Goal: Task Accomplishment & Management: Manage account settings

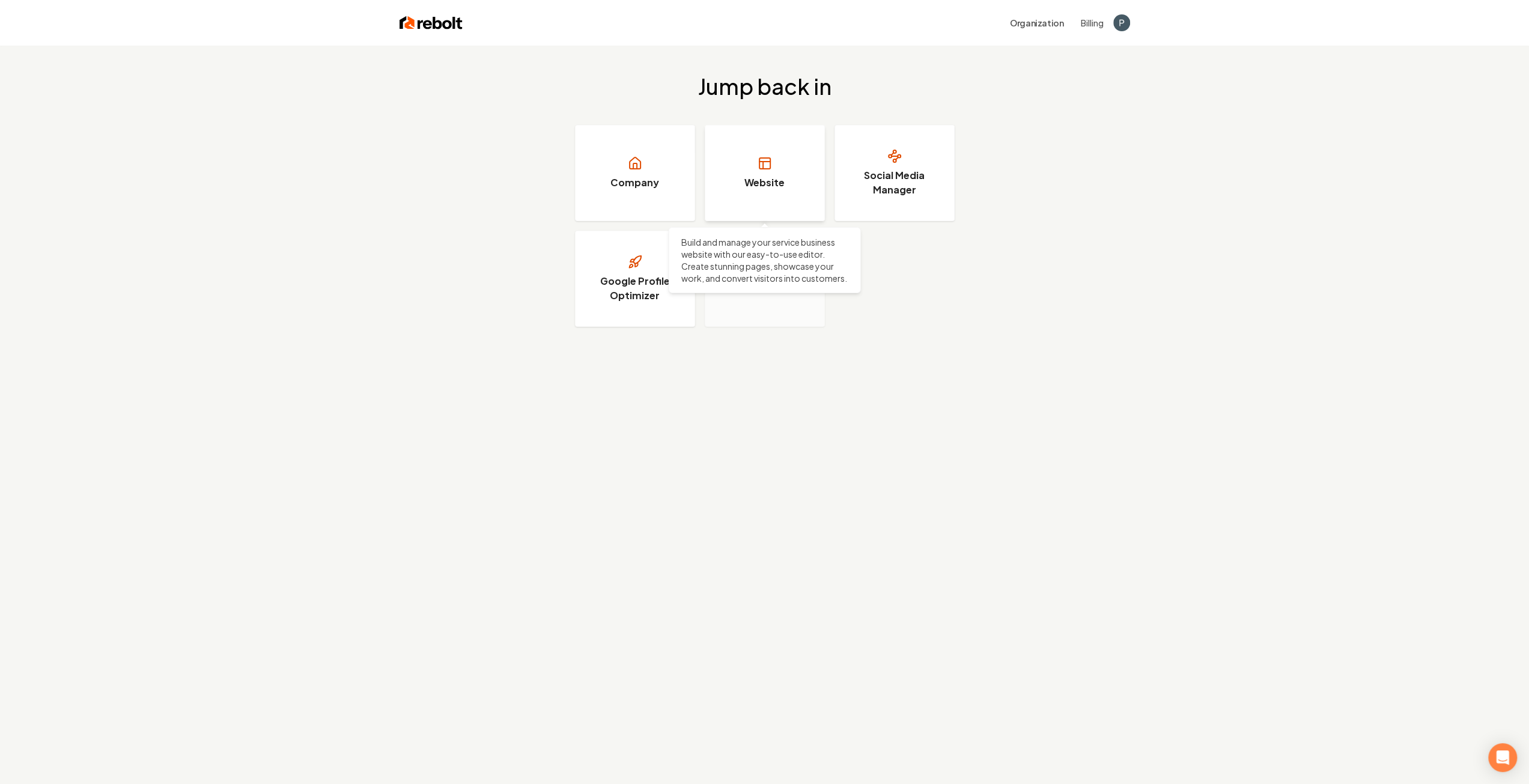
click at [757, 172] on link "Website" at bounding box center [765, 173] width 120 height 96
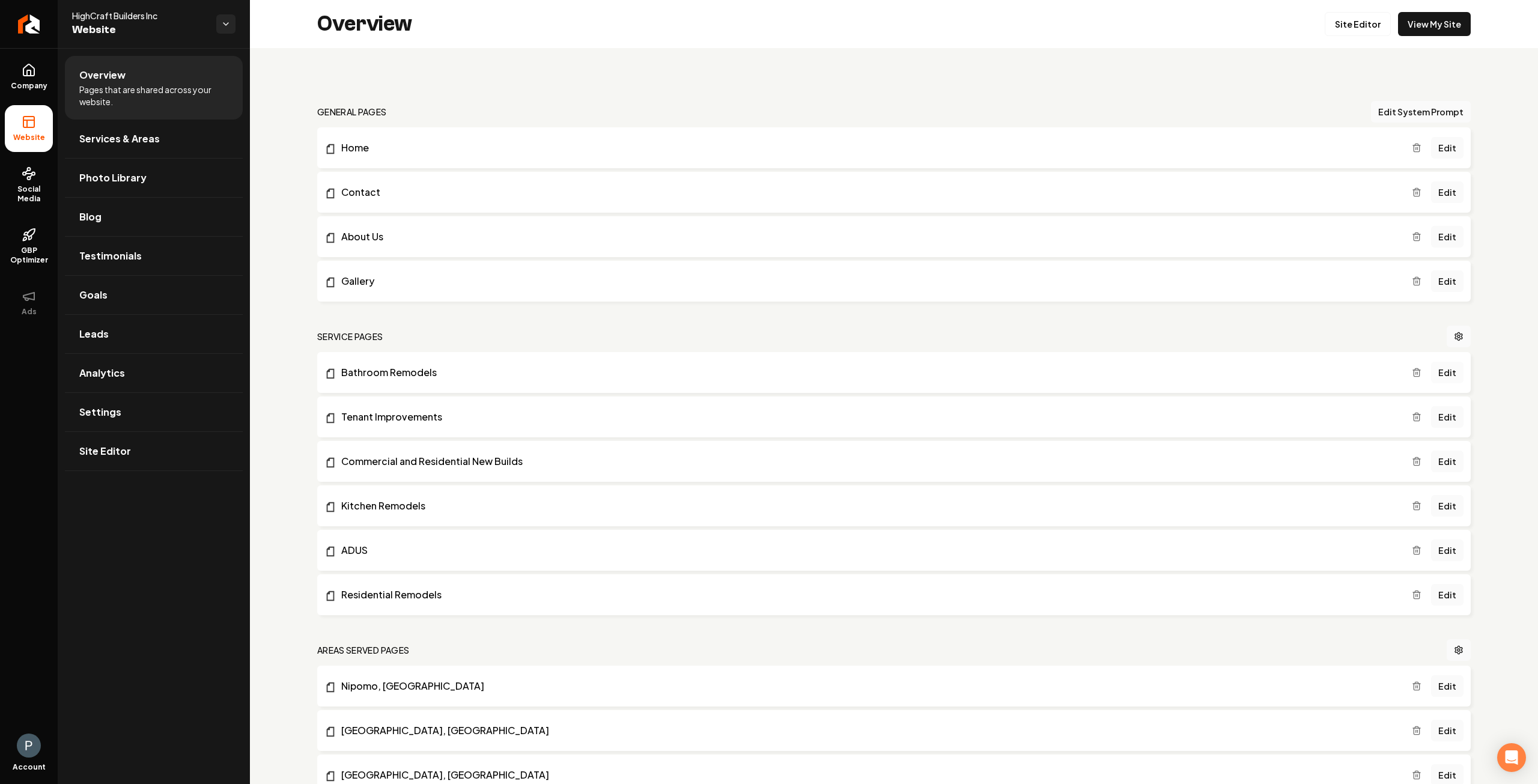
click at [1441, 374] on link "Edit" at bounding box center [1447, 372] width 32 height 22
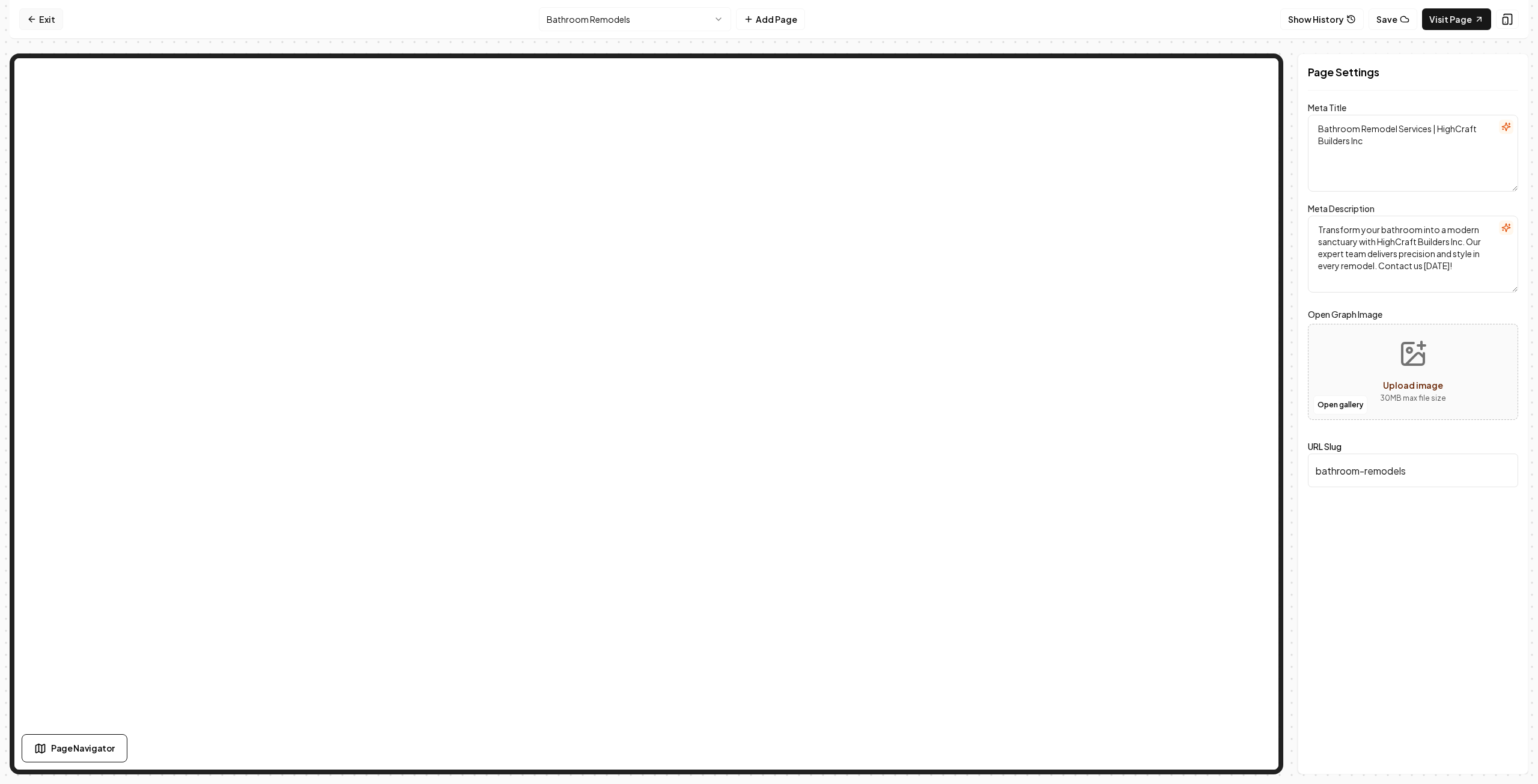
click at [46, 20] on link "Exit" at bounding box center [41, 19] width 43 height 22
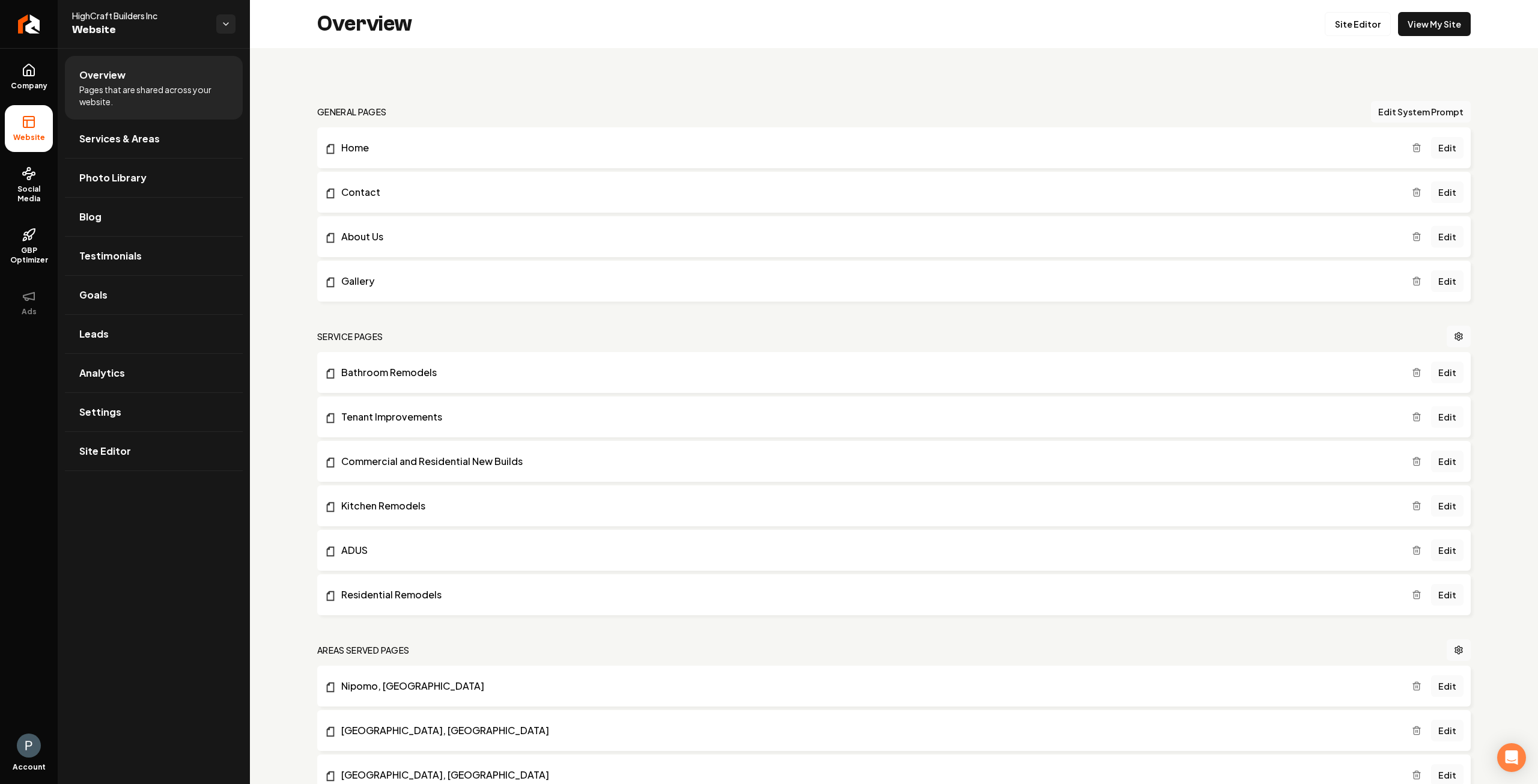
click at [1440, 419] on link "Edit" at bounding box center [1447, 416] width 32 height 22
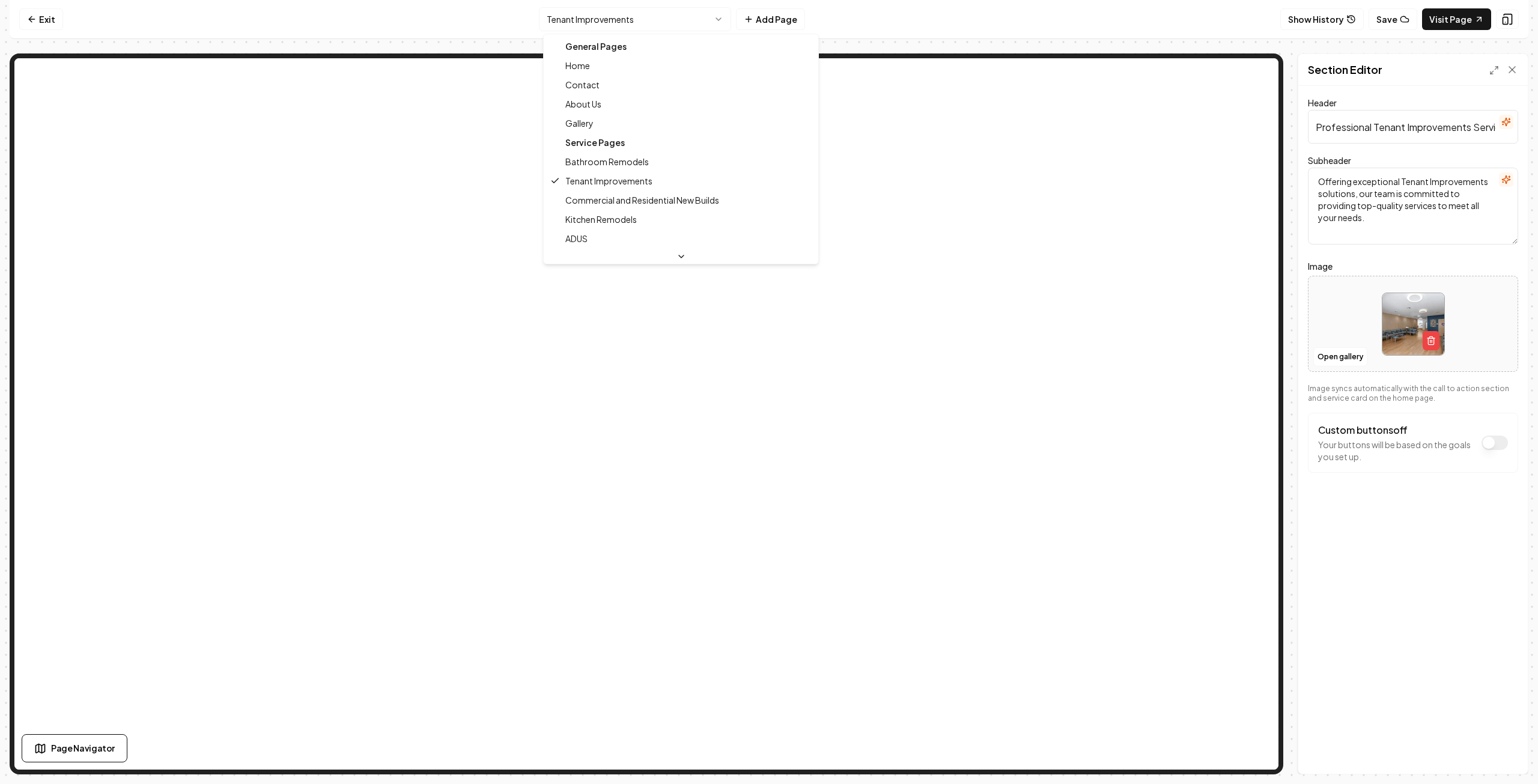
click at [689, 24] on html "Computer Required This feature is only available on a computer. Please switch t…" at bounding box center [769, 392] width 1538 height 784
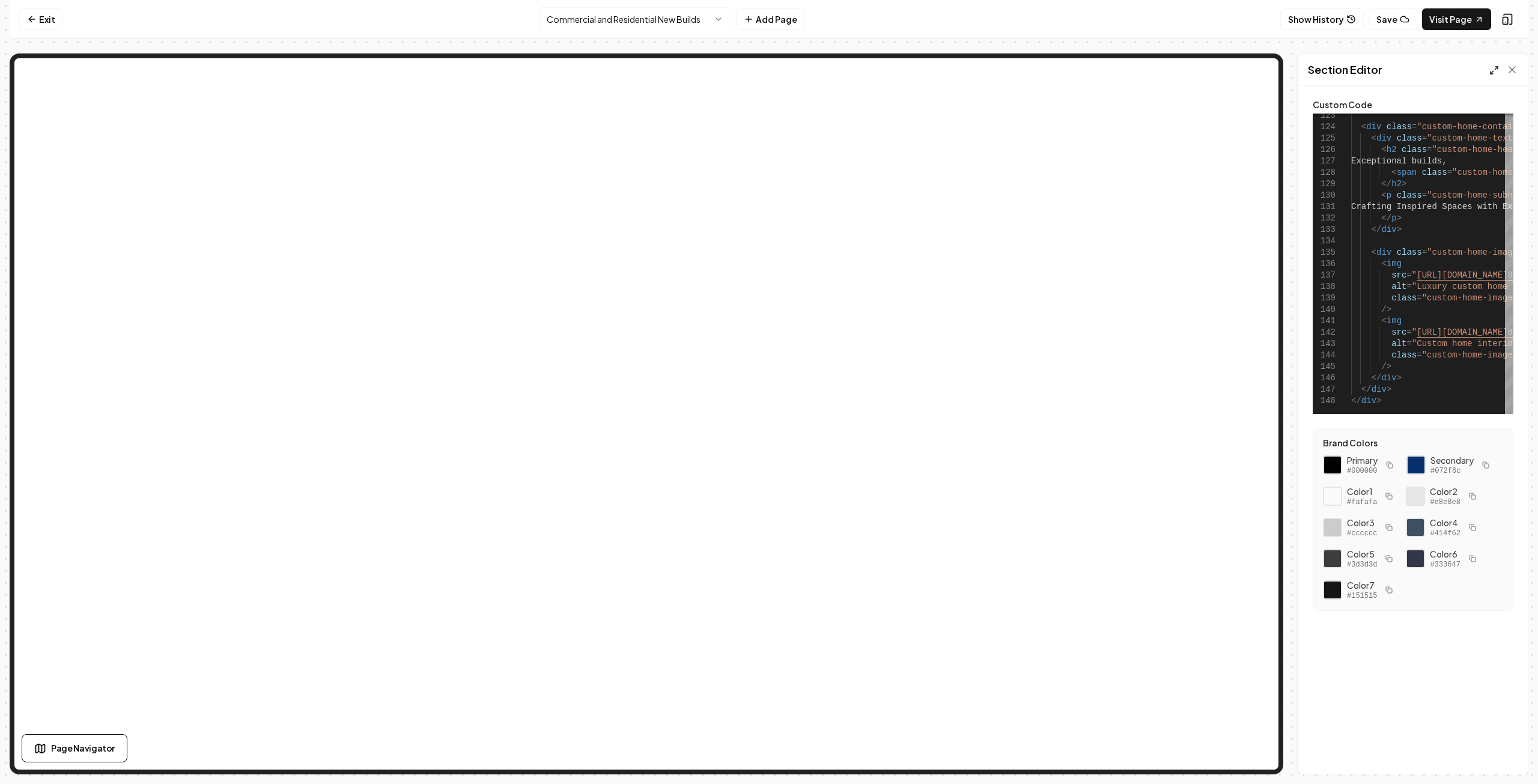
click at [1495, 69] on line at bounding box center [1495, 68] width 3 height 3
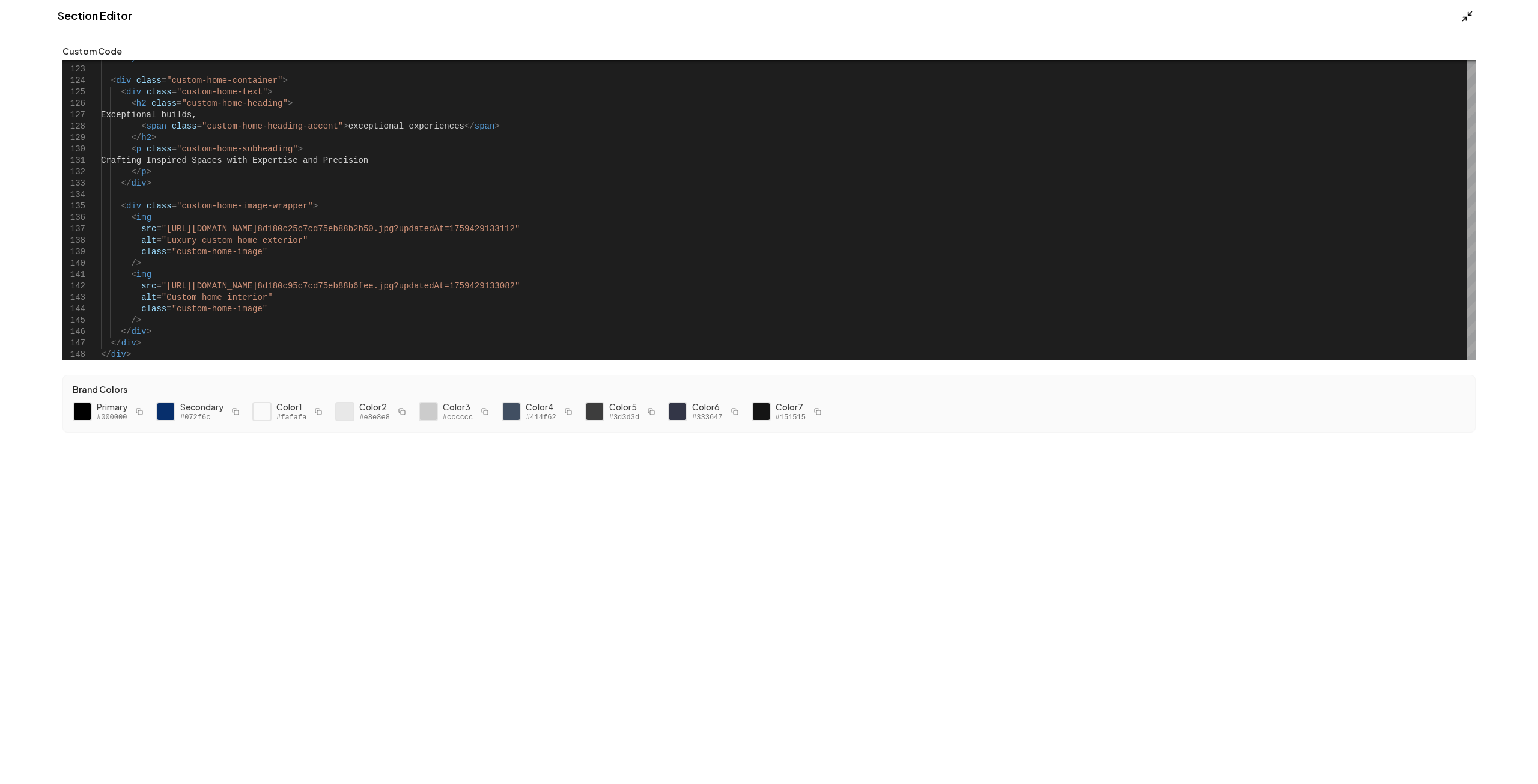
click at [1468, 12] on icon at bounding box center [1467, 17] width 12 height 12
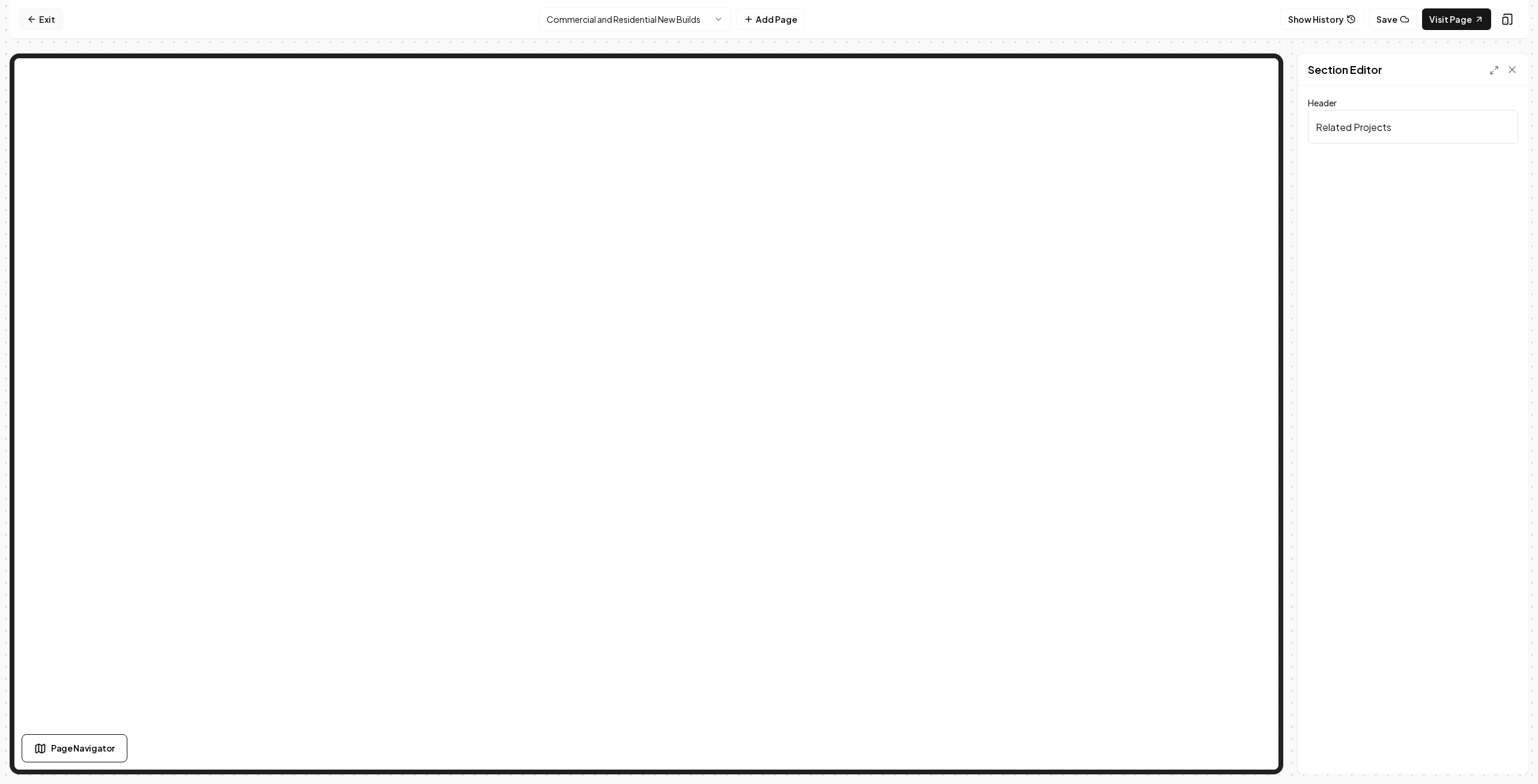
click at [43, 17] on link "Exit" at bounding box center [41, 19] width 43 height 22
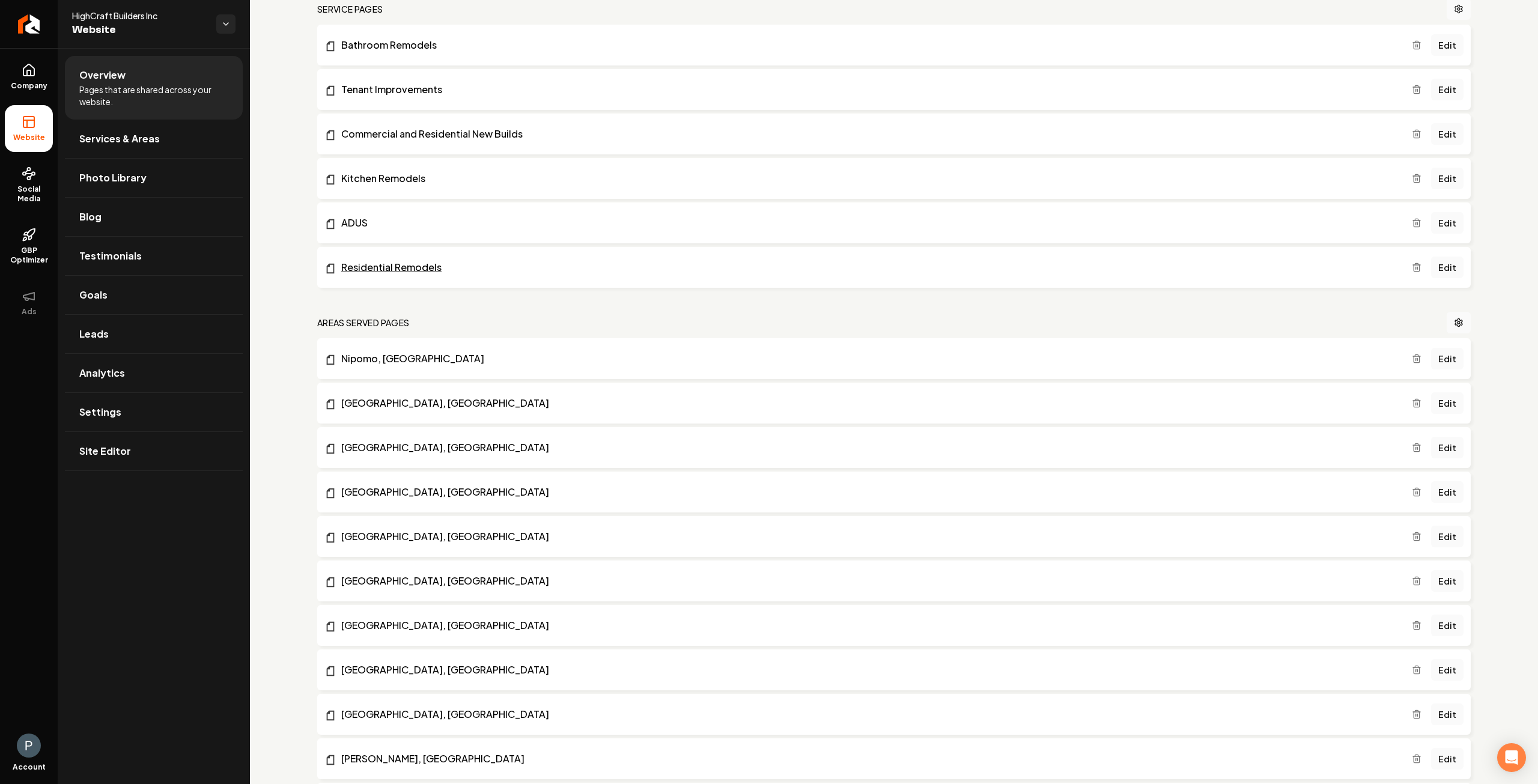
scroll to position [180, 0]
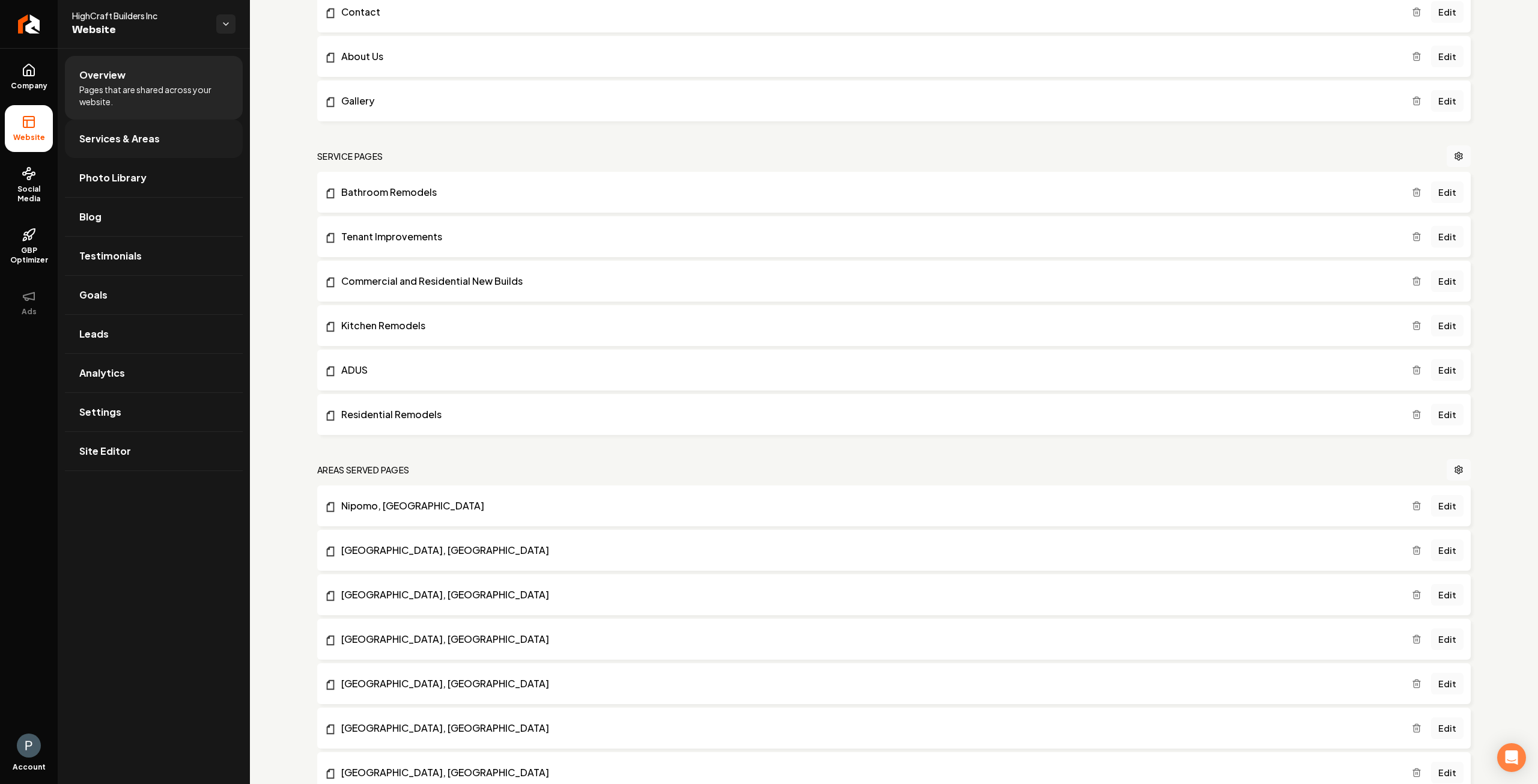
click at [161, 139] on link "Services & Areas" at bounding box center [154, 139] width 178 height 38
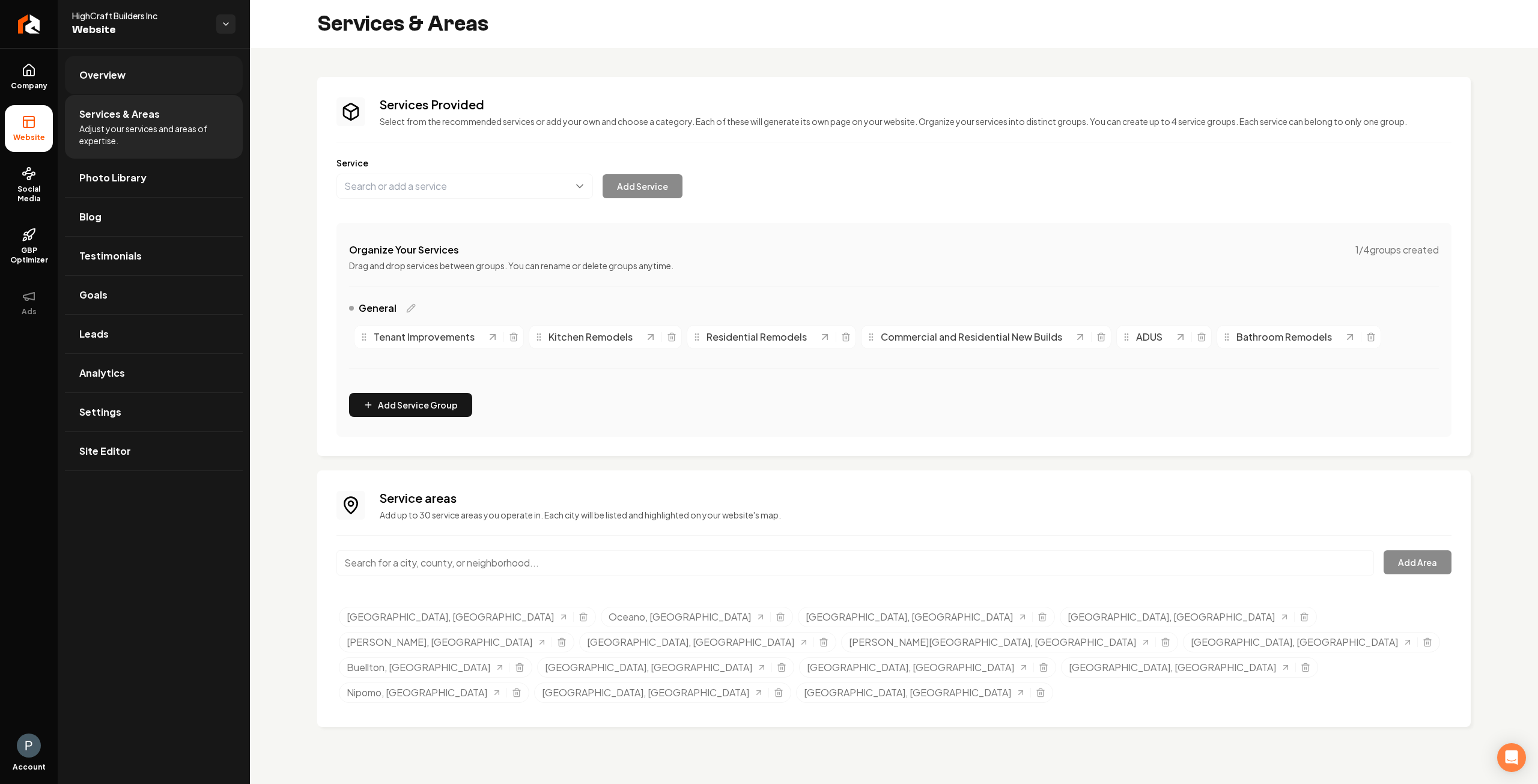
click at [133, 75] on link "Overview" at bounding box center [154, 75] width 178 height 38
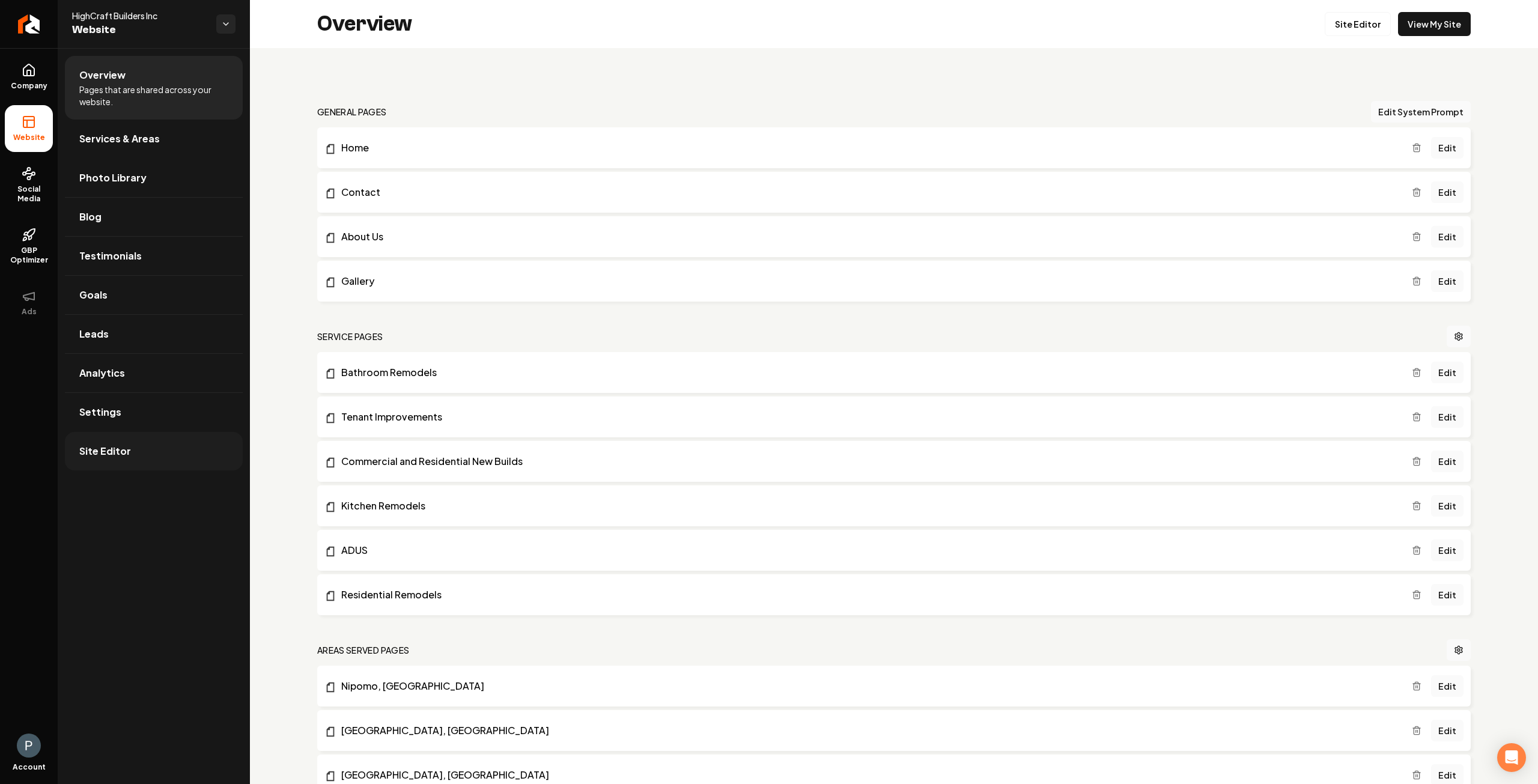
click at [103, 435] on link "Site Editor" at bounding box center [154, 451] width 178 height 38
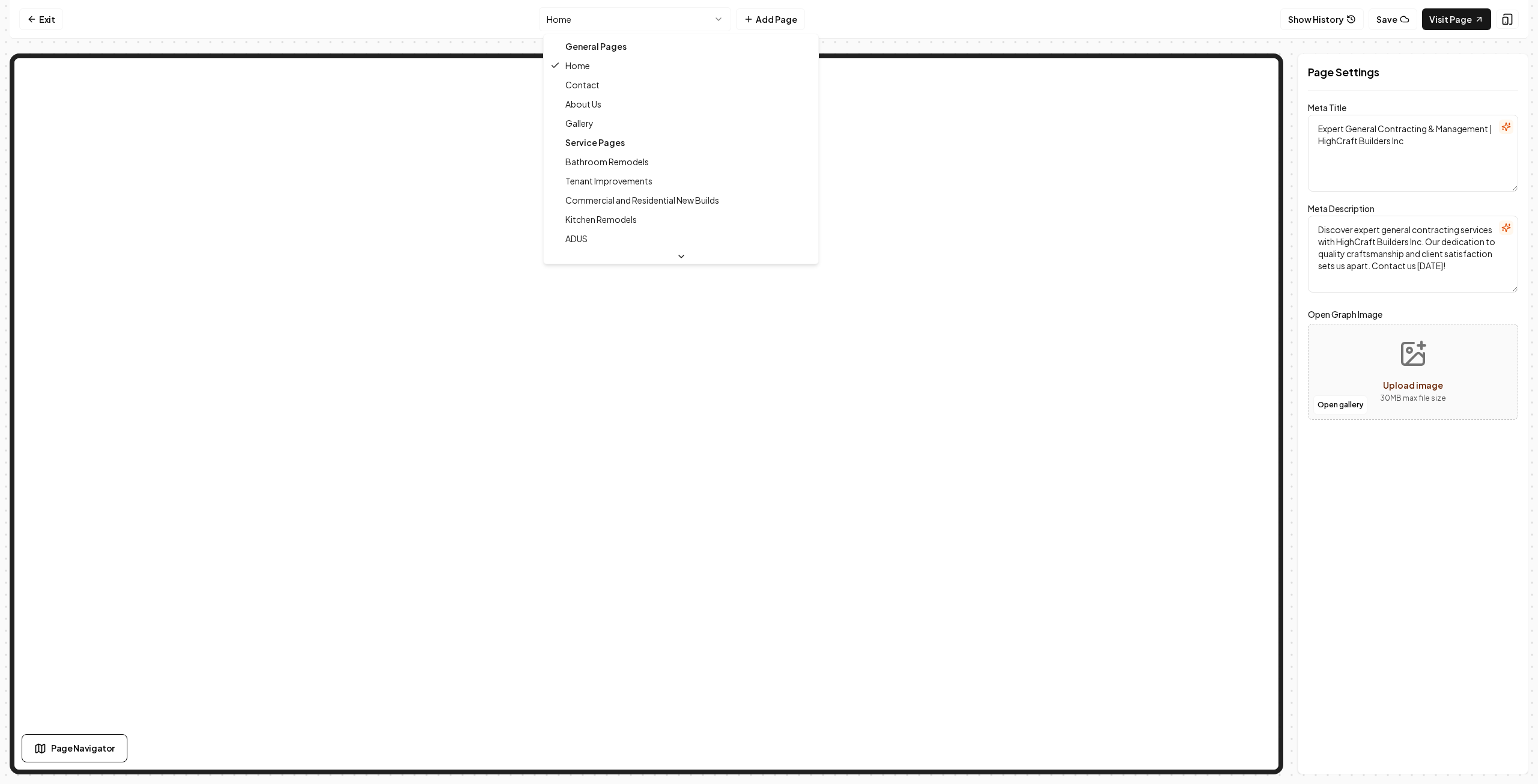
click at [686, 20] on html "Computer Required This feature is only available on a computer. Please switch t…" at bounding box center [769, 392] width 1538 height 784
type textarea "Commercial New Builds & Project Management | HighCraft Builders Inc"
type textarea "Build spaces that inspire with HighCraft Builders Inc.'s commercial and residen…"
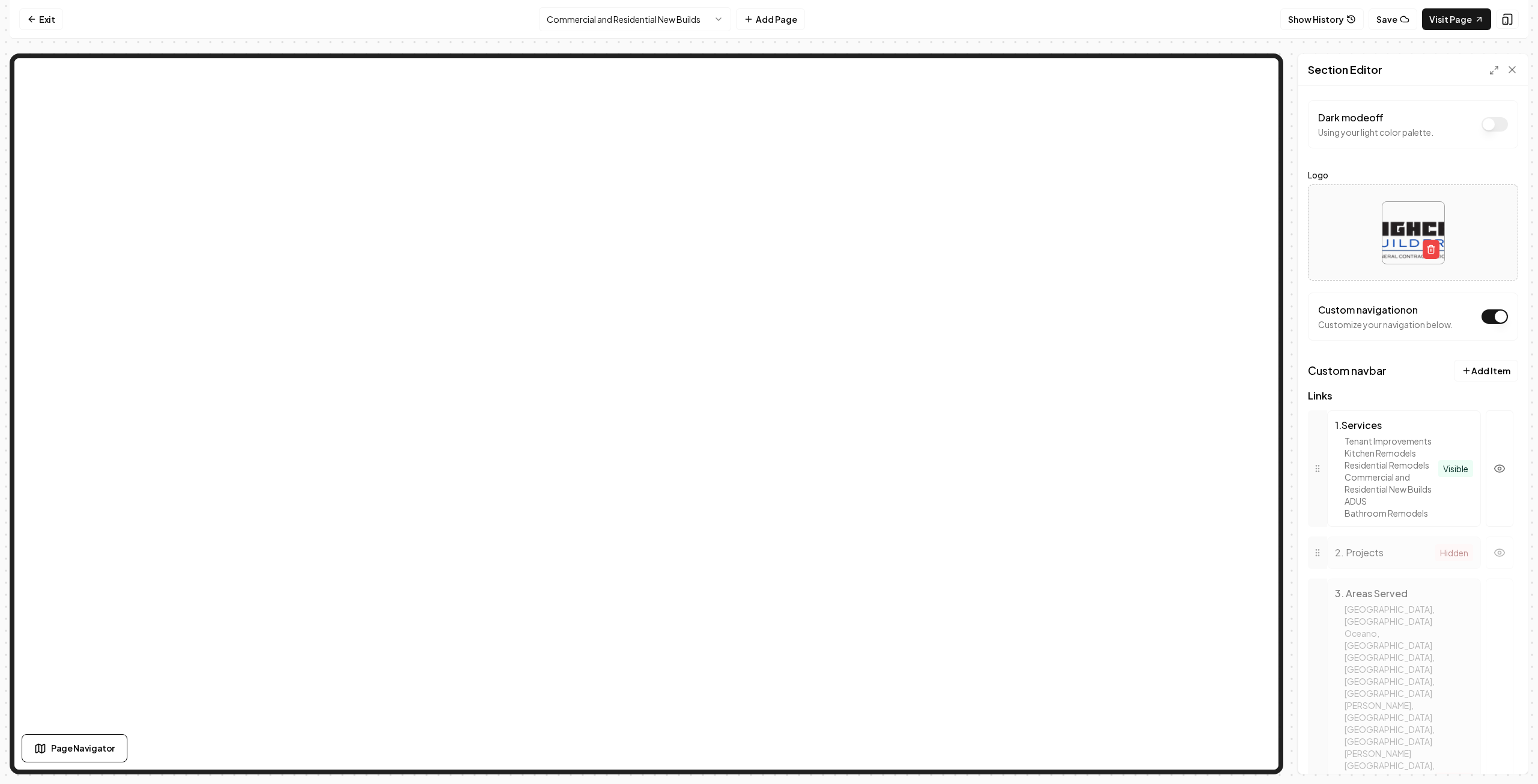
click at [716, 18] on html "Computer Required This feature is only available on a computer. Please switch t…" at bounding box center [769, 392] width 1538 height 784
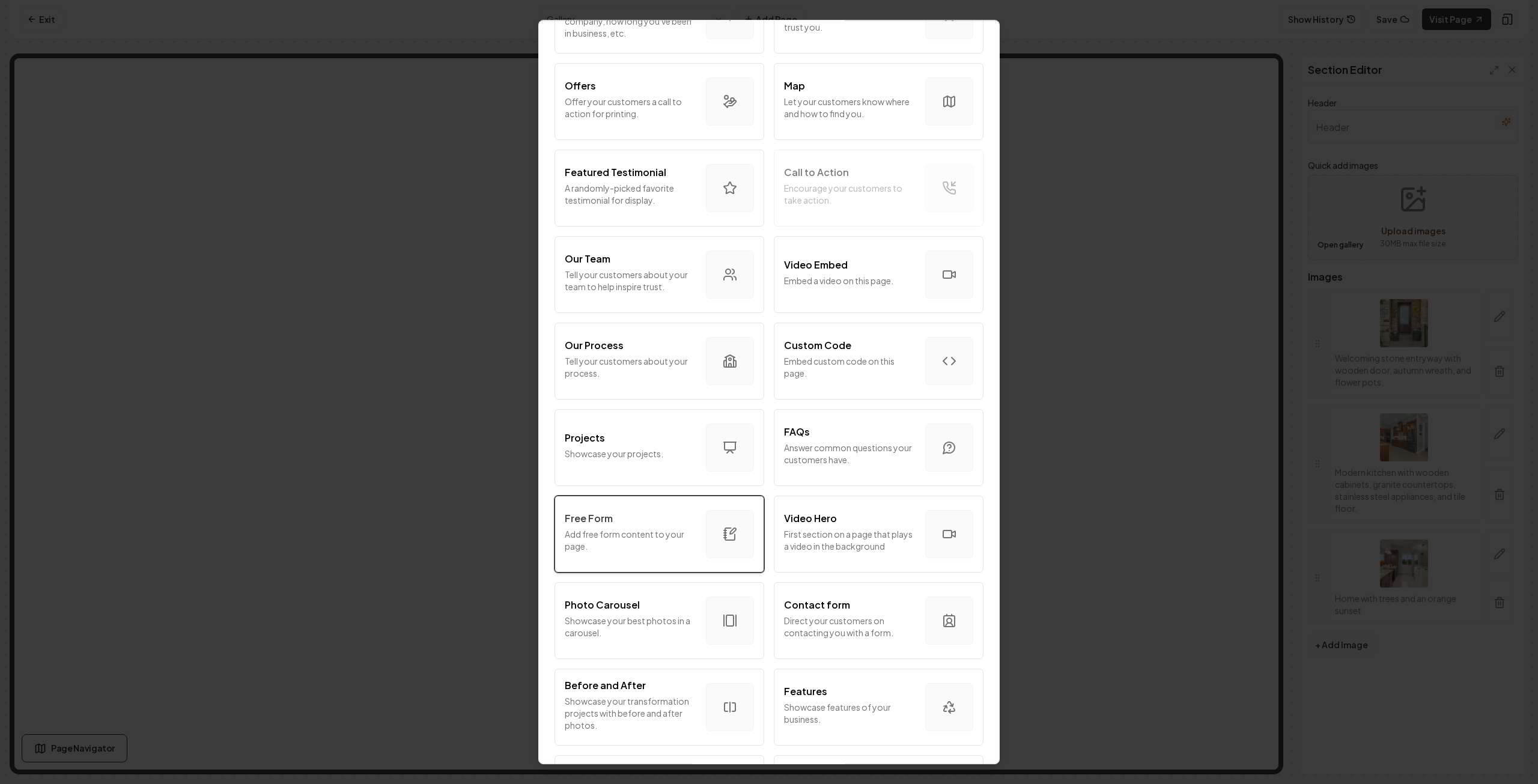
scroll to position [300, 0]
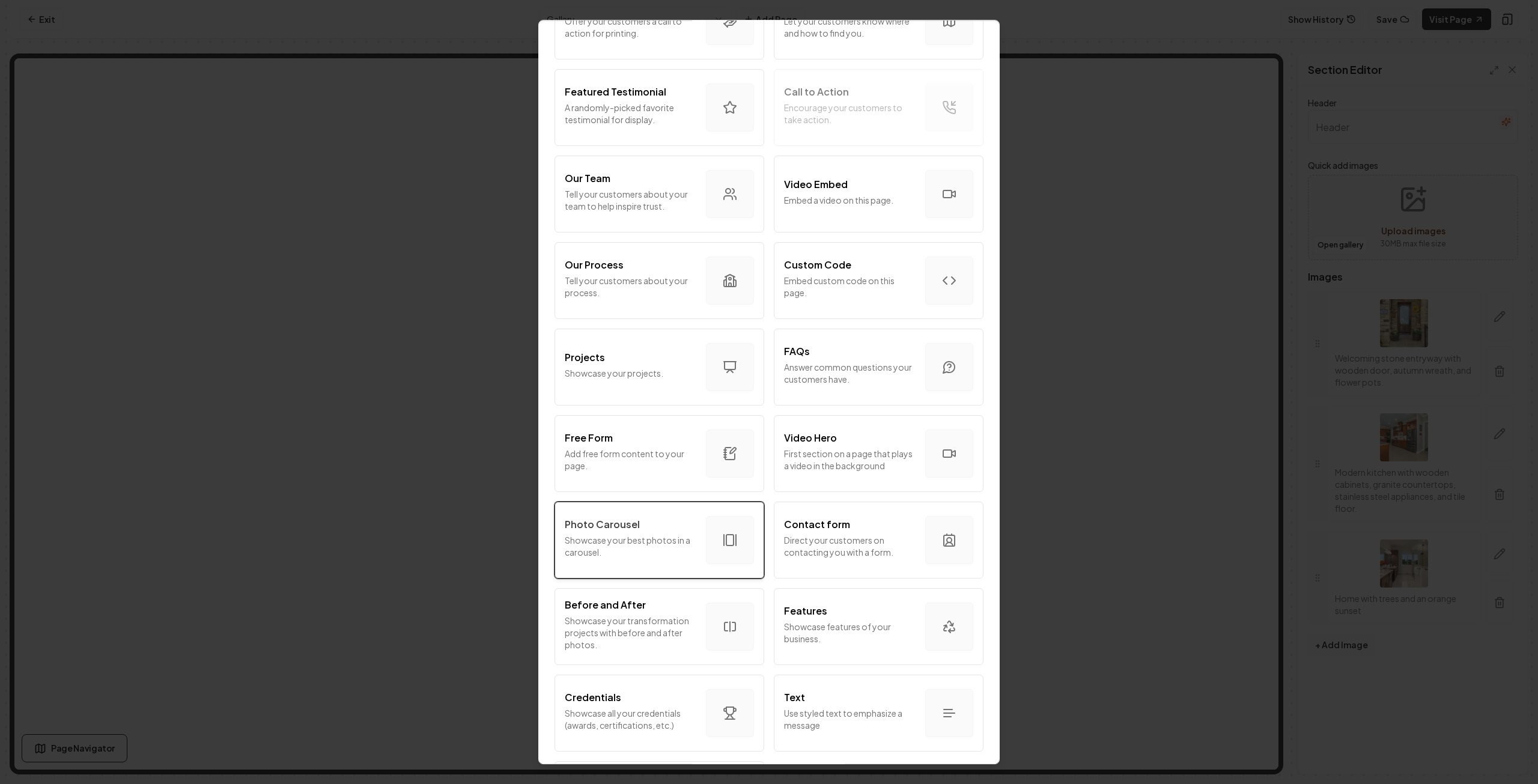
click at [644, 539] on p "Showcase your best photos in a carousel." at bounding box center [630, 546] width 131 height 24
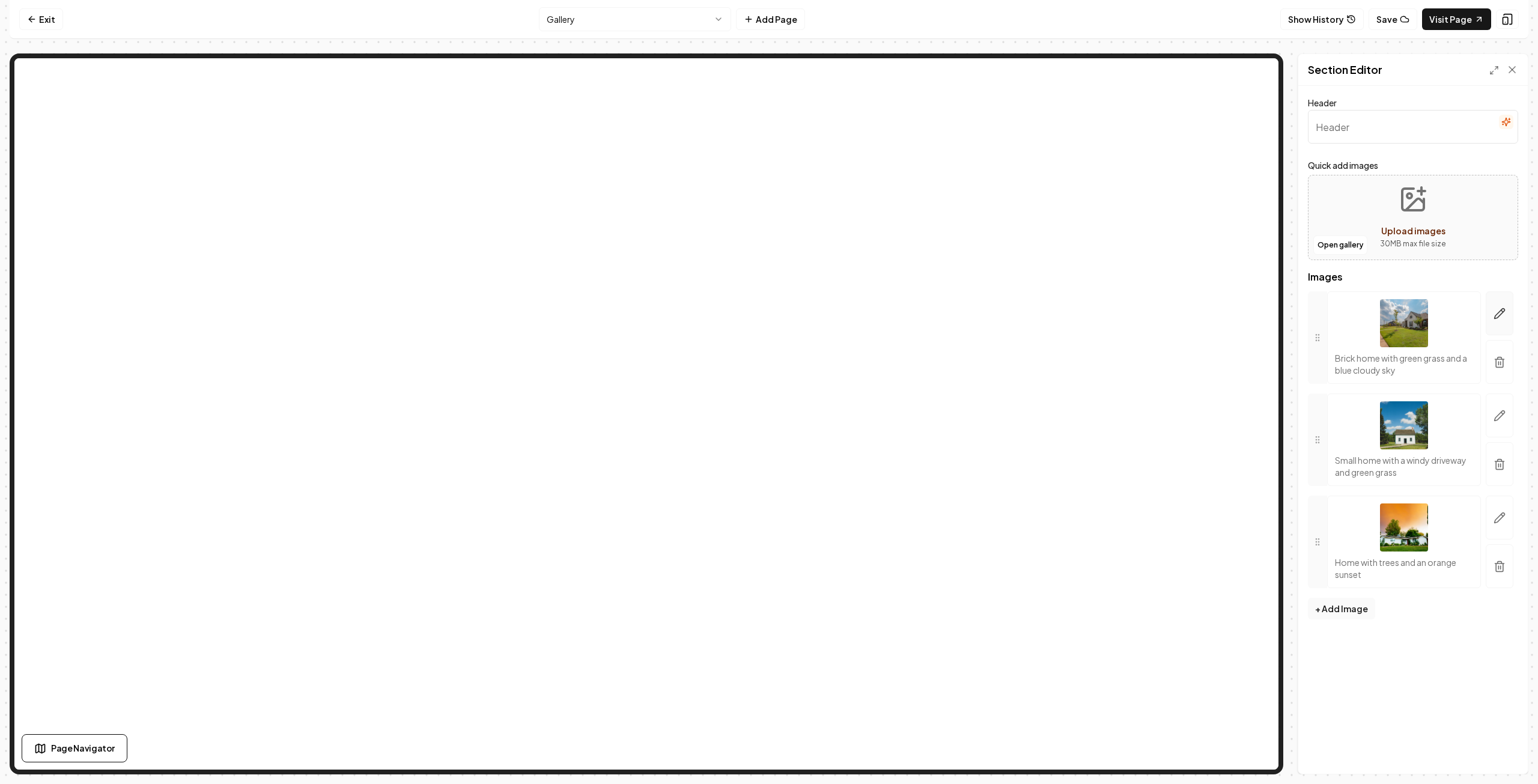
click at [1503, 316] on icon "button" at bounding box center [1500, 314] width 12 height 12
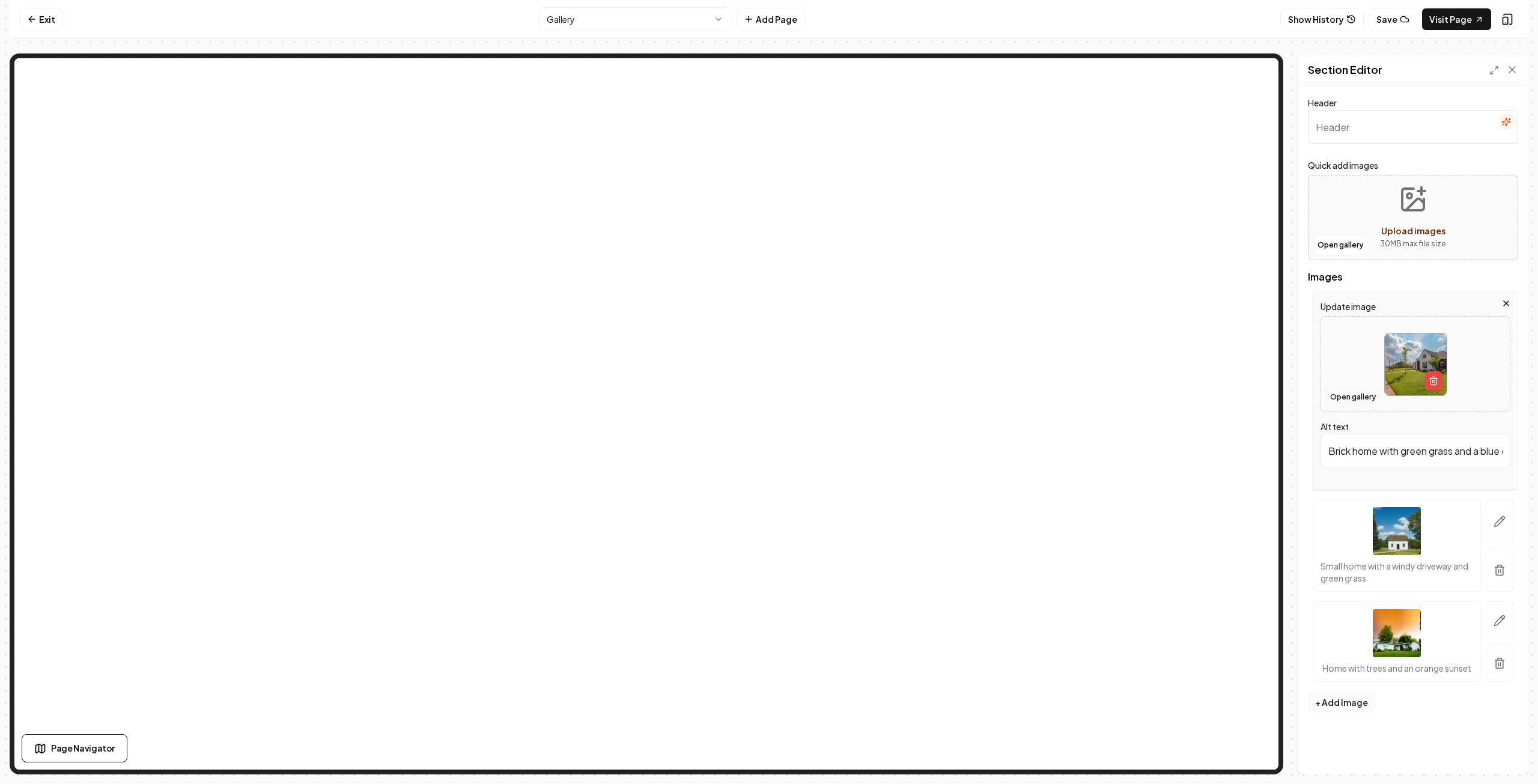
click at [1359, 397] on button "Open gallery" at bounding box center [1353, 397] width 54 height 19
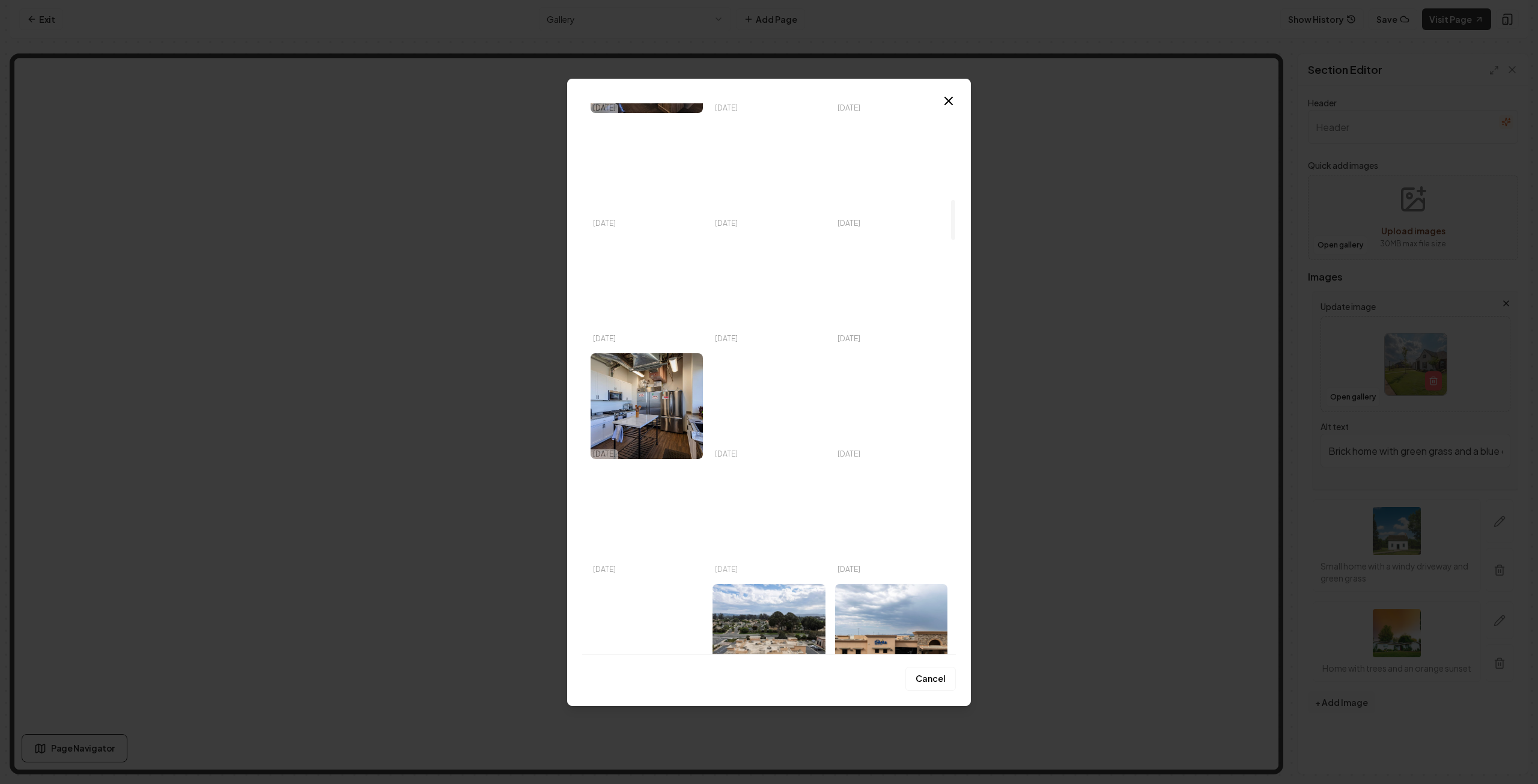
scroll to position [1321, 0]
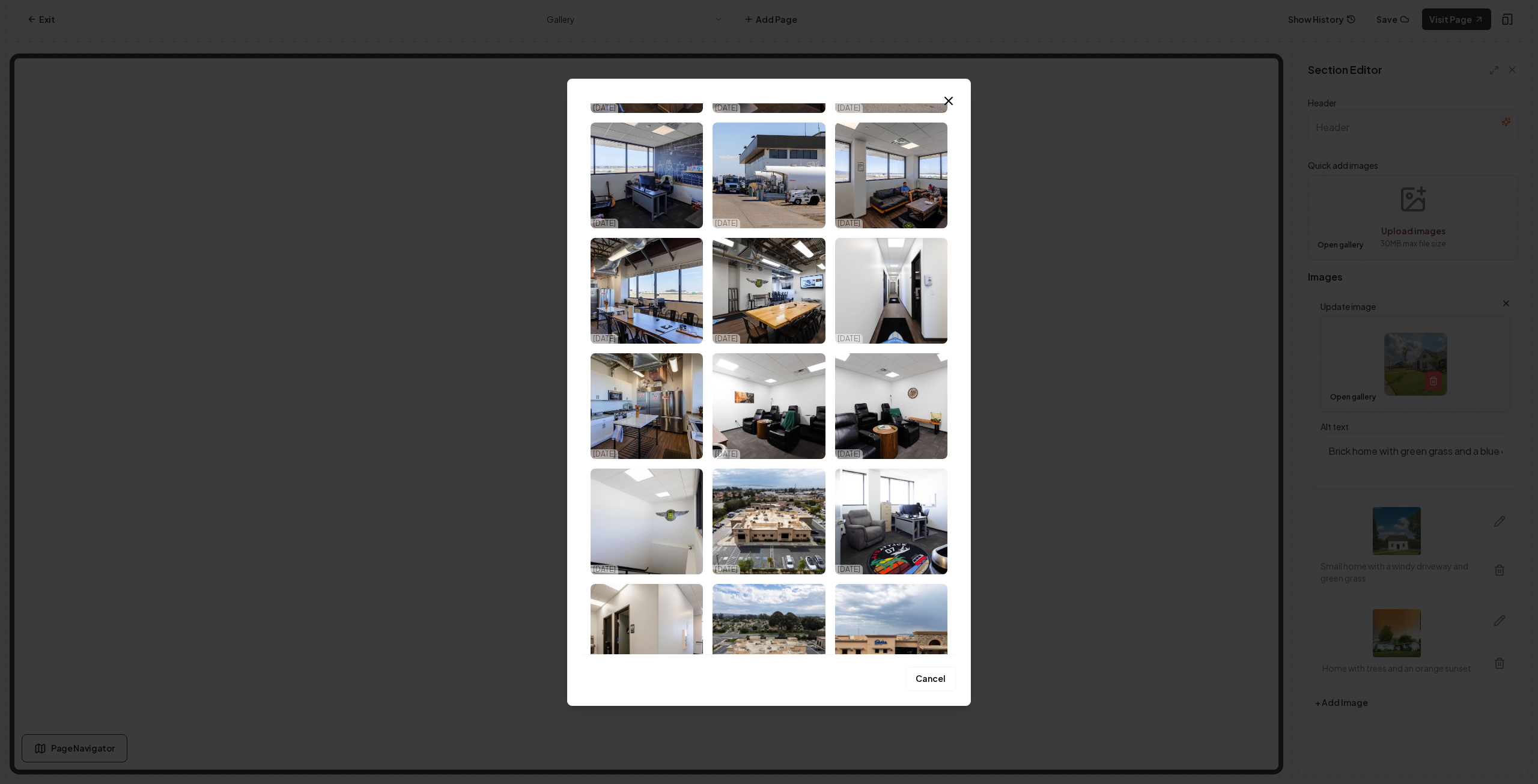
click at [952, 101] on icon "button" at bounding box center [949, 101] width 15 height 15
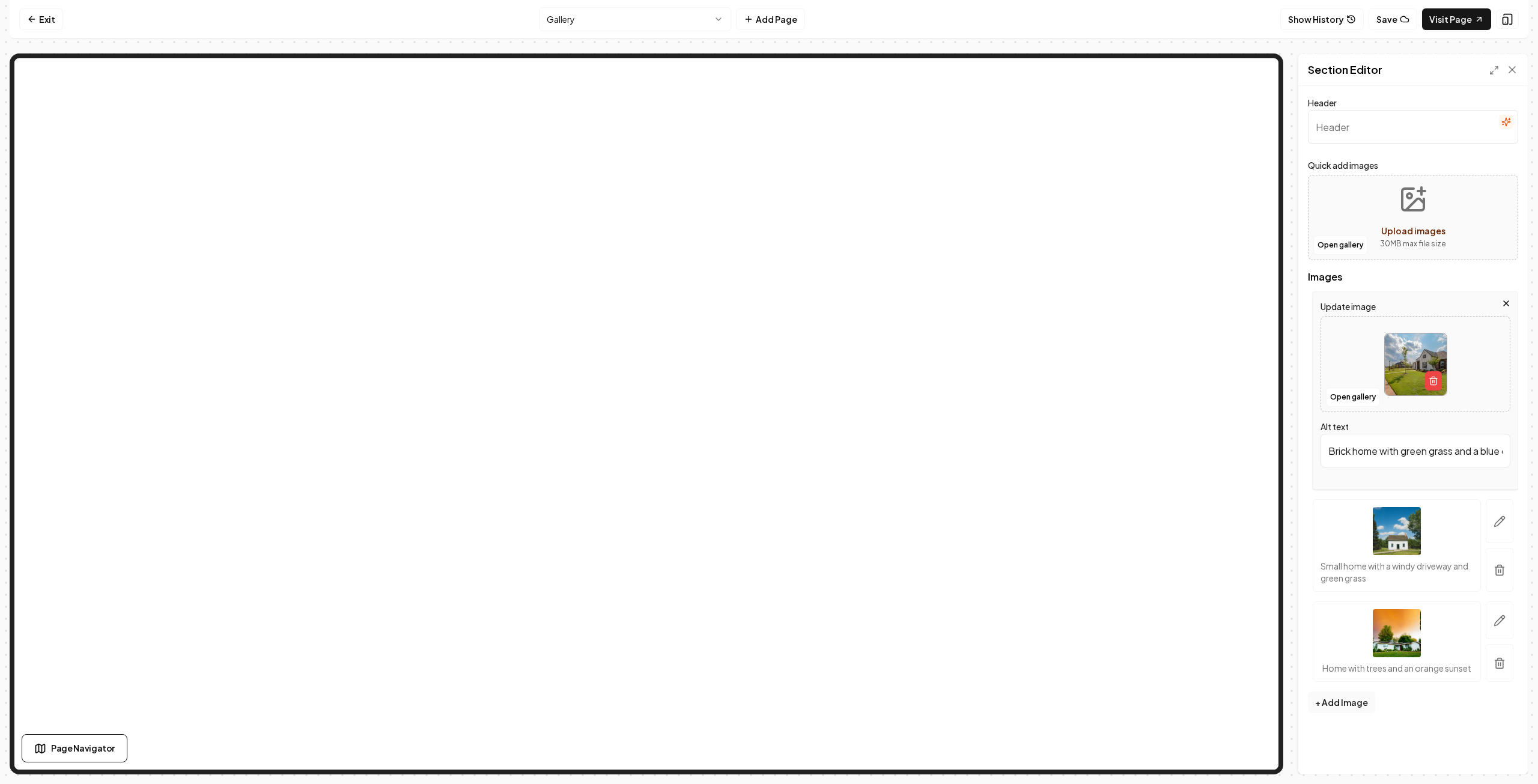
click at [652, 18] on html "Computer Required This feature is only available on a computer. Please switch t…" at bounding box center [769, 392] width 1538 height 784
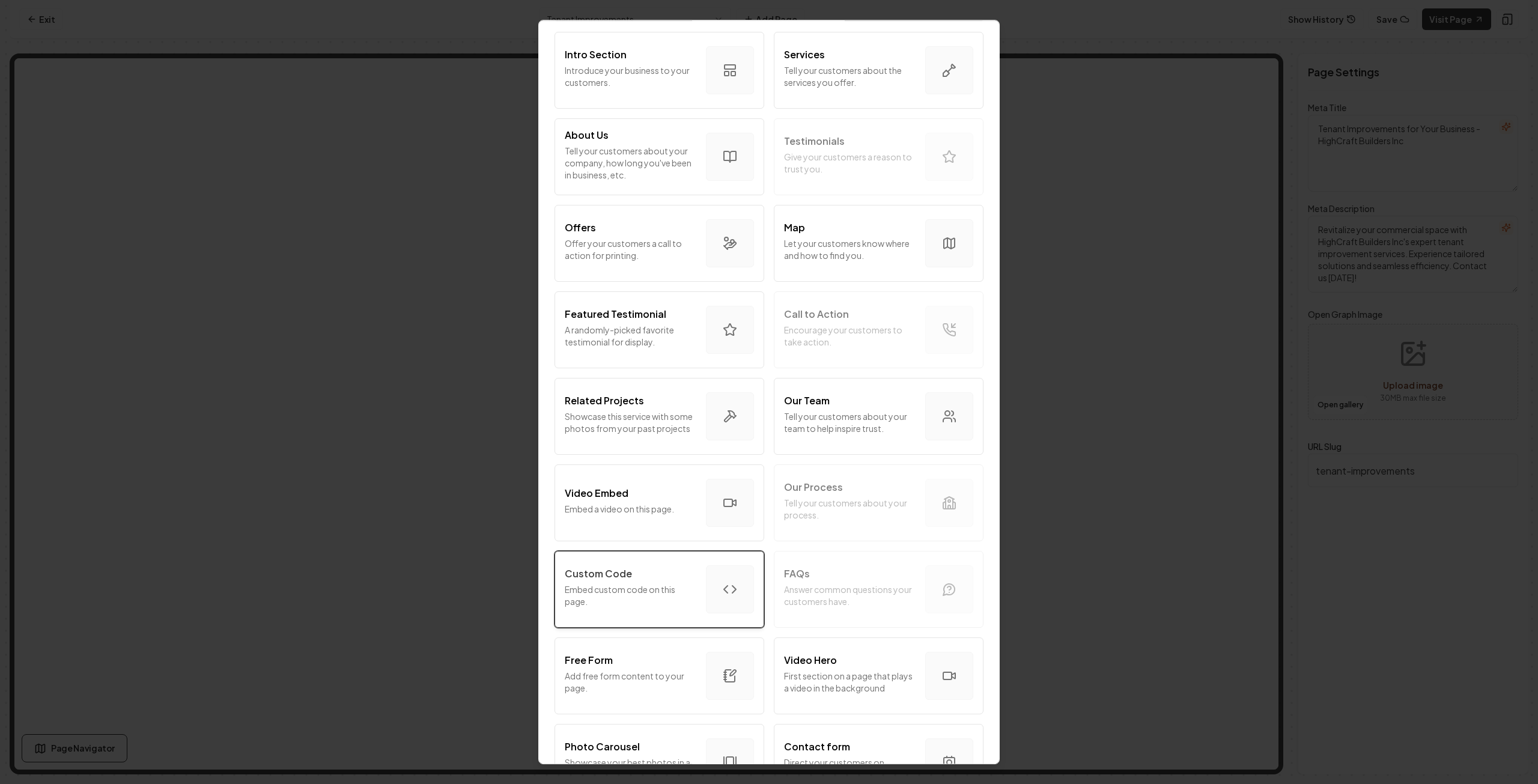
scroll to position [240, 0]
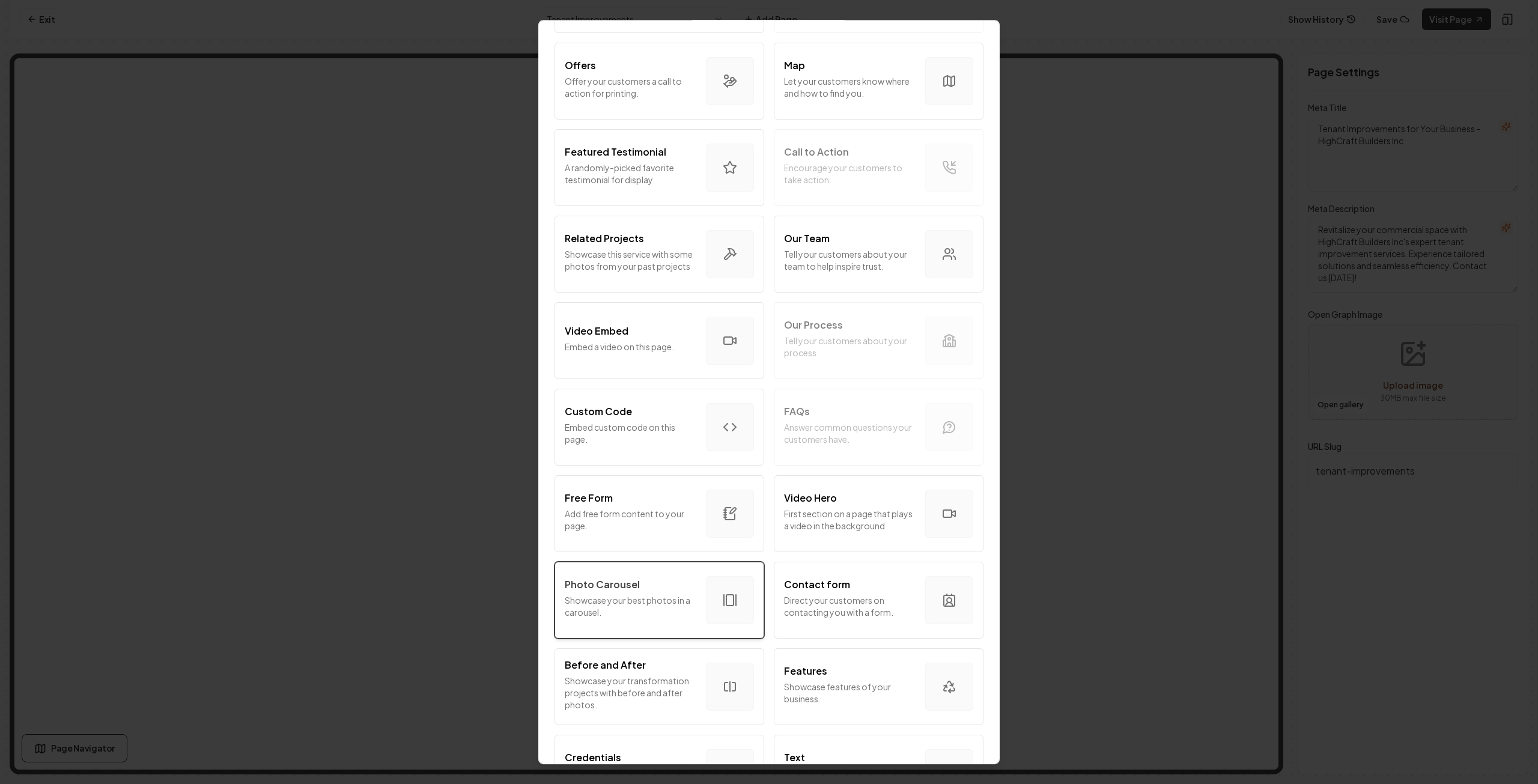
click at [638, 603] on p "Showcase your best photos in a carousel." at bounding box center [630, 606] width 131 height 24
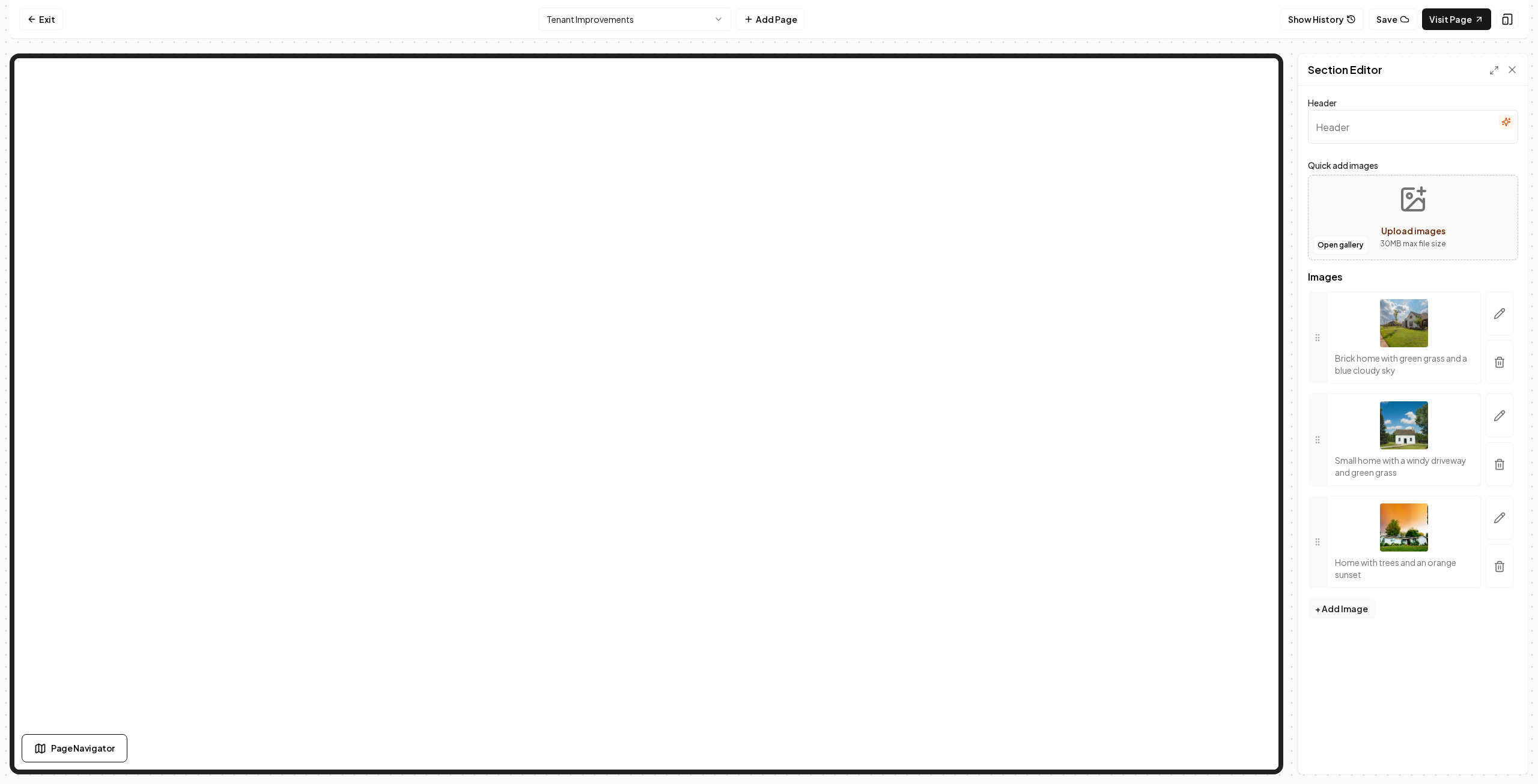
click at [1344, 313] on div "Brick home with green grass and a blue cloudy sky" at bounding box center [1403, 337] width 154 height 92
click at [1501, 315] on icon "button" at bounding box center [1500, 314] width 12 height 12
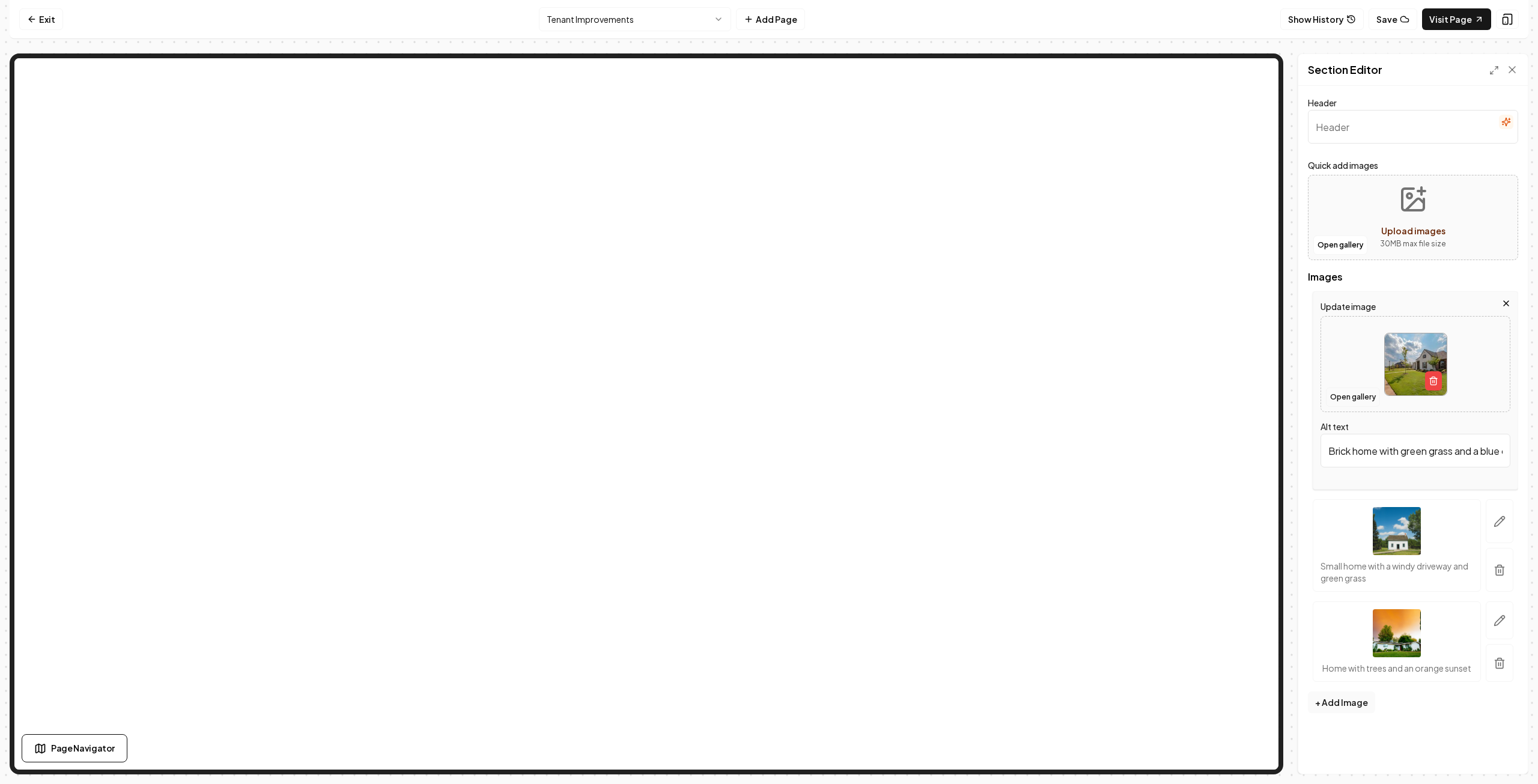
click at [1346, 395] on button "Open gallery" at bounding box center [1353, 397] width 54 height 19
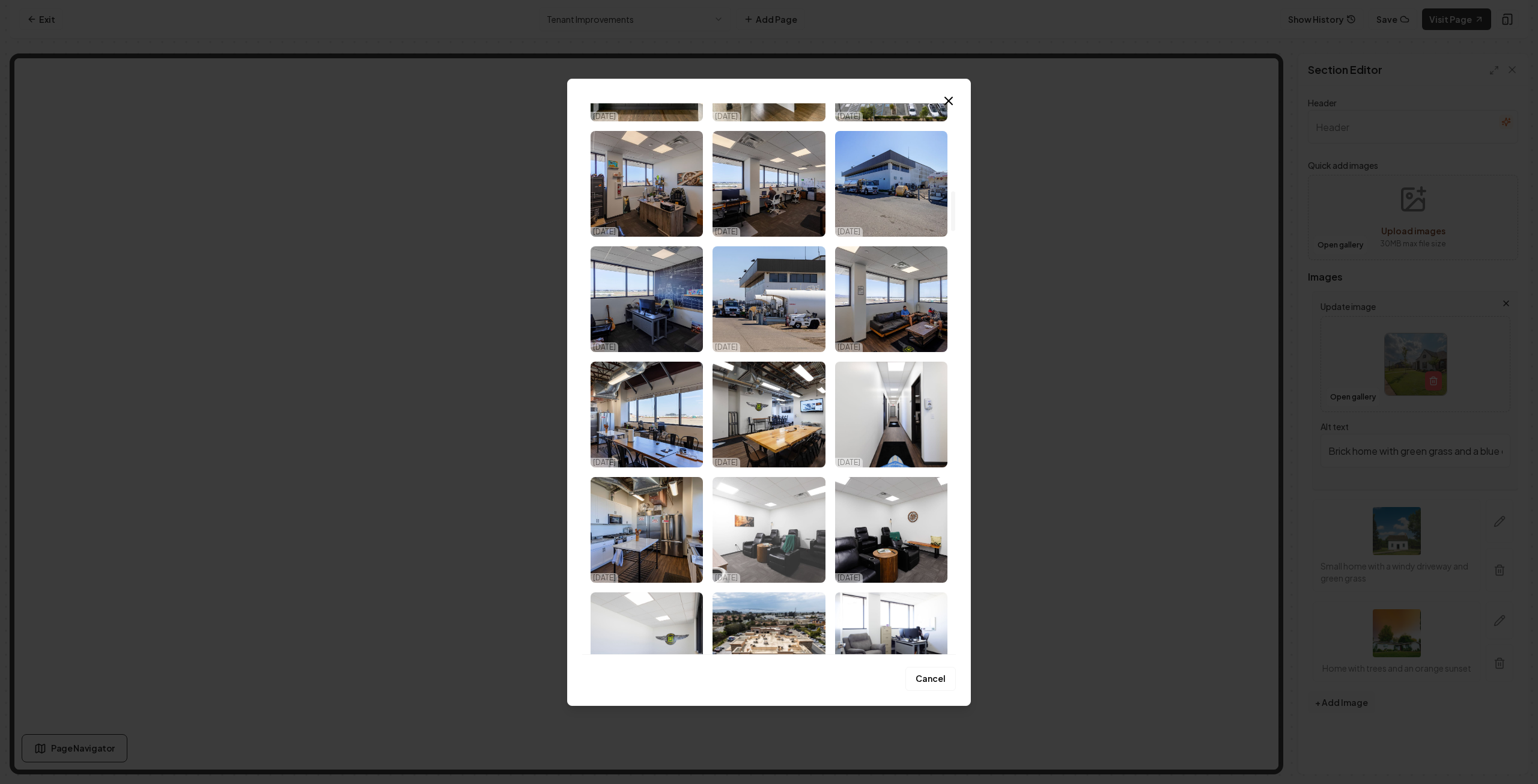
scroll to position [1201, 0]
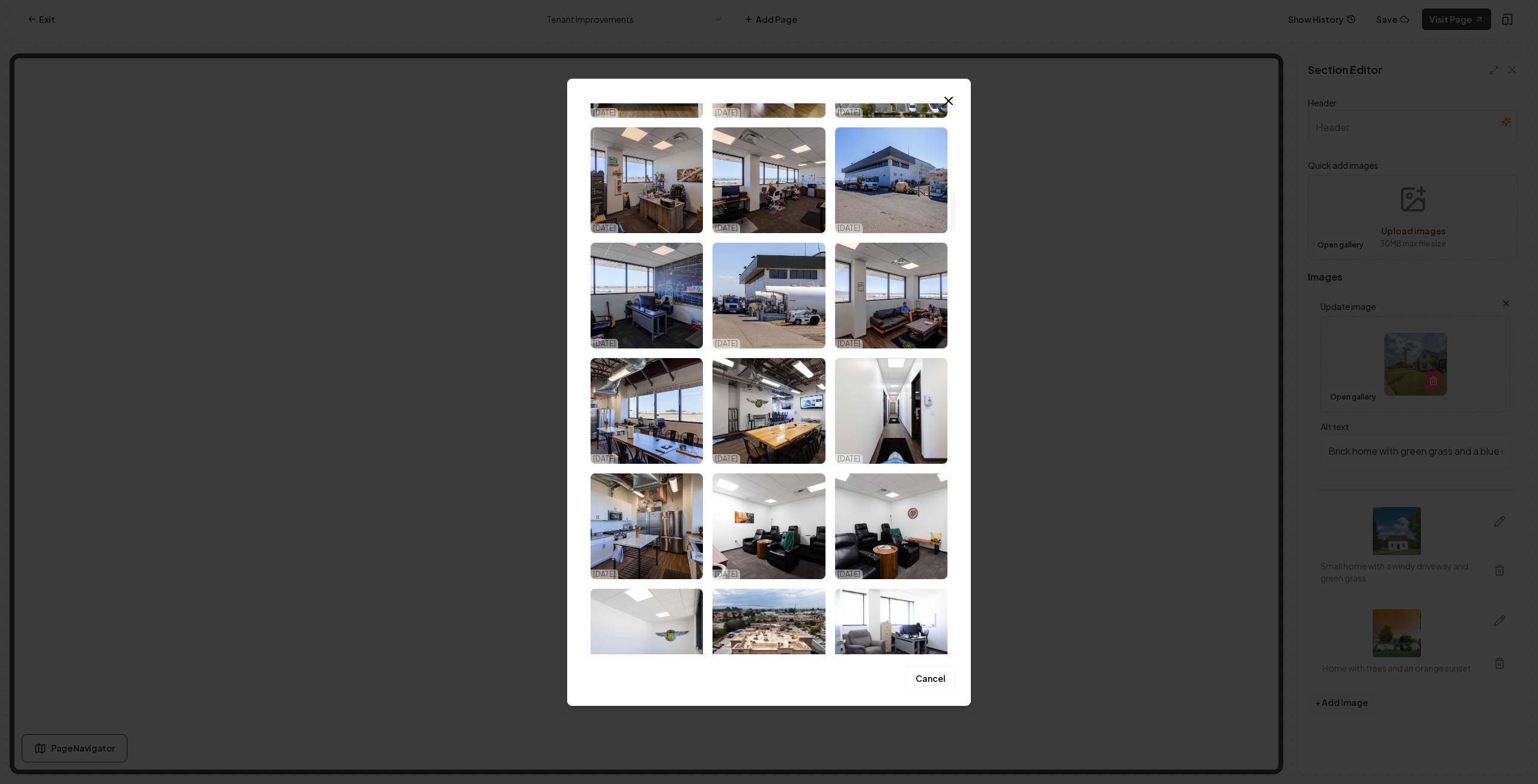
click at [657, 526] on img "Select image image_68eb1dc85c7cd75eb80efd24.jpg" at bounding box center [646, 526] width 112 height 106
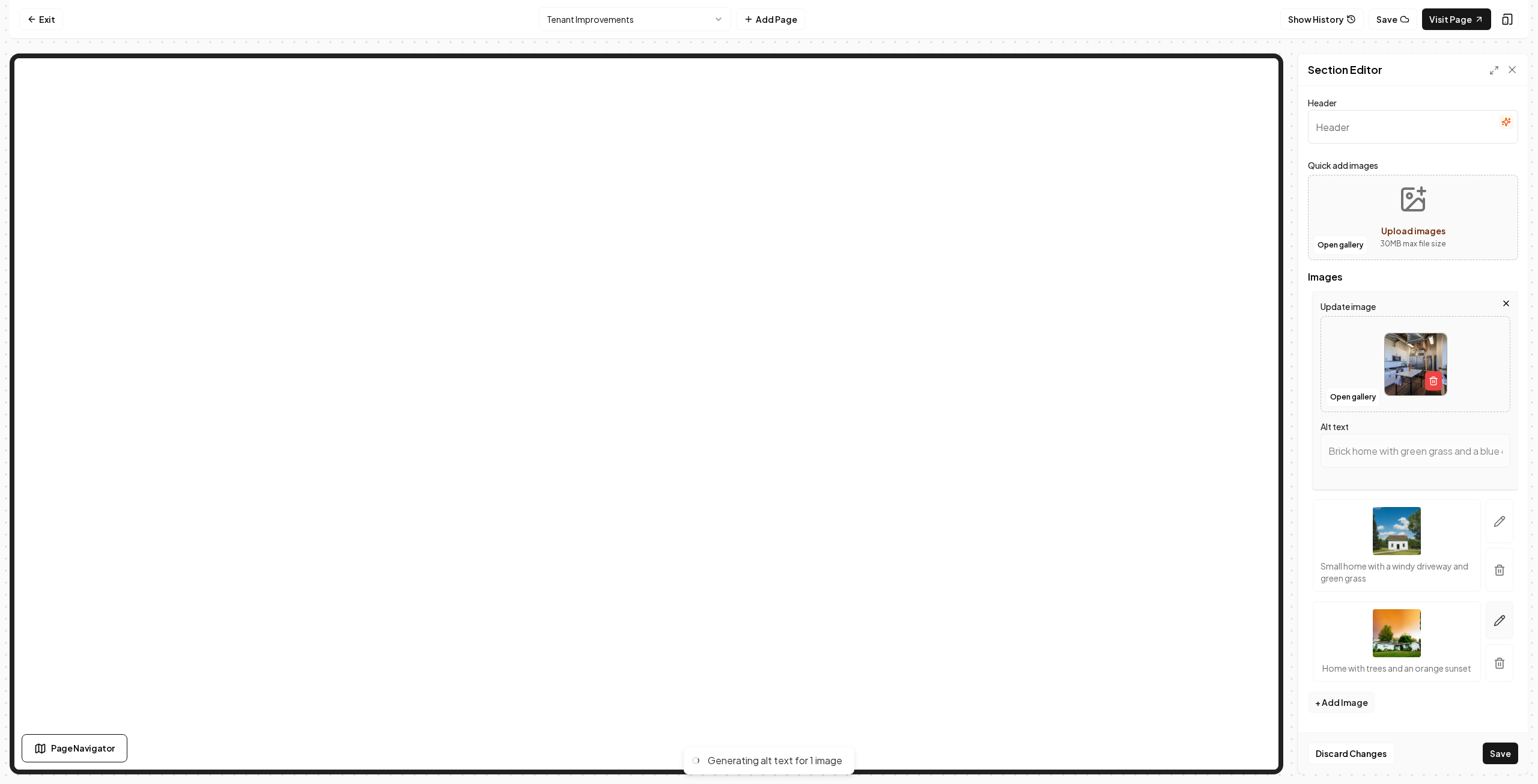
type input "Modern kitchen with stainless steel appliances, white cabinetry, and a central …"
drag, startPoint x: 1498, startPoint y: 618, endPoint x: 1492, endPoint y: 615, distance: 6.7
click at [1498, 617] on icon "button" at bounding box center [1500, 621] width 10 height 10
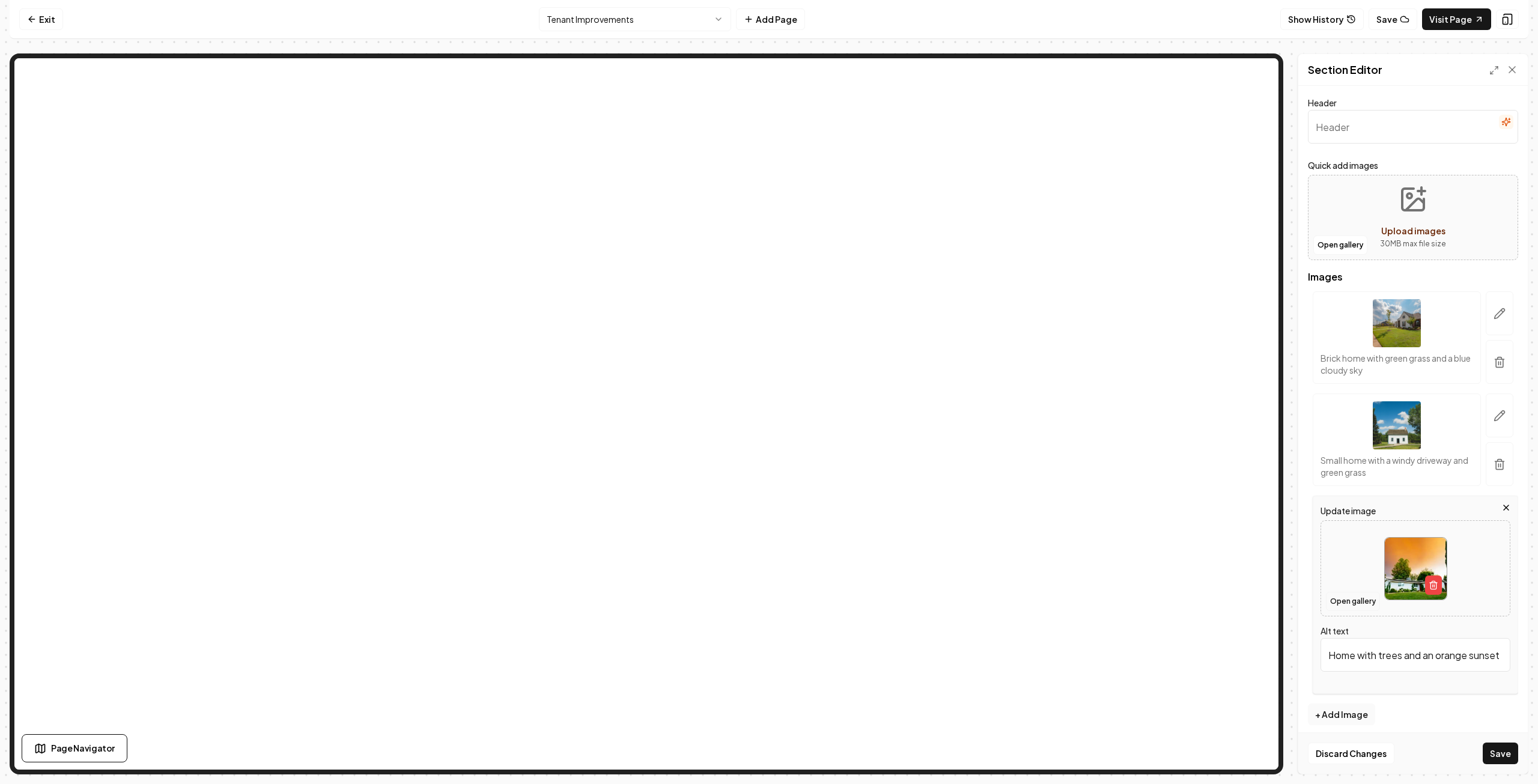
click at [1356, 602] on button "Open gallery" at bounding box center [1353, 601] width 54 height 19
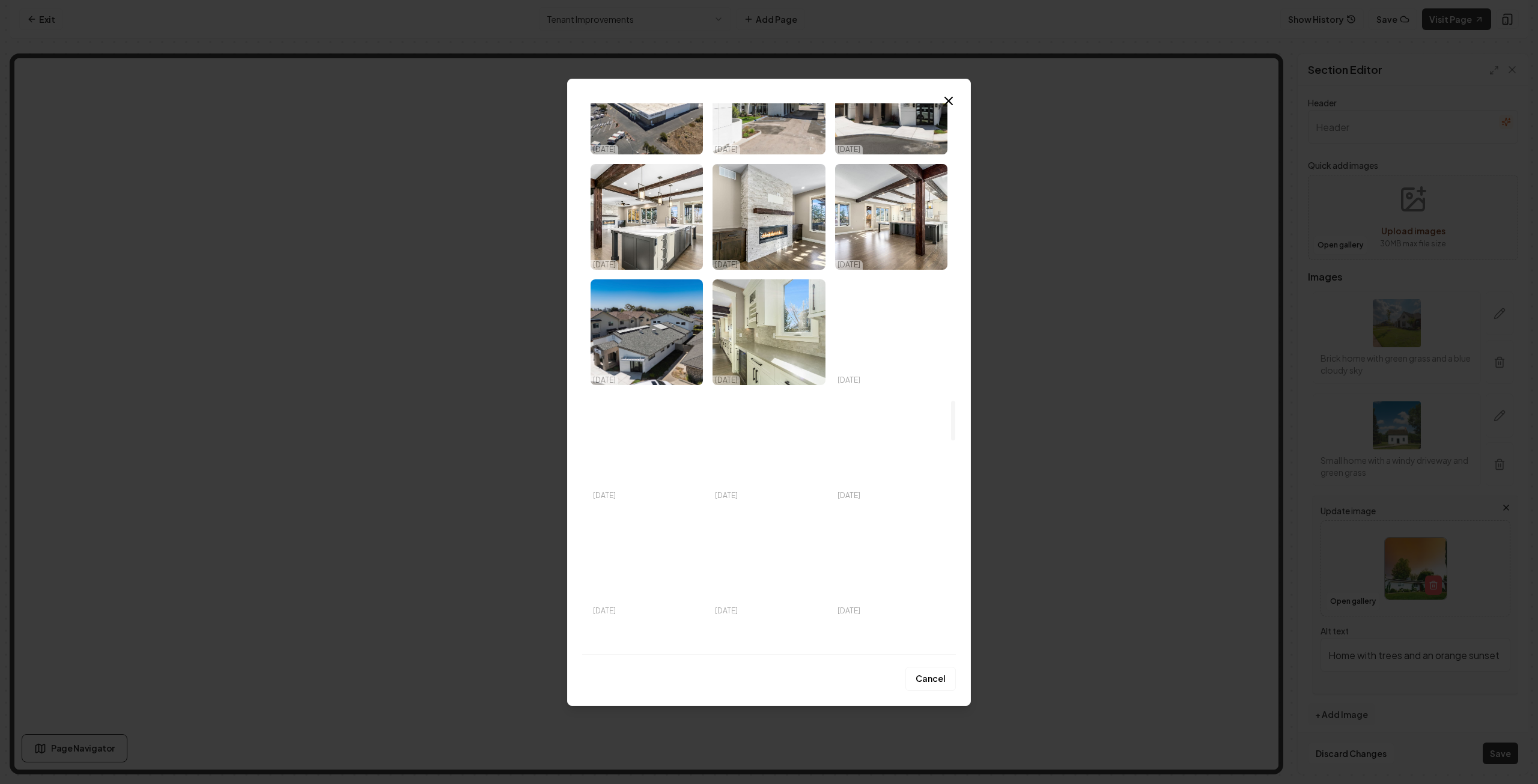
scroll to position [4084, 0]
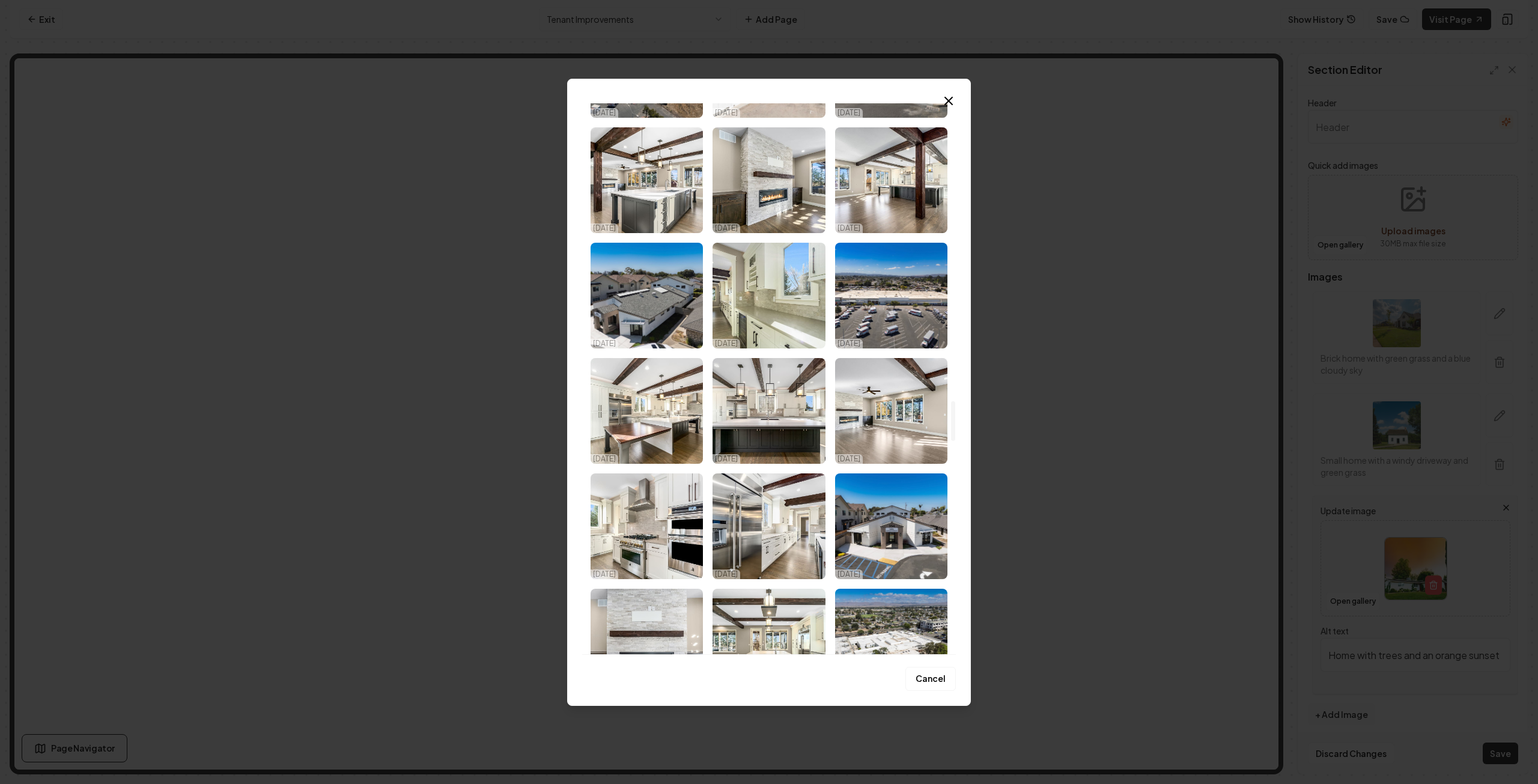
click at [950, 96] on icon "button" at bounding box center [949, 101] width 15 height 15
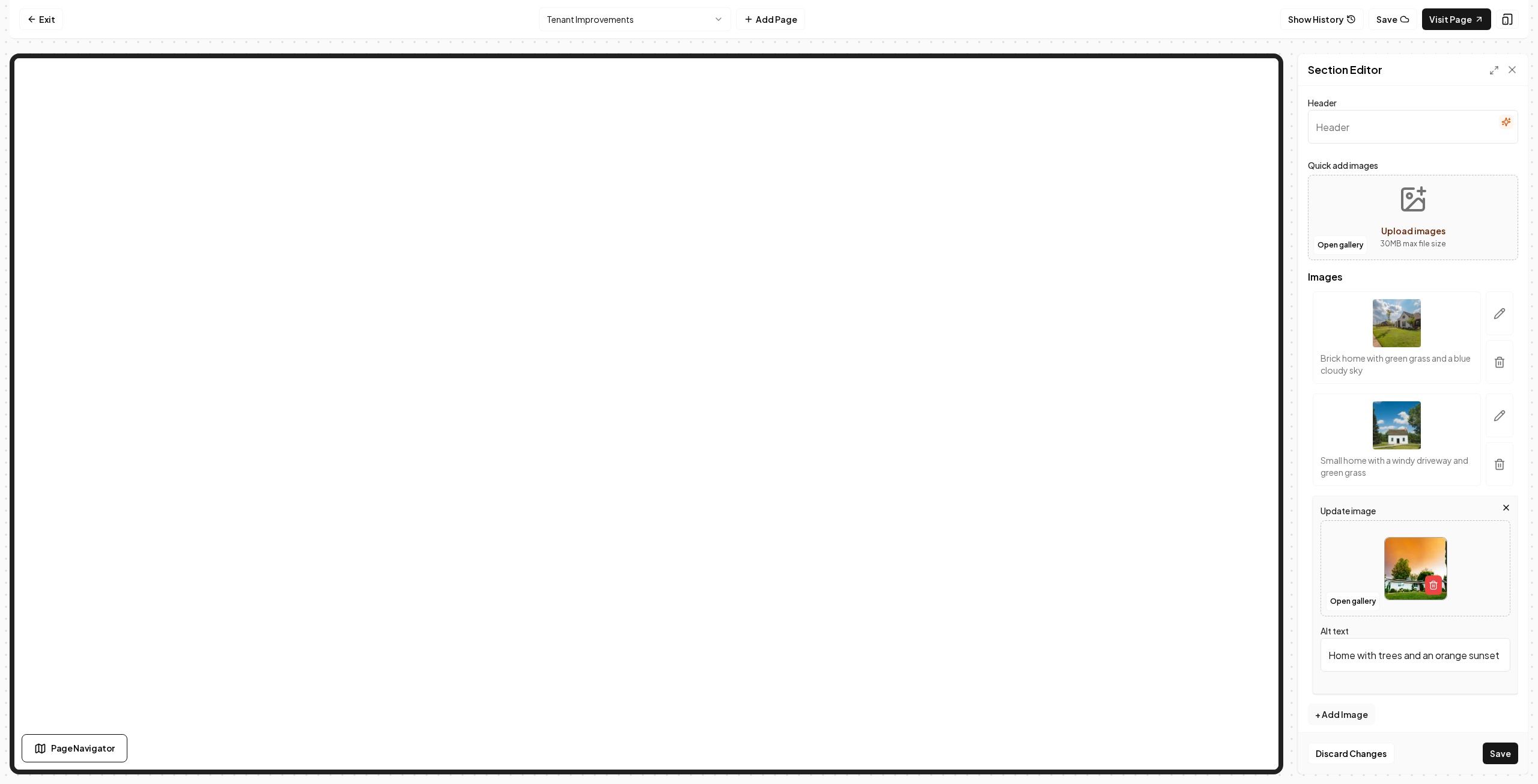
click at [1338, 422] on div "Small home with a windy driveway and green grass" at bounding box center [1396, 440] width 168 height 92
click at [1494, 411] on icon "button" at bounding box center [1500, 415] width 12 height 12
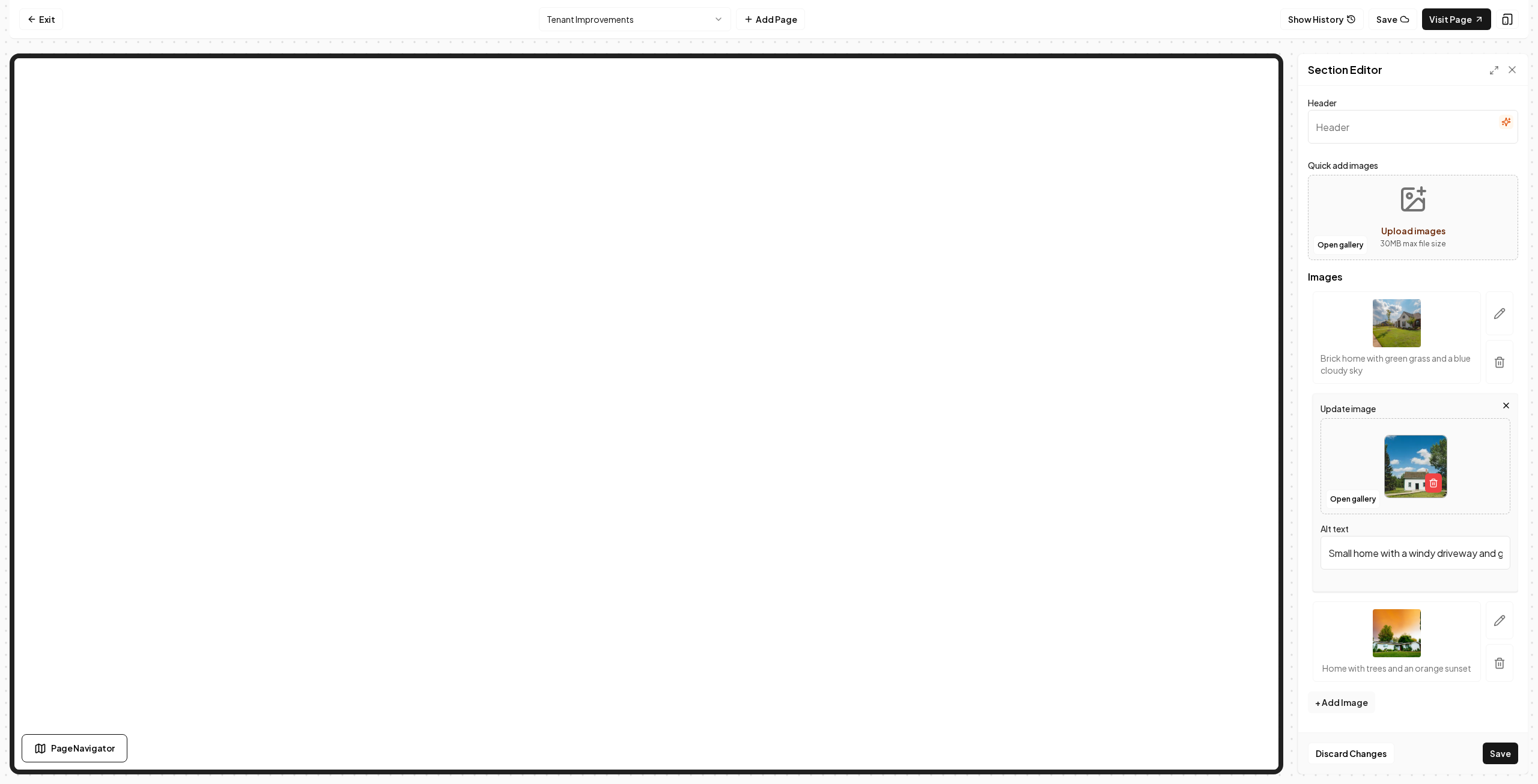
click at [1346, 450] on div at bounding box center [1415, 466] width 189 height 83
type input "**********"
click at [1442, 627] on div "Home with trees and an orange sunset" at bounding box center [1396, 641] width 168 height 81
click at [1495, 617] on icon "button" at bounding box center [1500, 621] width 12 height 12
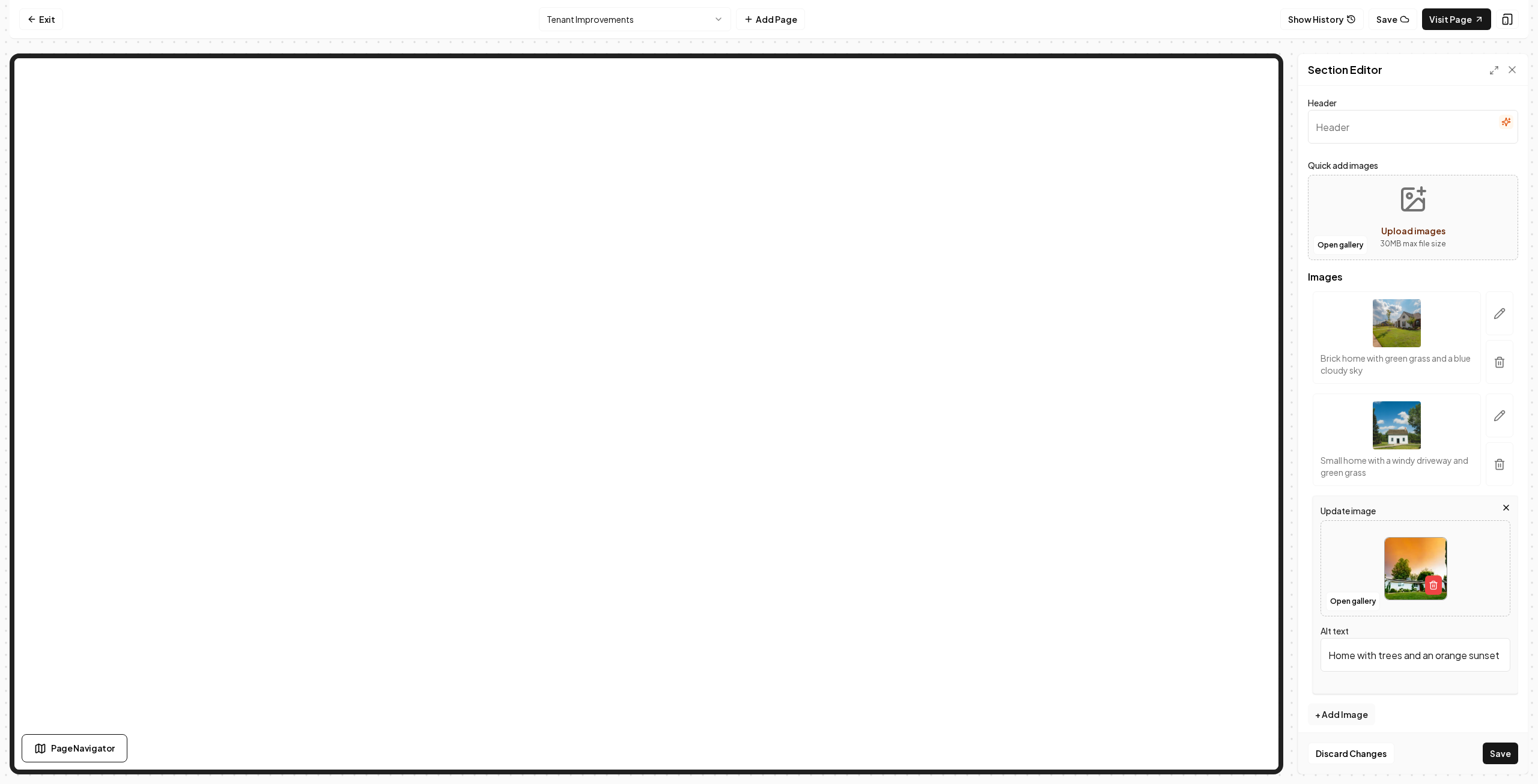
click at [1402, 555] on img at bounding box center [1415, 568] width 62 height 62
type input "**********"
click at [1496, 754] on button "Save" at bounding box center [1500, 753] width 36 height 22
type input "Empty conference room featuring a large UAS emblem, with two people seated at a…"
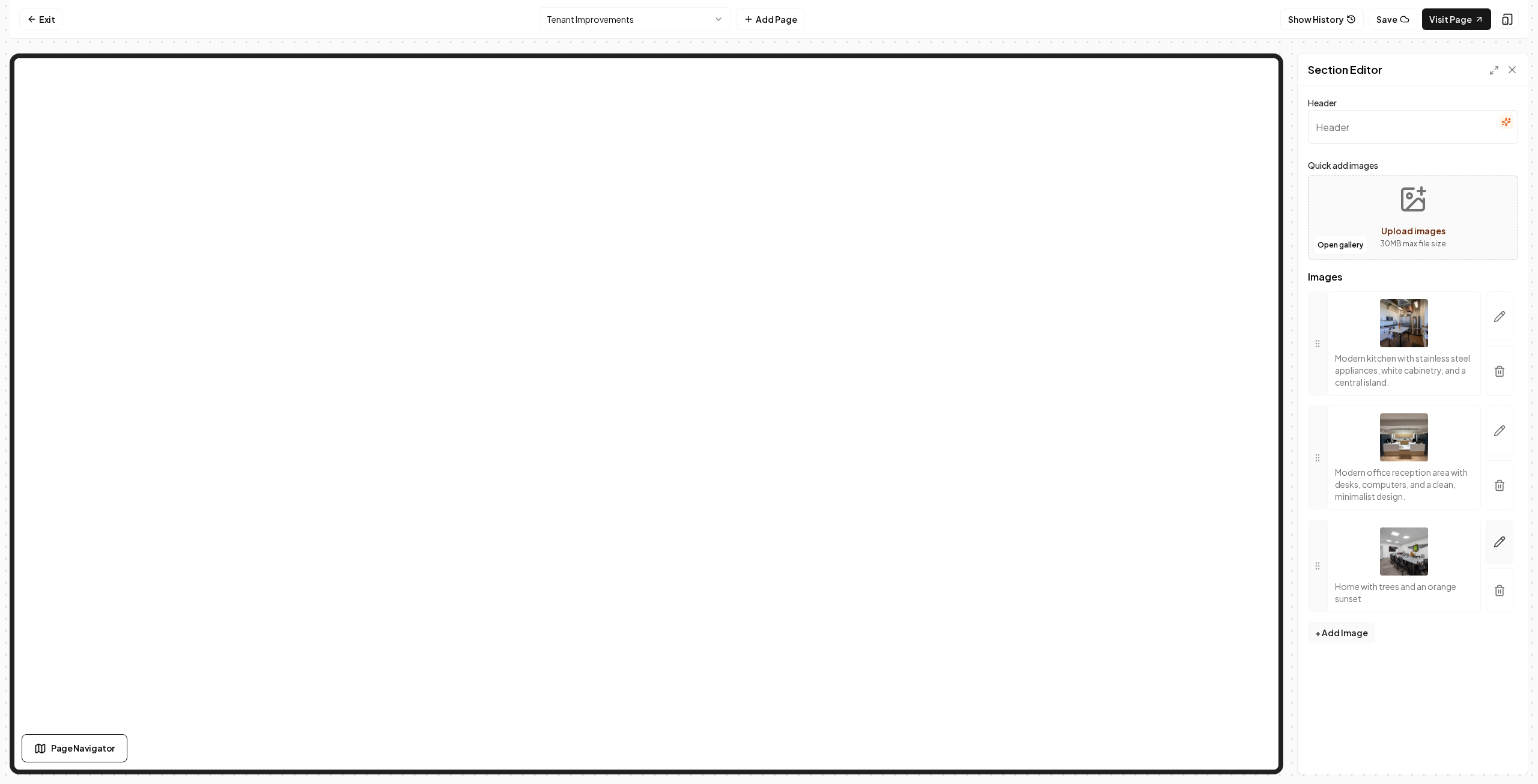
click at [1499, 541] on icon "button" at bounding box center [1500, 541] width 12 height 12
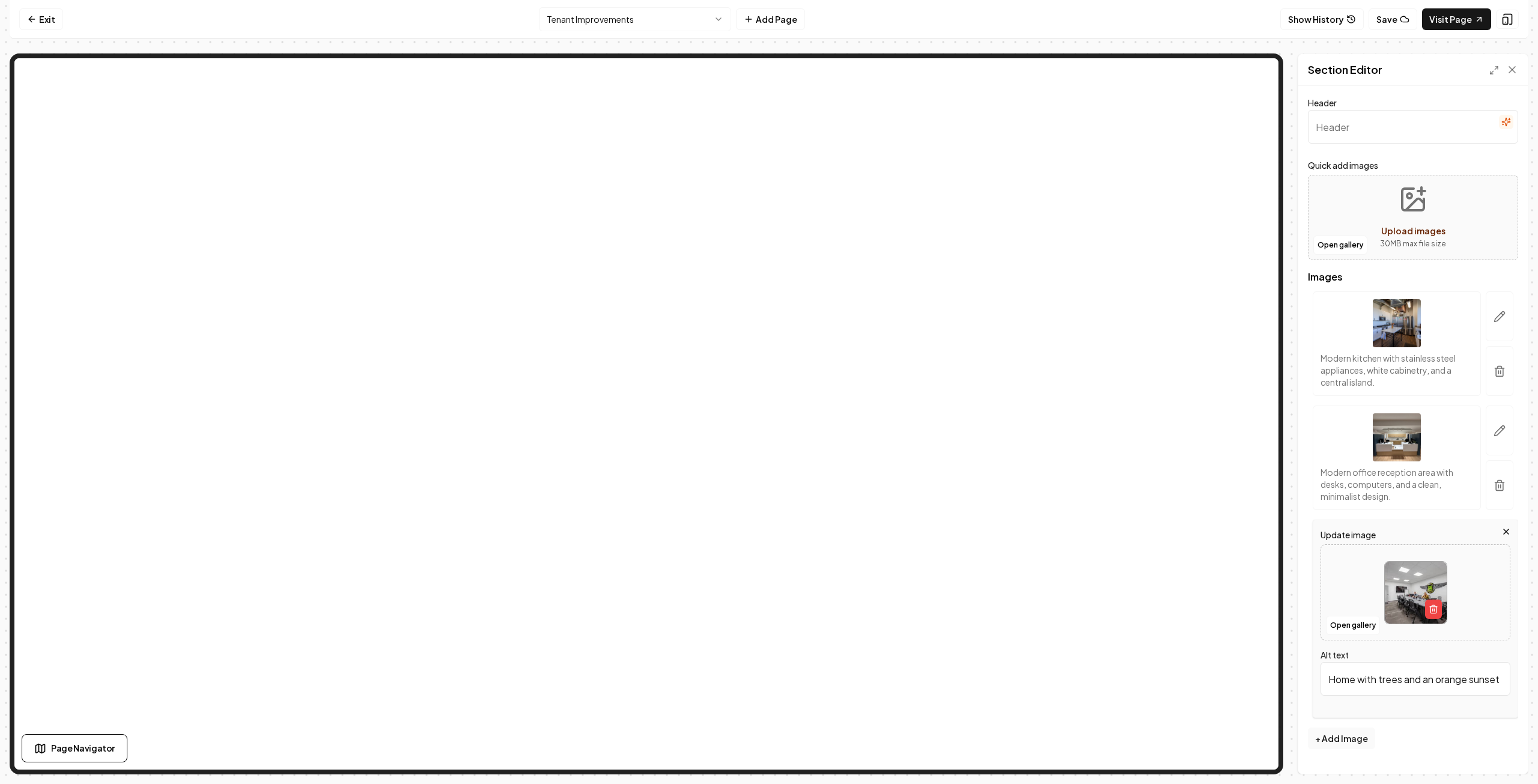
click at [1410, 580] on img at bounding box center [1415, 592] width 62 height 62
click at [1478, 568] on div at bounding box center [1415, 592] width 189 height 83
type input "**********"
click at [1501, 757] on button "Save" at bounding box center [1500, 753] width 36 height 22
type input "Reception area of SMG Gastroenterology Medical Group with modern design and wel…"
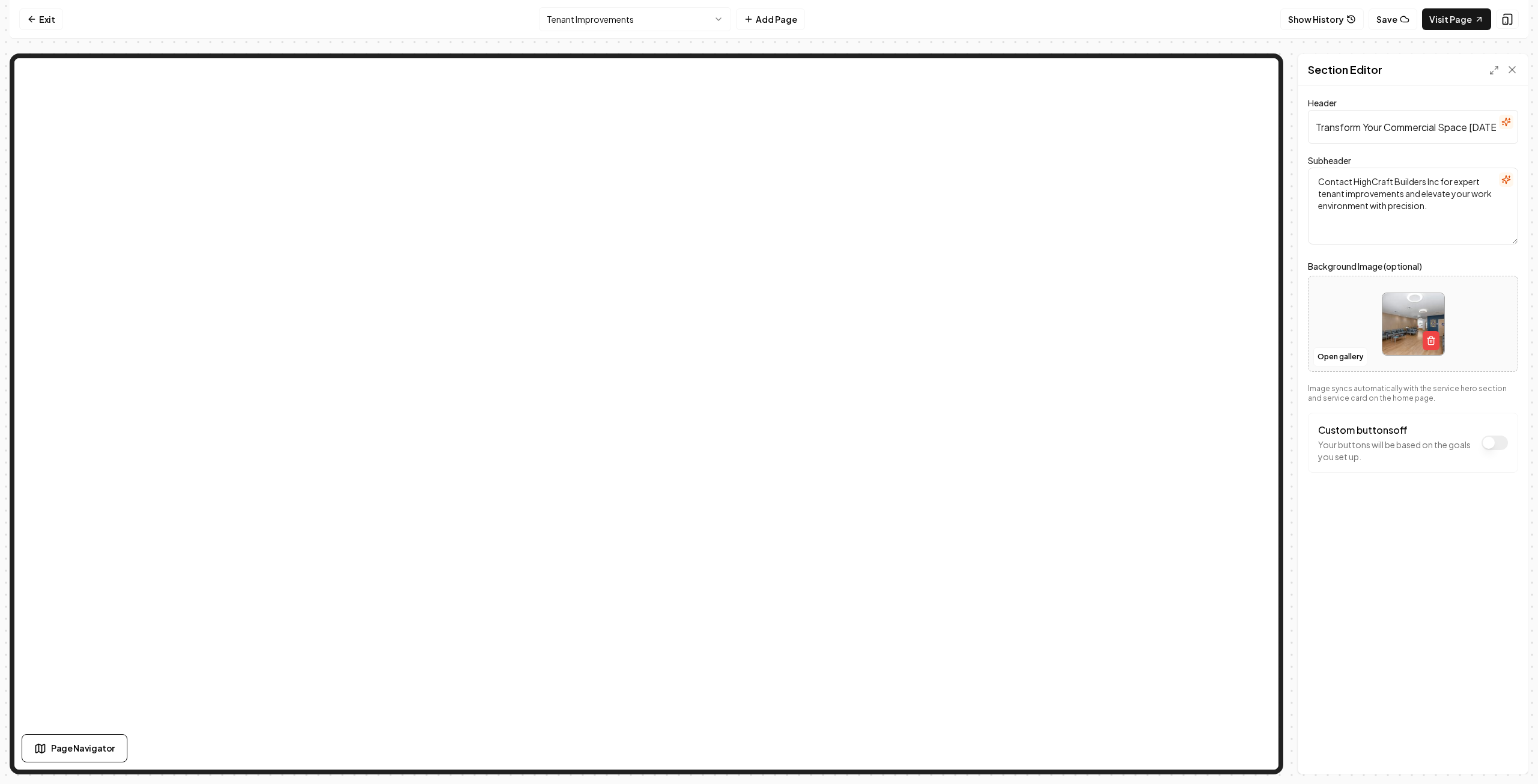
click at [1404, 323] on img at bounding box center [1413, 323] width 62 height 62
click at [1347, 353] on button "Open gallery" at bounding box center [1340, 356] width 54 height 19
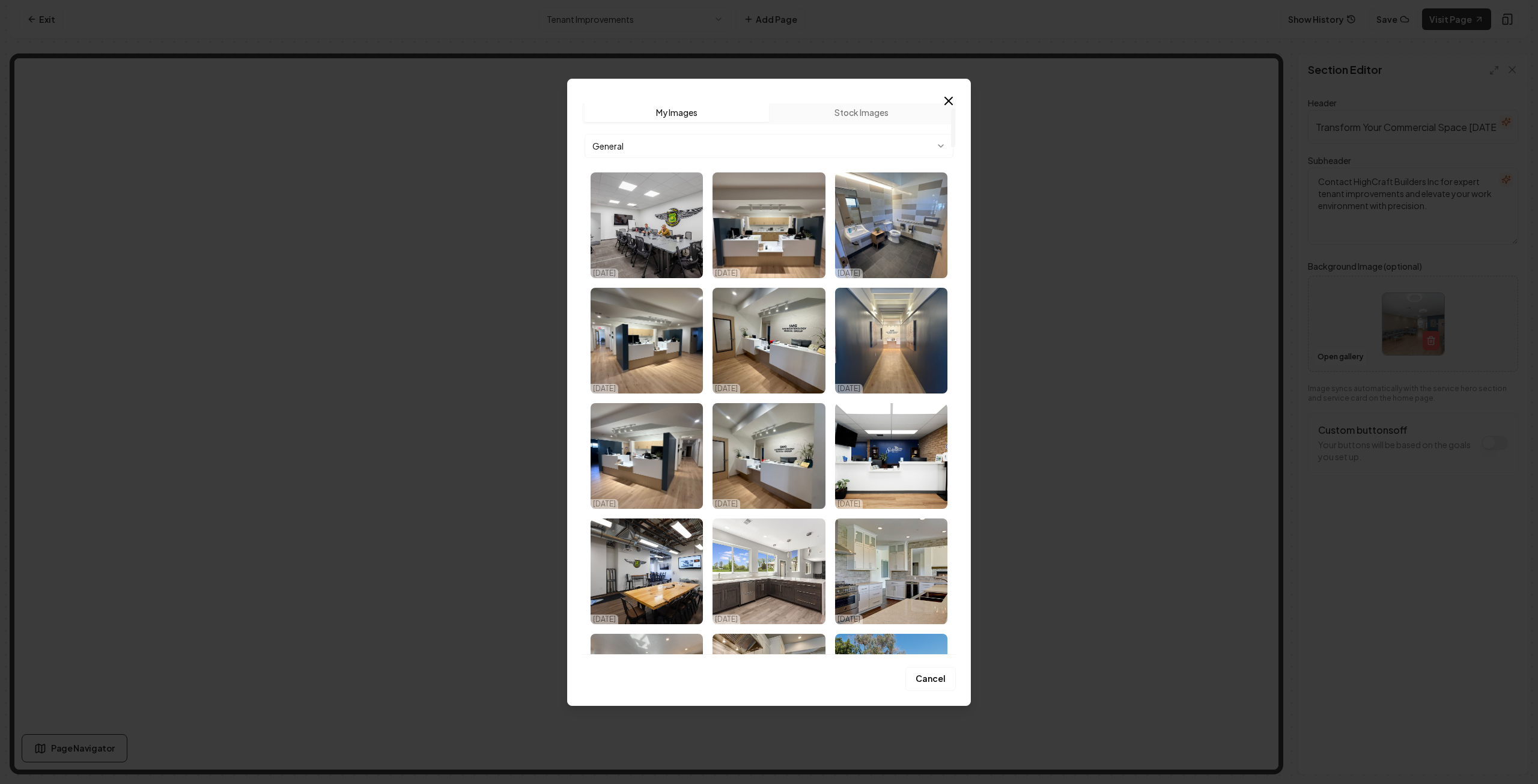
scroll to position [0, 0]
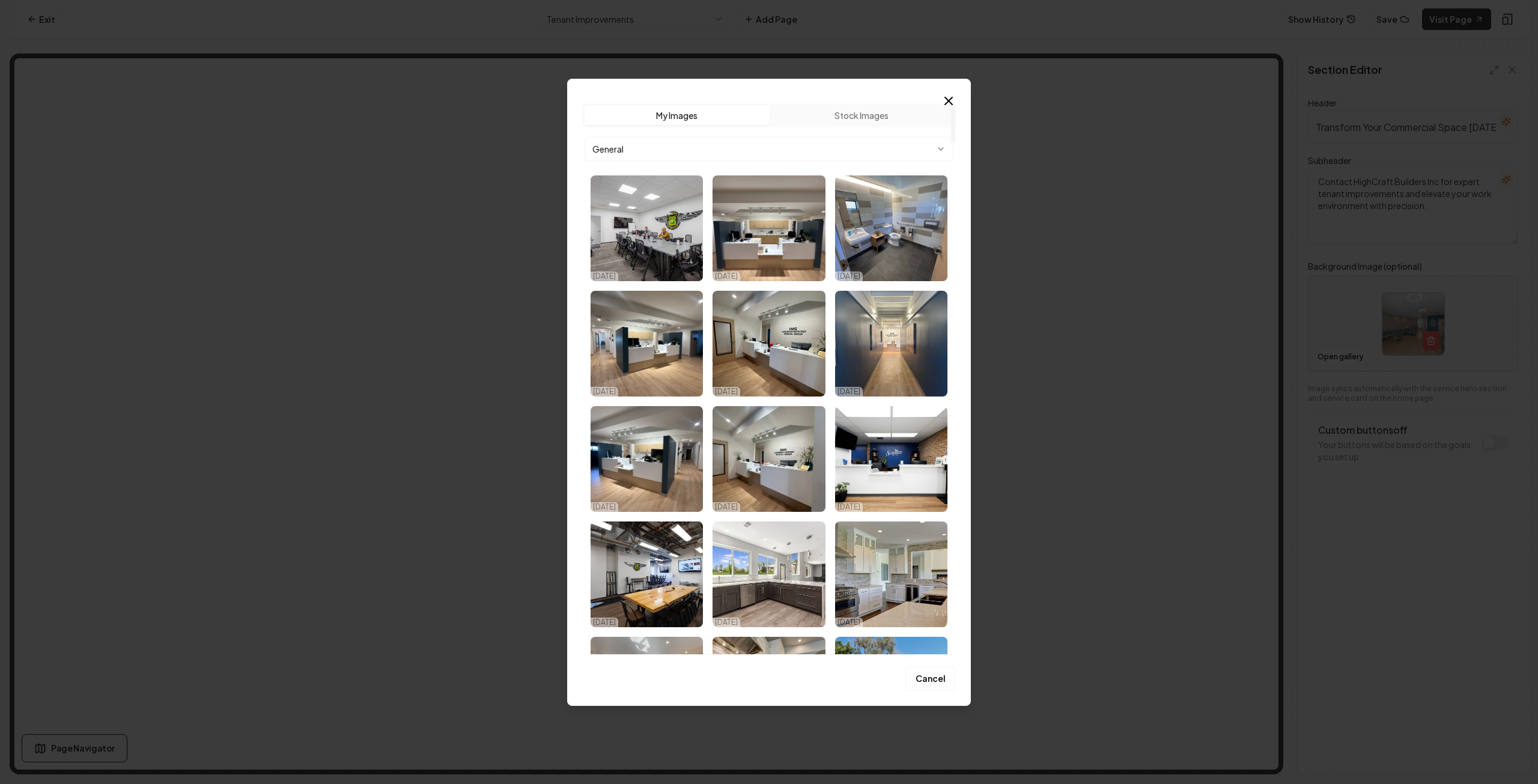
click at [842, 120] on button "Stock Images" at bounding box center [861, 116] width 184 height 19
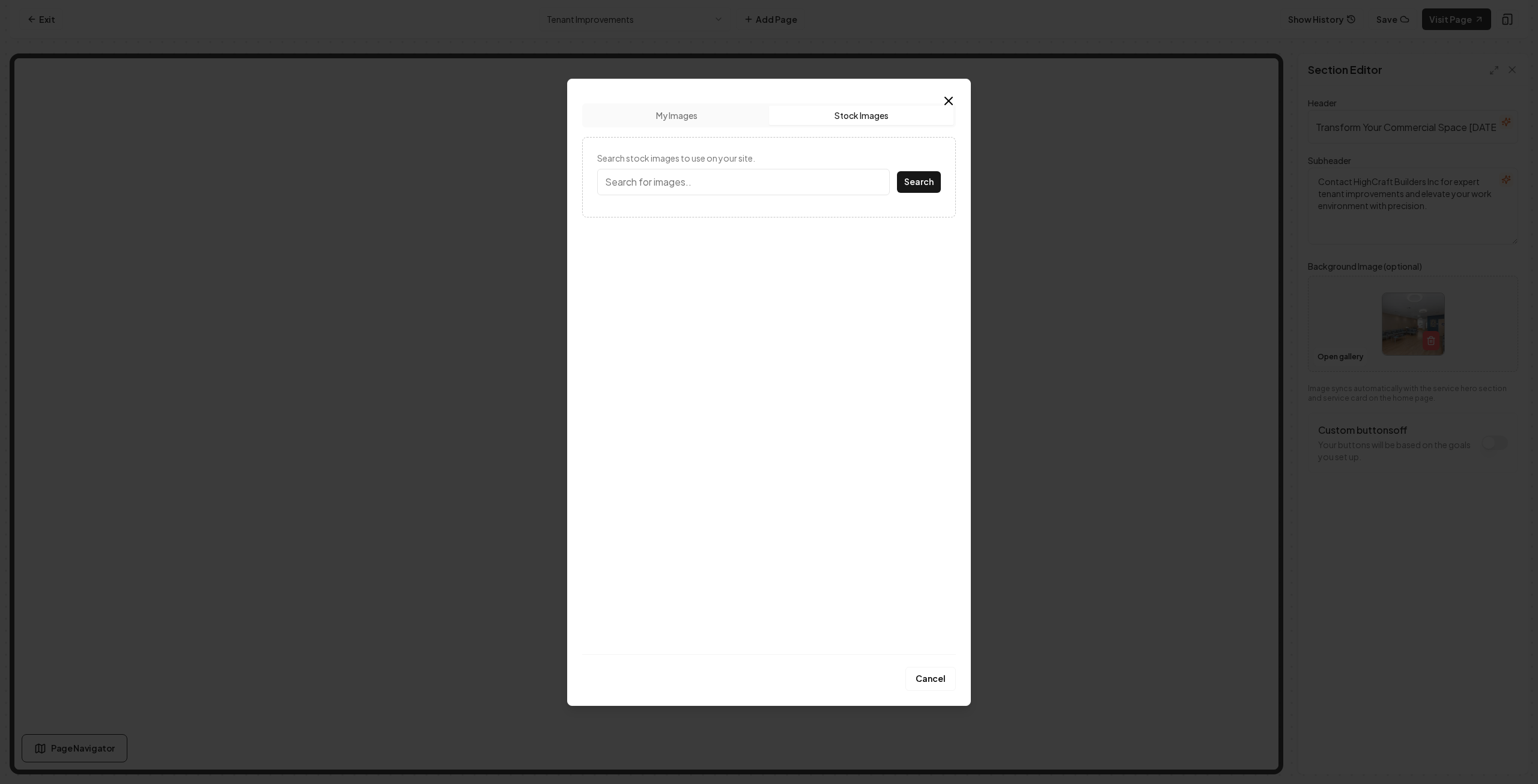
click at [703, 110] on button "My Images" at bounding box center [676, 116] width 184 height 19
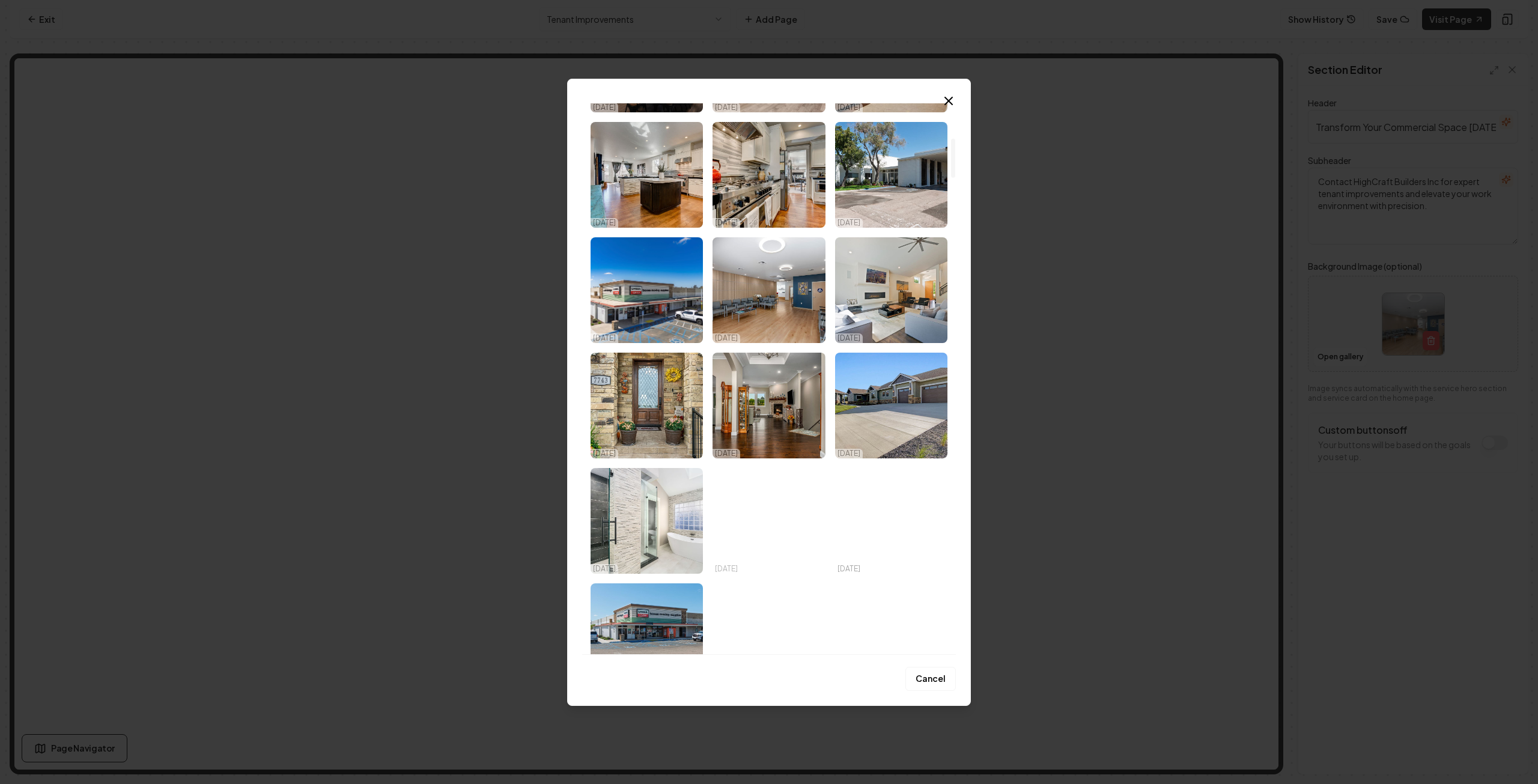
scroll to position [541, 0]
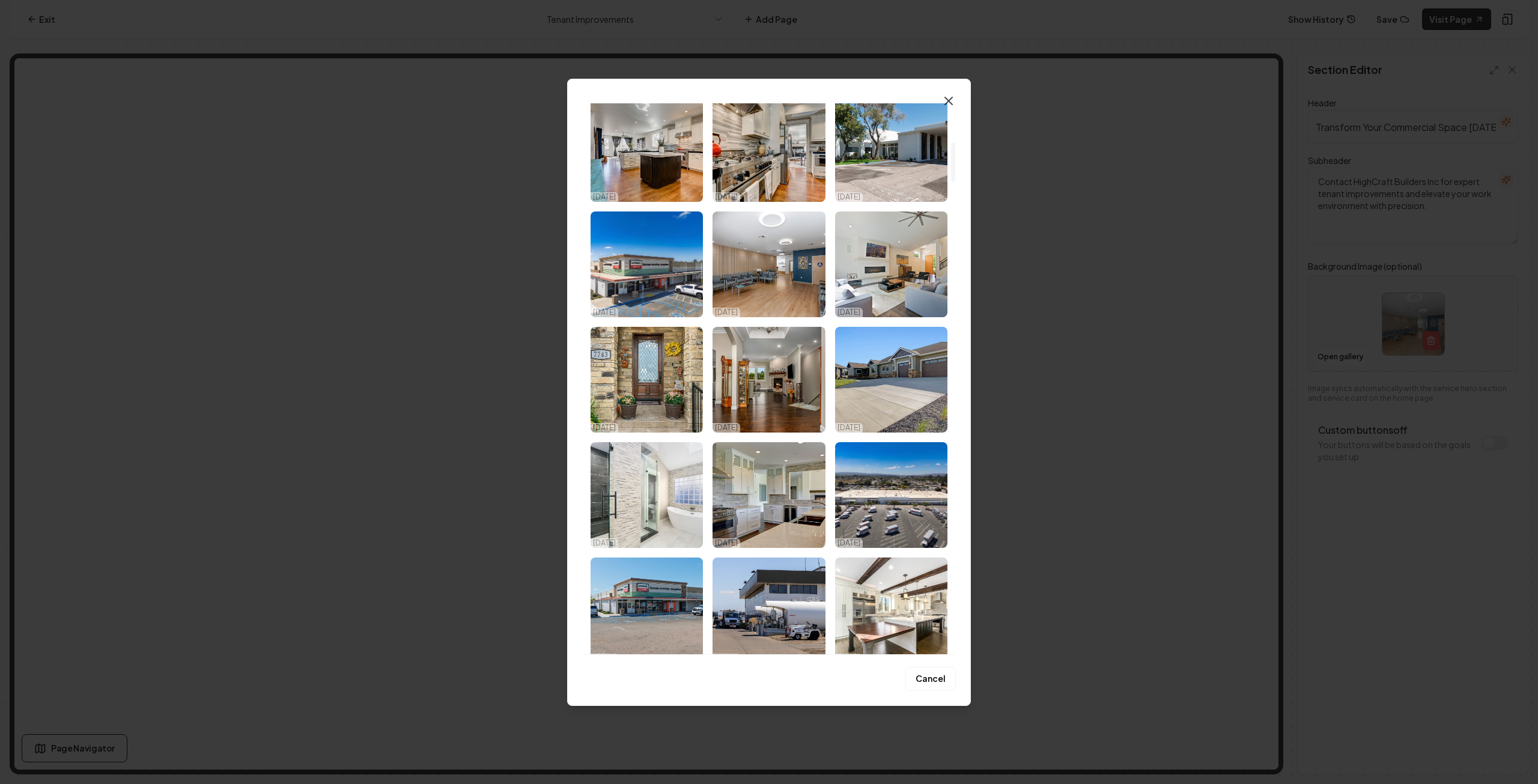
click at [950, 99] on icon "button" at bounding box center [949, 101] width 15 height 15
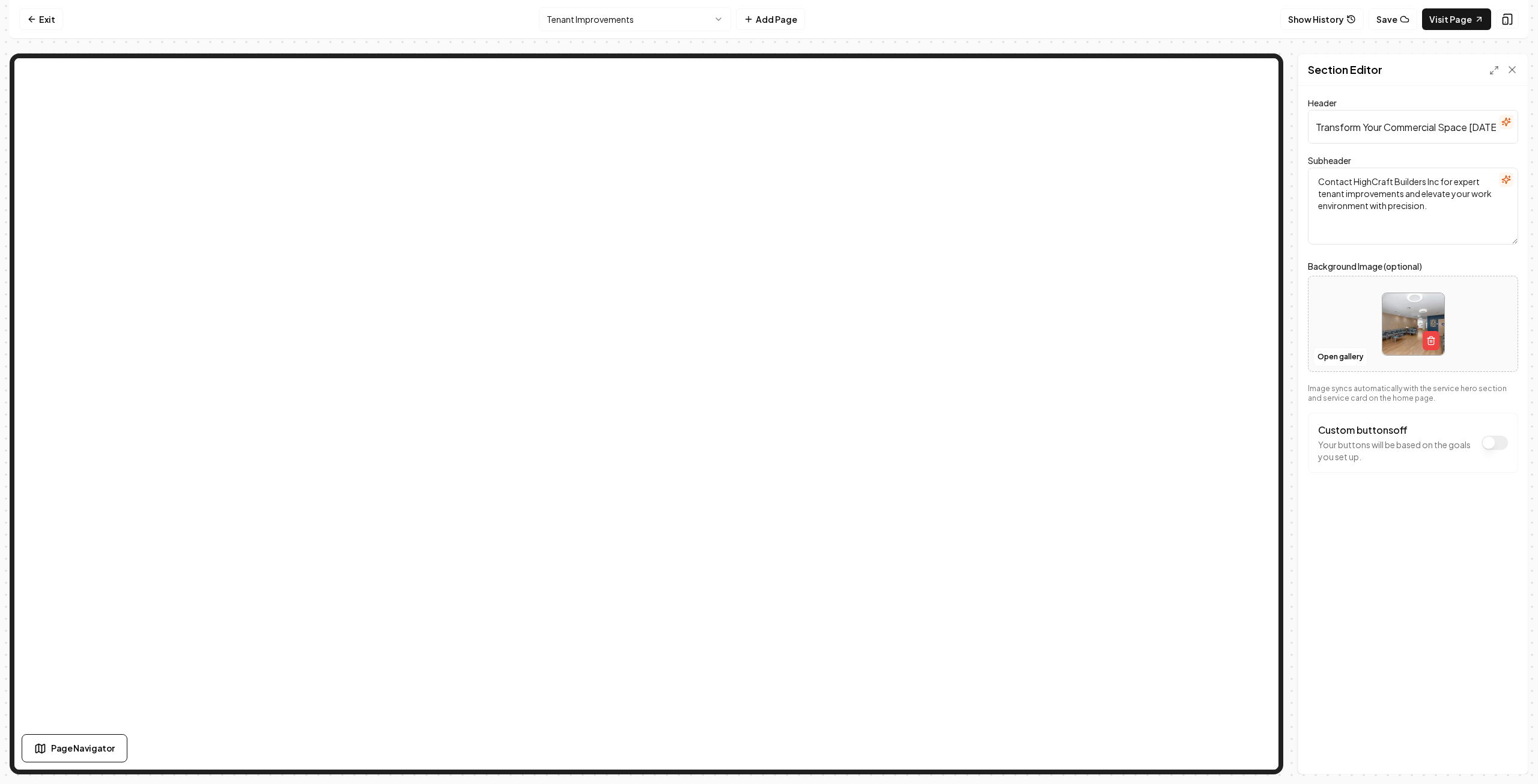
click at [1349, 329] on div at bounding box center [1413, 323] width 209 height 83
type input "**********"
click at [1503, 753] on button "Save" at bounding box center [1500, 753] width 36 height 22
click at [1369, 326] on div at bounding box center [1413, 323] width 209 height 83
type input "**********"
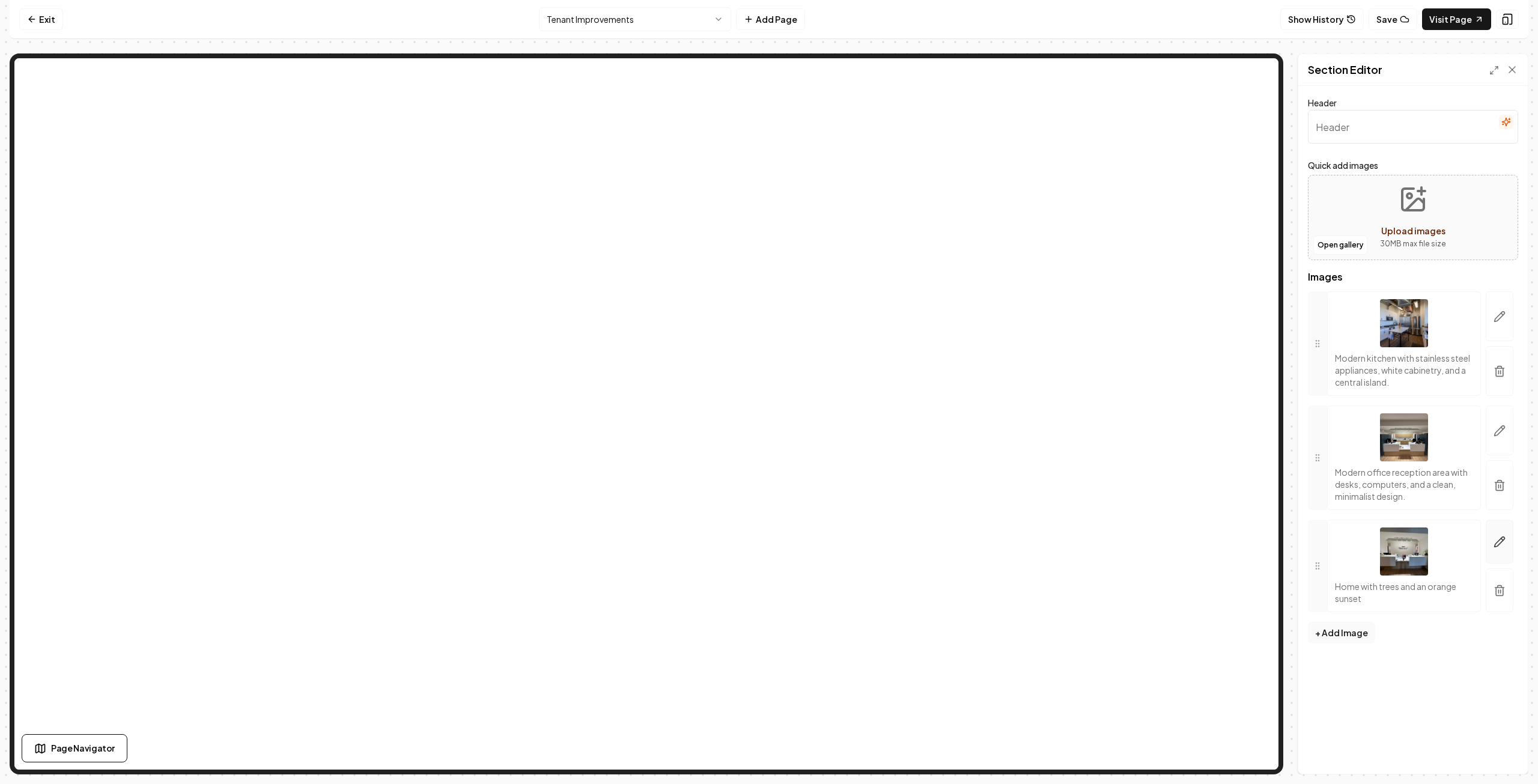
click at [1498, 538] on icon "button" at bounding box center [1500, 541] width 12 height 12
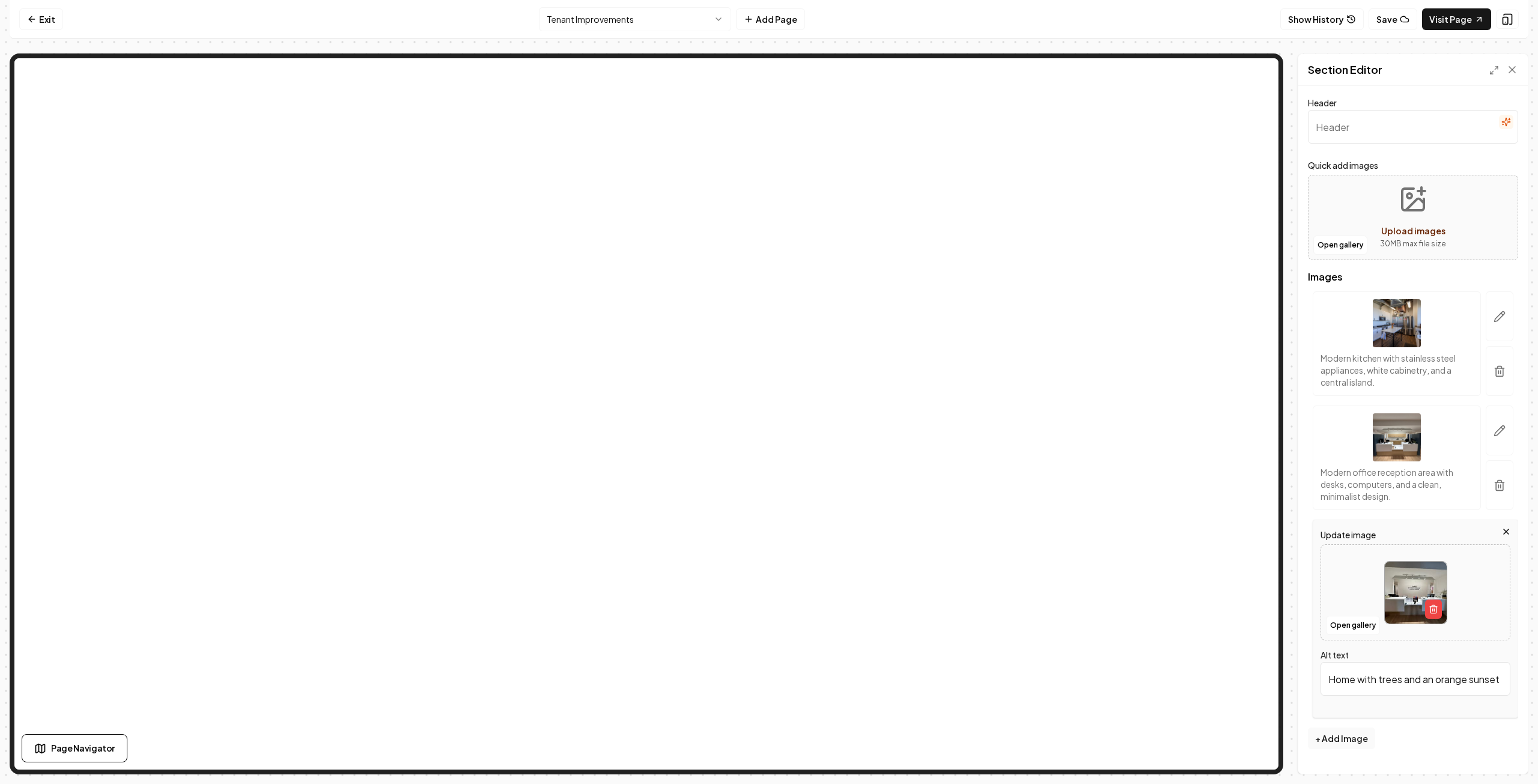
click at [1348, 586] on div at bounding box center [1415, 592] width 189 height 83
type input "**********"
click at [1493, 750] on button "Save" at bounding box center [1500, 753] width 36 height 22
type input "Modern medical office interior with wooden floors, gray chairs, and colorful ar…"
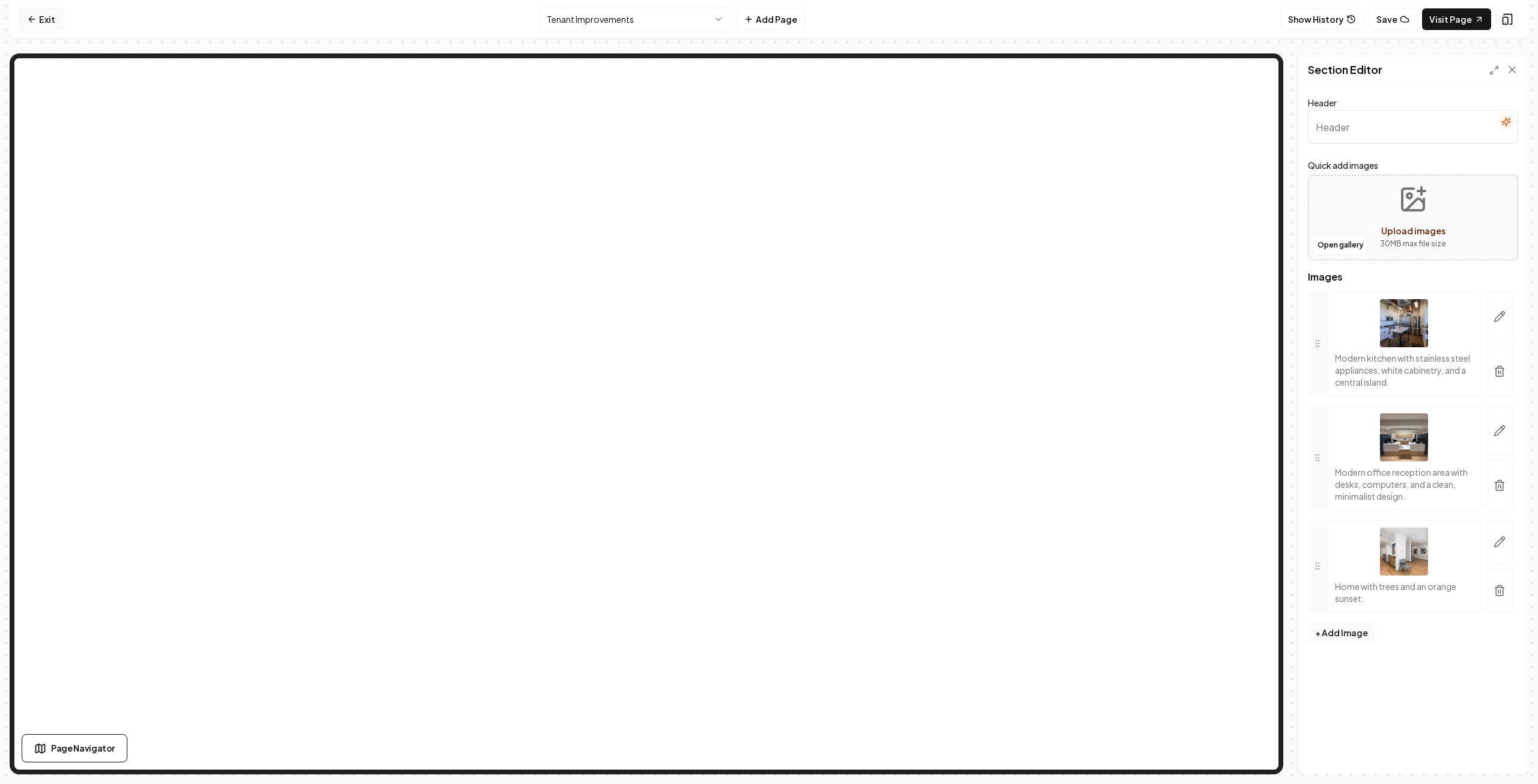
click at [28, 17] on icon at bounding box center [31, 19] width 10 height 10
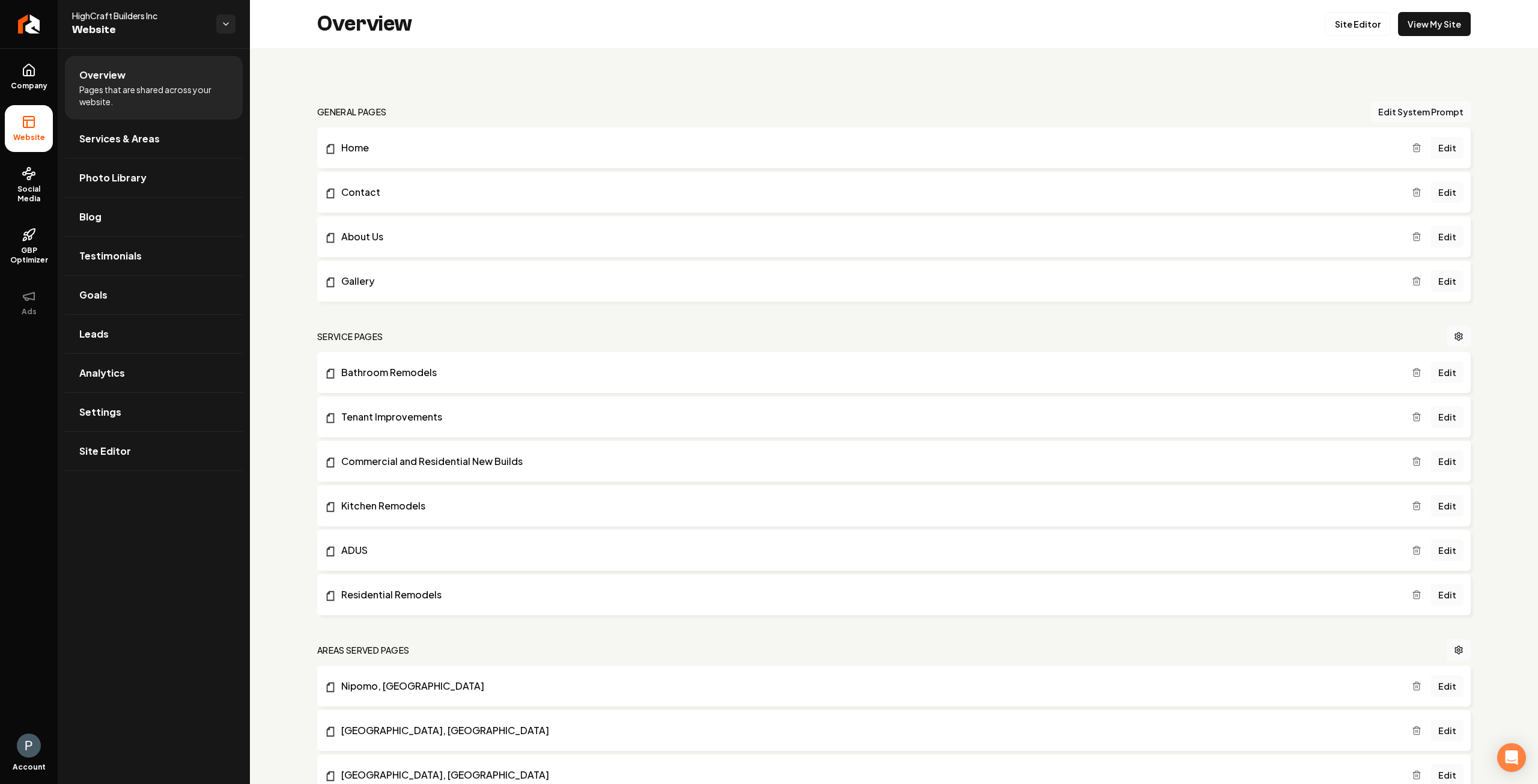
click at [175, 73] on li "Overview Pages that are shared across your website." at bounding box center [154, 87] width 178 height 63
click at [175, 72] on li "Overview Pages that are shared across your website." at bounding box center [154, 87] width 178 height 63
click at [389, 279] on link "Gallery" at bounding box center [868, 281] width 1088 height 15
click at [356, 417] on link "Tenant Improvements" at bounding box center [868, 416] width 1088 height 15
click at [1362, 24] on link "Site Editor" at bounding box center [1358, 24] width 66 height 24
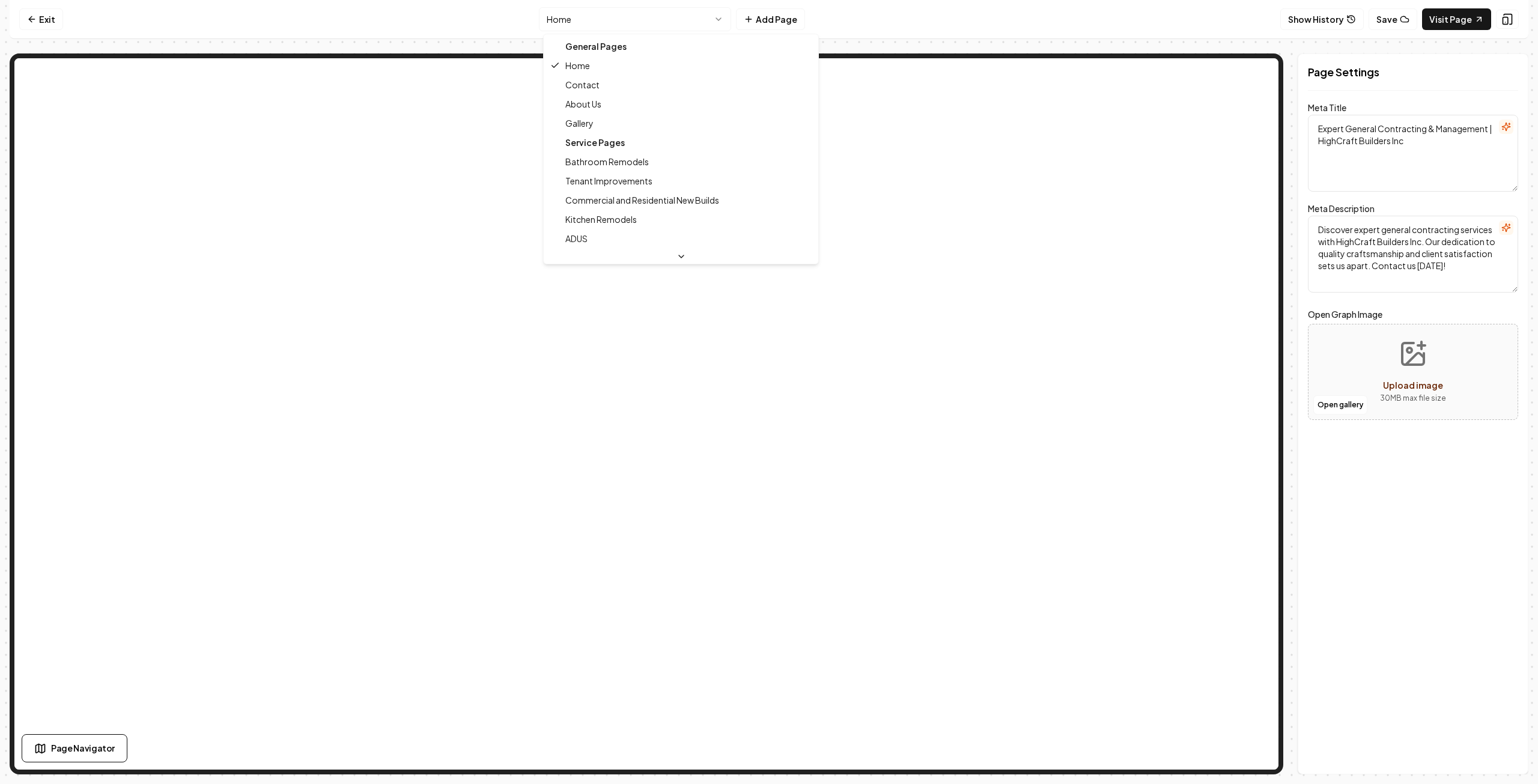
click at [704, 17] on html "Computer Required This feature is only available on a computer. Please switch t…" at bounding box center [769, 392] width 1538 height 784
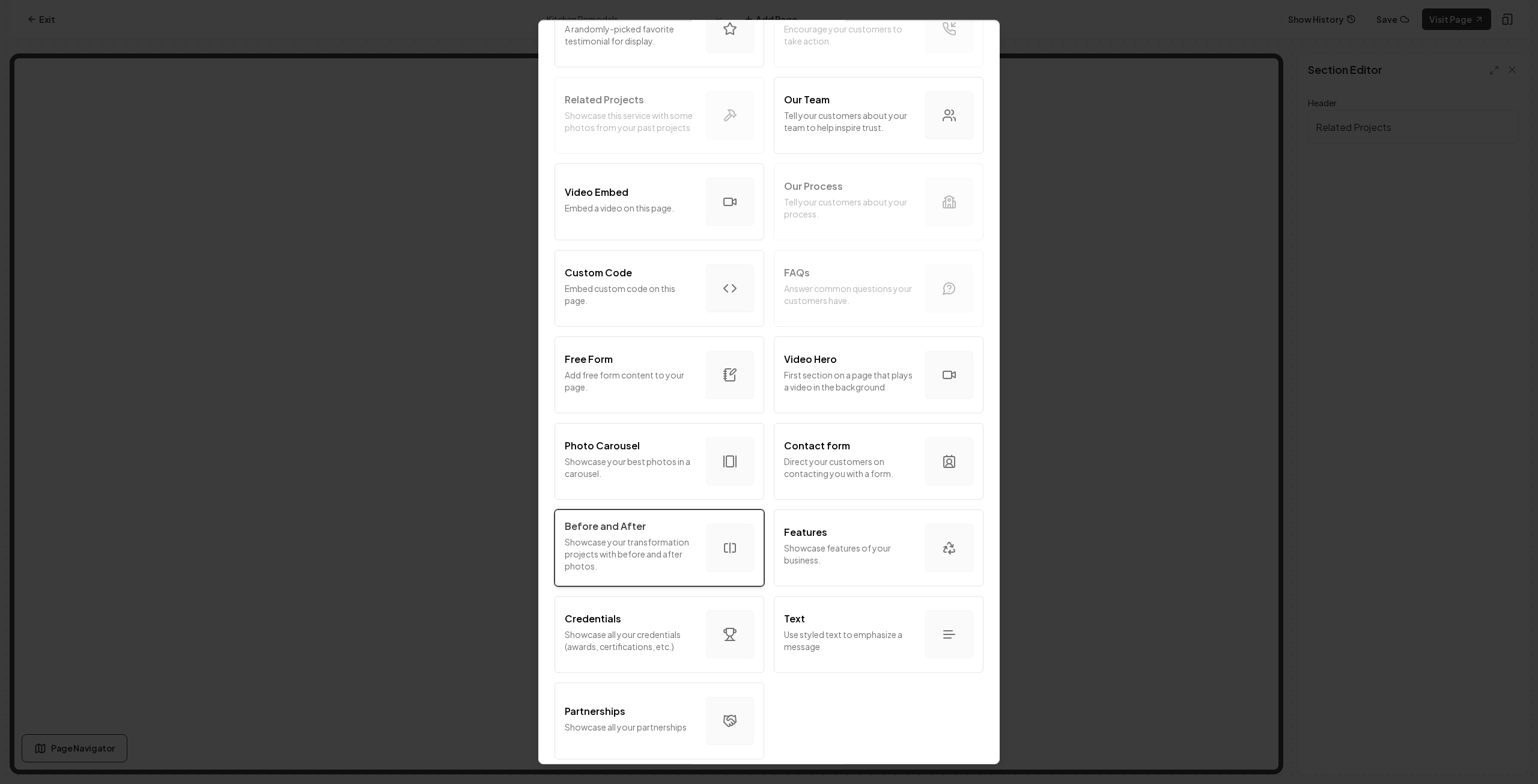
scroll to position [388, 0]
click at [620, 455] on p "Showcase your best photos in a carousel." at bounding box center [630, 468] width 131 height 24
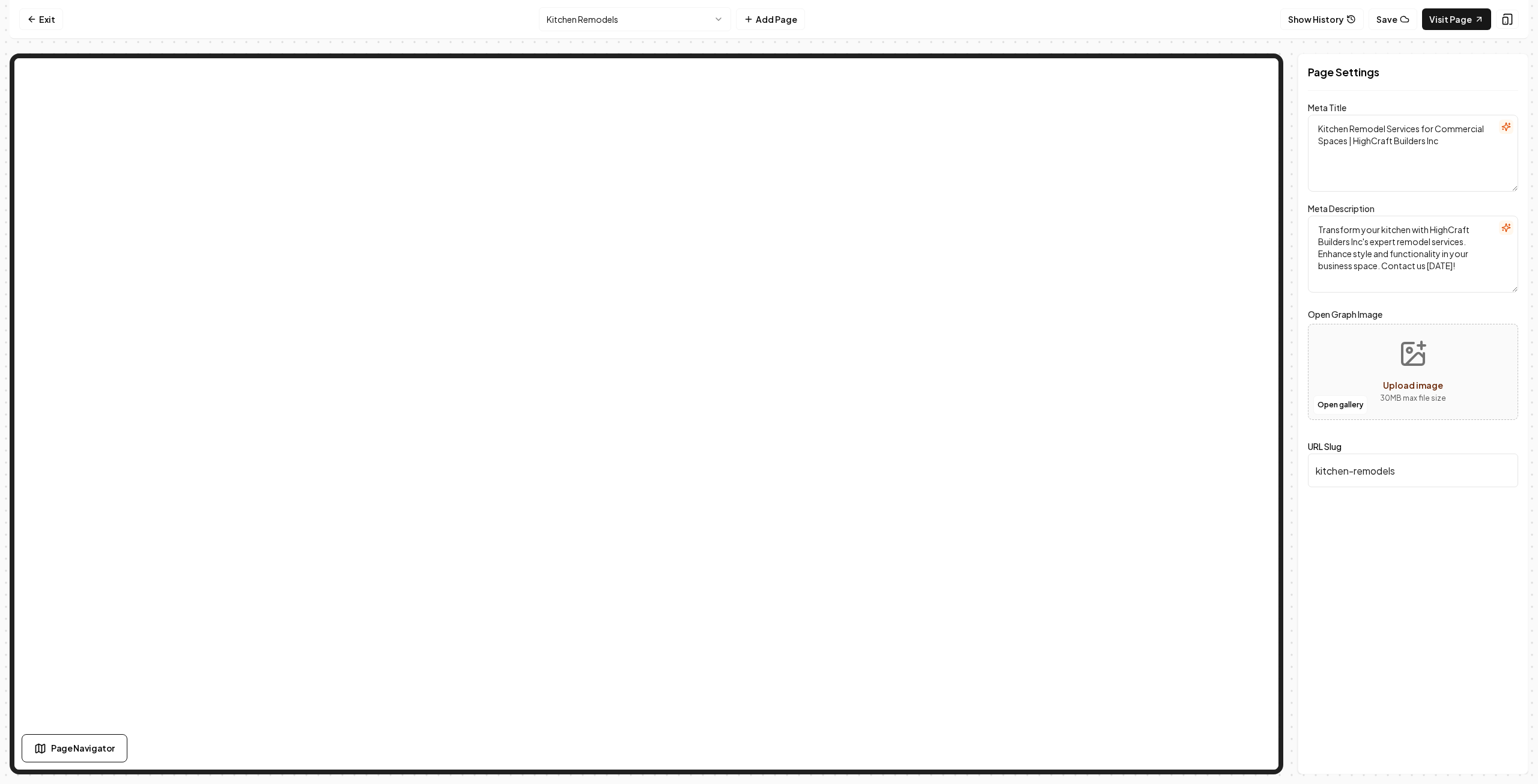
click at [1375, 373] on button "Upload image 30 MB max file size" at bounding box center [1413, 371] width 85 height 84
click at [1346, 403] on button "Open gallery" at bounding box center [1340, 405] width 54 height 19
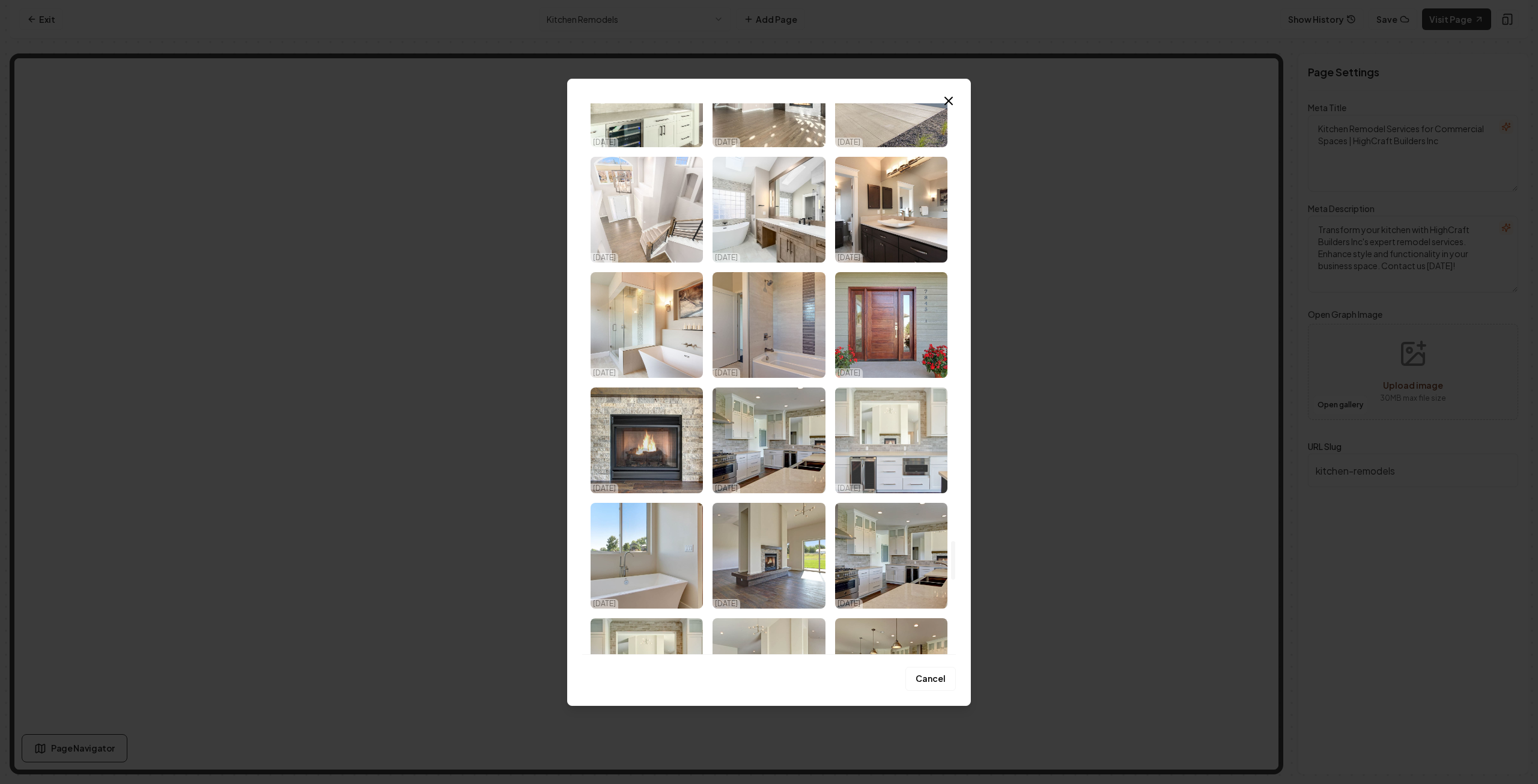
scroll to position [6246, 0]
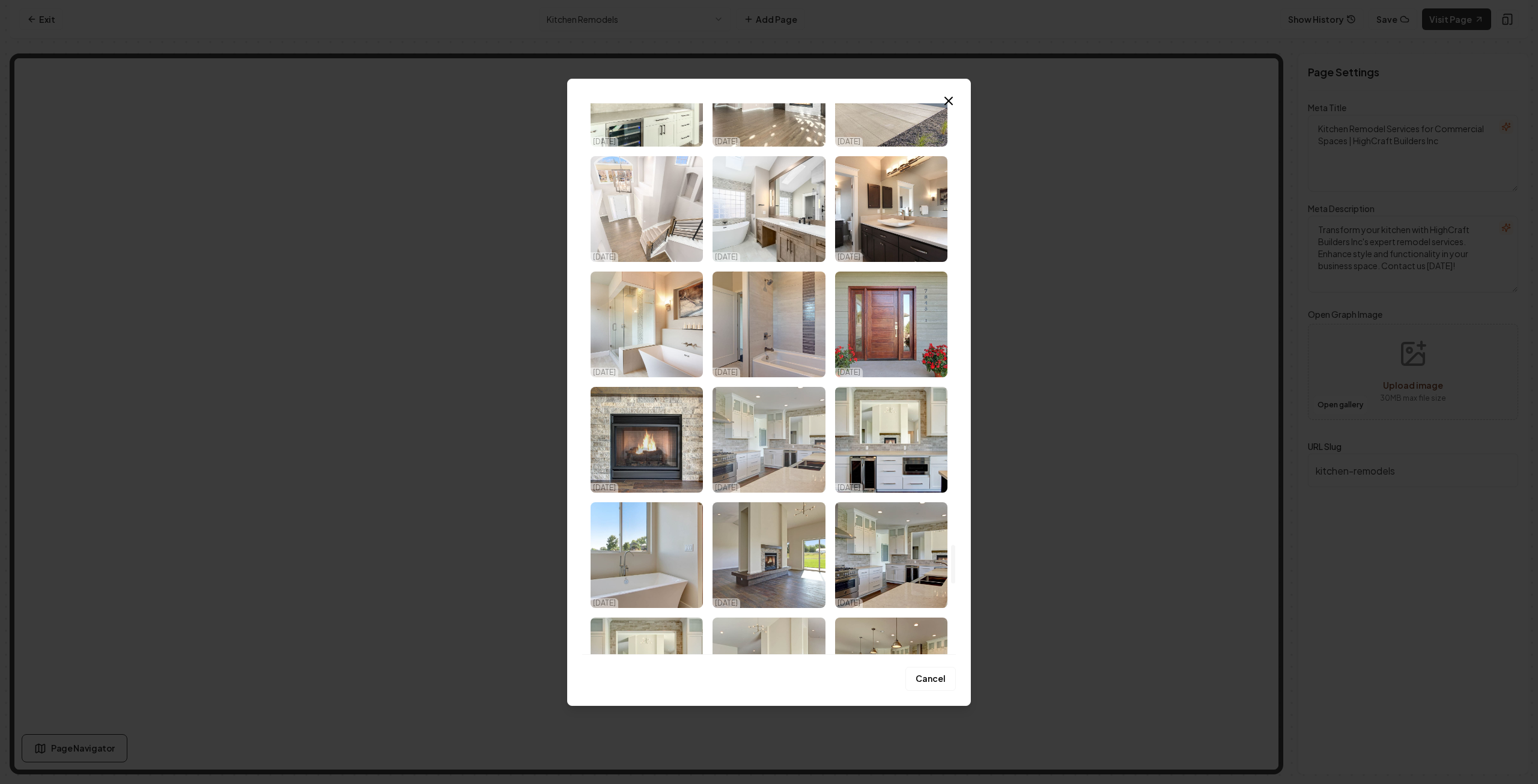
click at [774, 448] on img "Select image image_68d180c05c7cd75eb88b1904.jpg" at bounding box center [768, 440] width 112 height 106
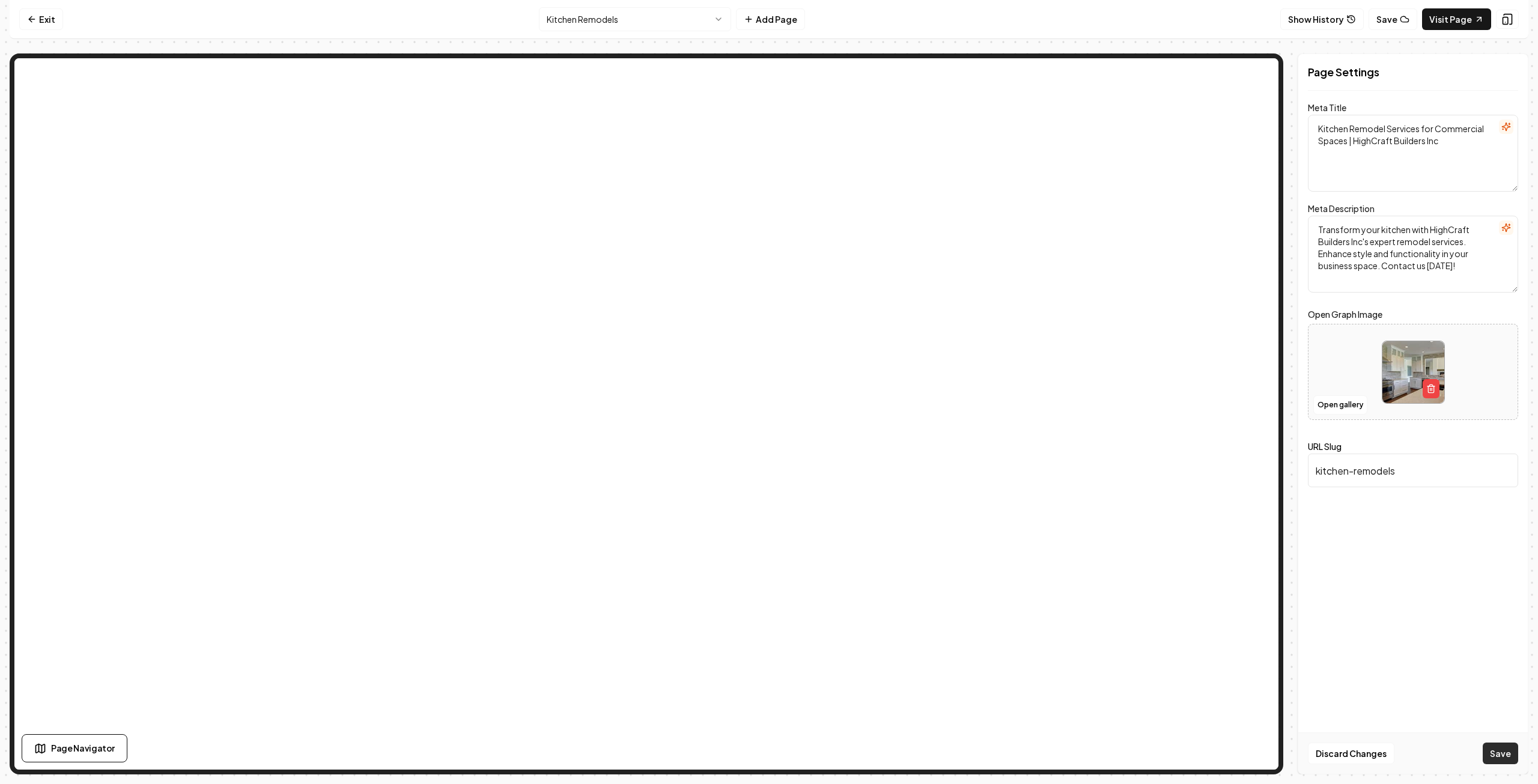
click at [1508, 750] on button "Save" at bounding box center [1500, 753] width 36 height 22
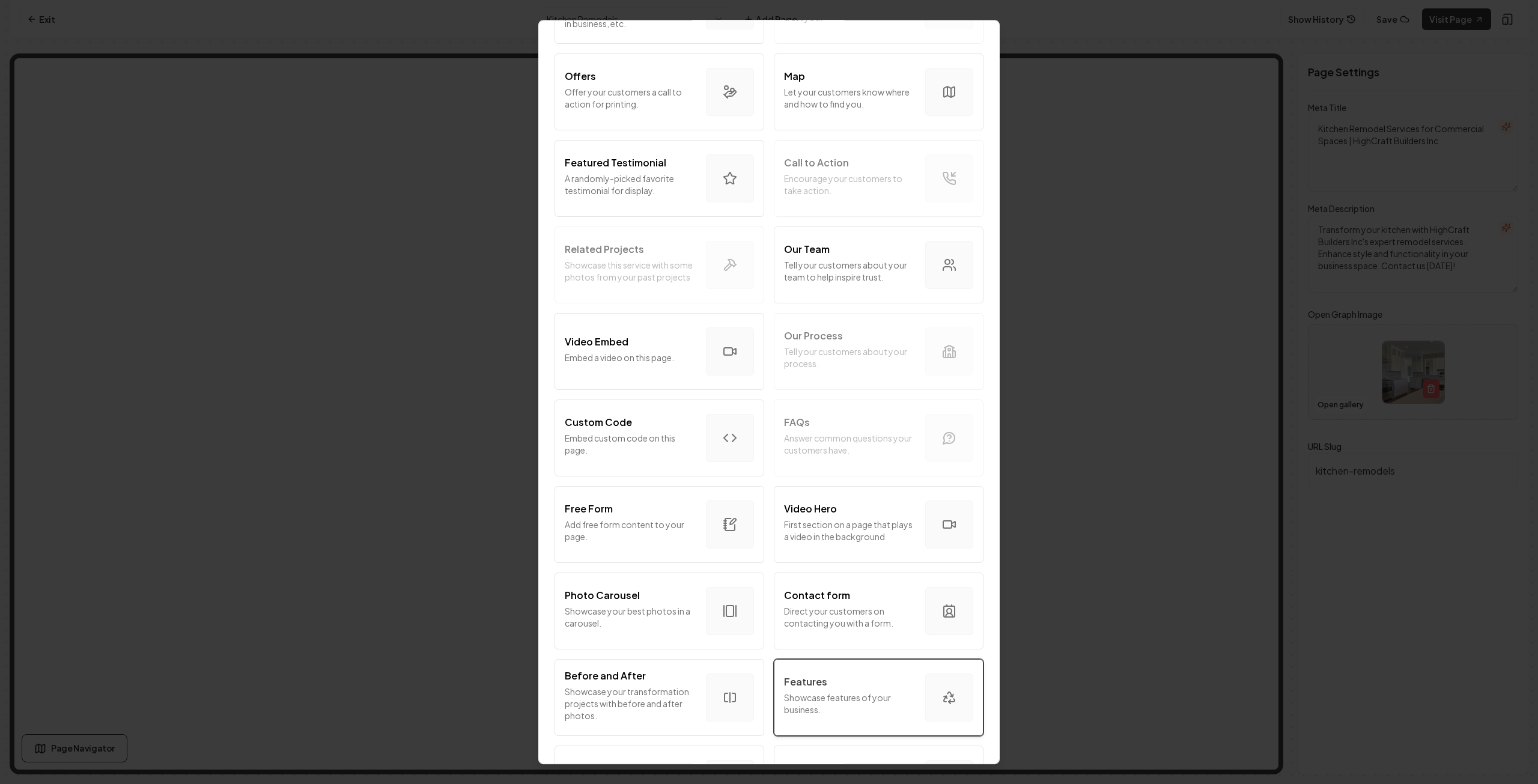
scroll to position [207, 0]
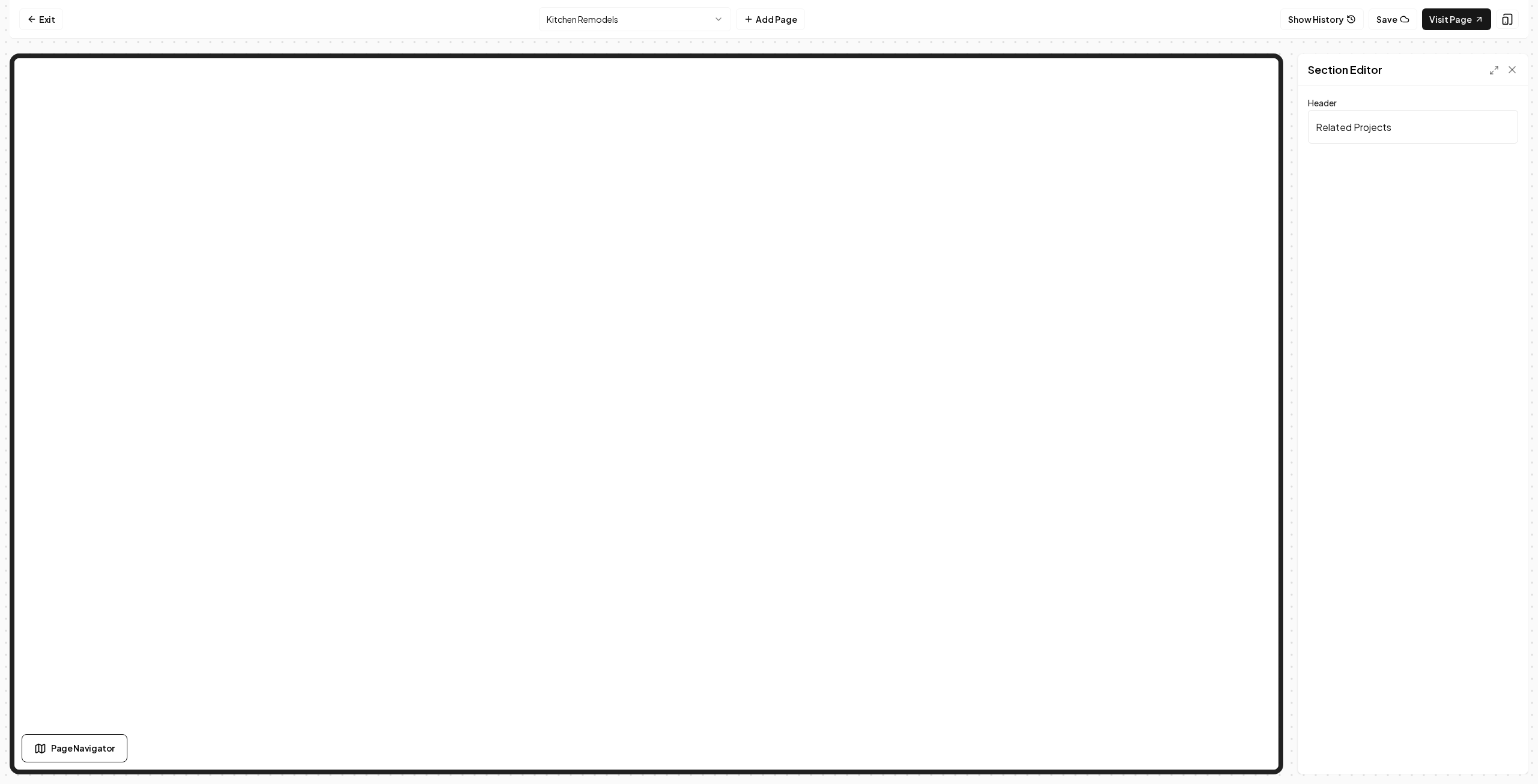
click at [684, 23] on html "Computer Required This feature is only available on a computer. Please switch t…" at bounding box center [769, 392] width 1538 height 784
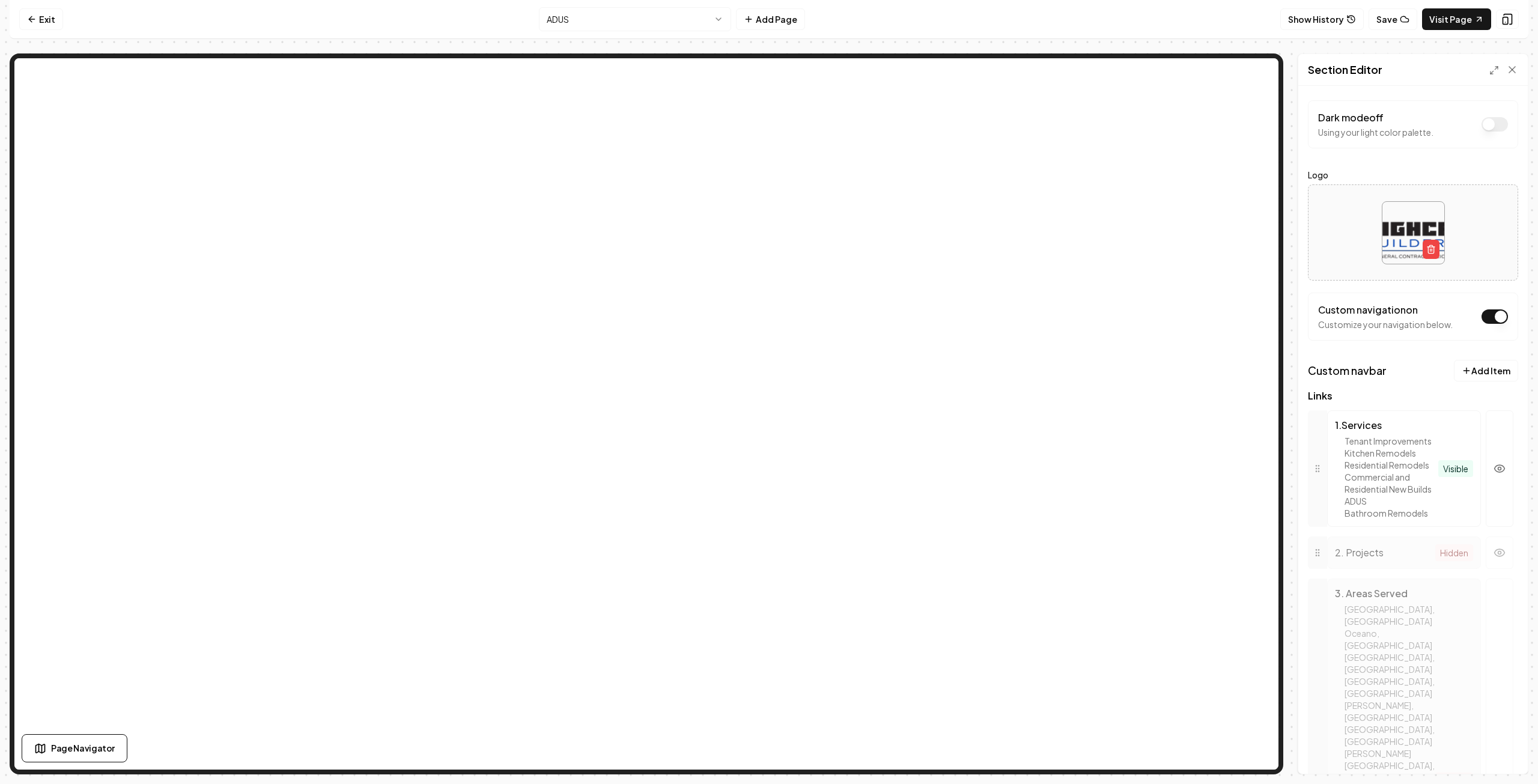
click at [716, 20] on html "Computer Required This feature is only available on a computer. Please switch t…" at bounding box center [769, 392] width 1538 height 784
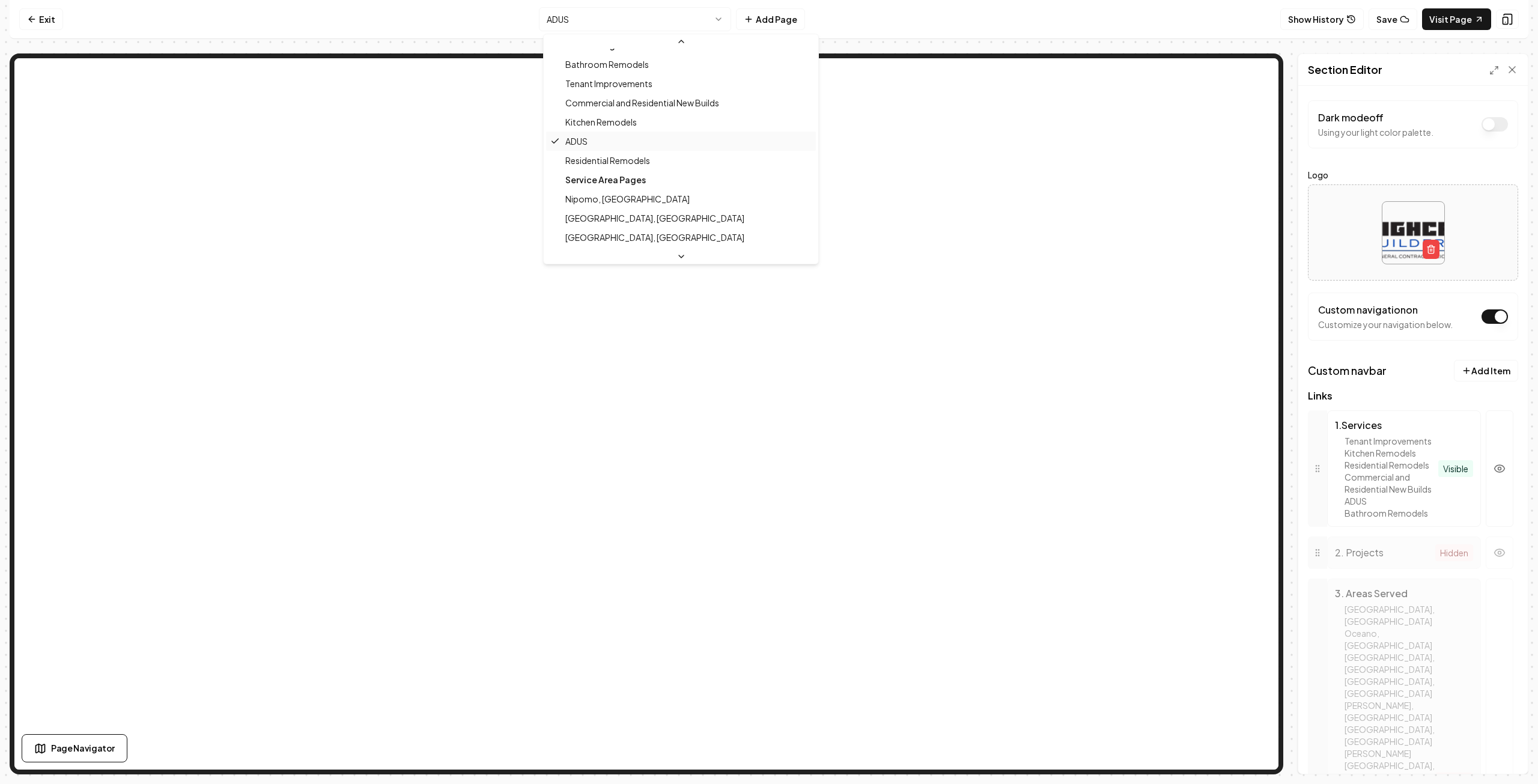
scroll to position [120, 0]
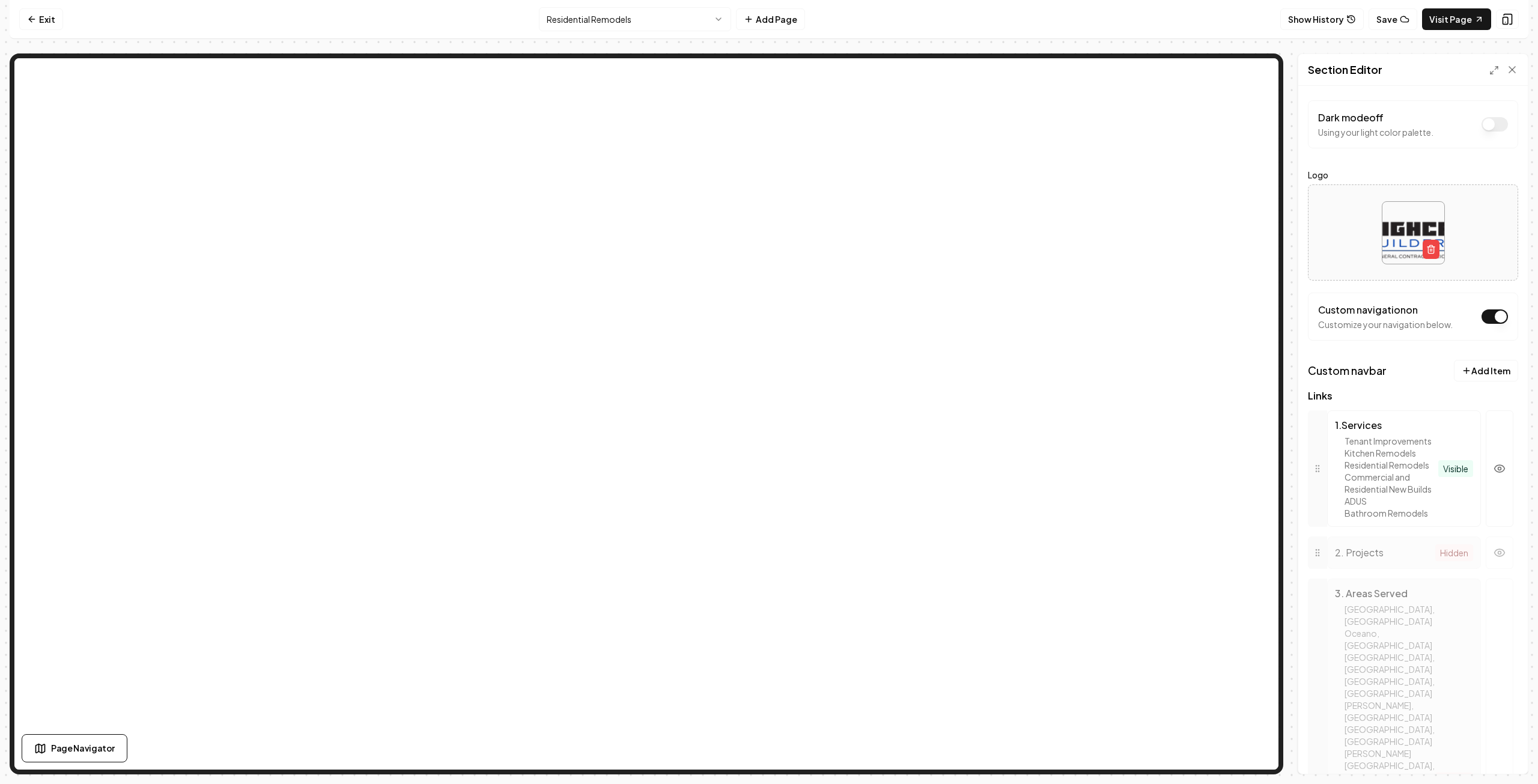
click at [642, 18] on html "Computer Required This feature is only available on a computer. Please switch t…" at bounding box center [769, 392] width 1538 height 784
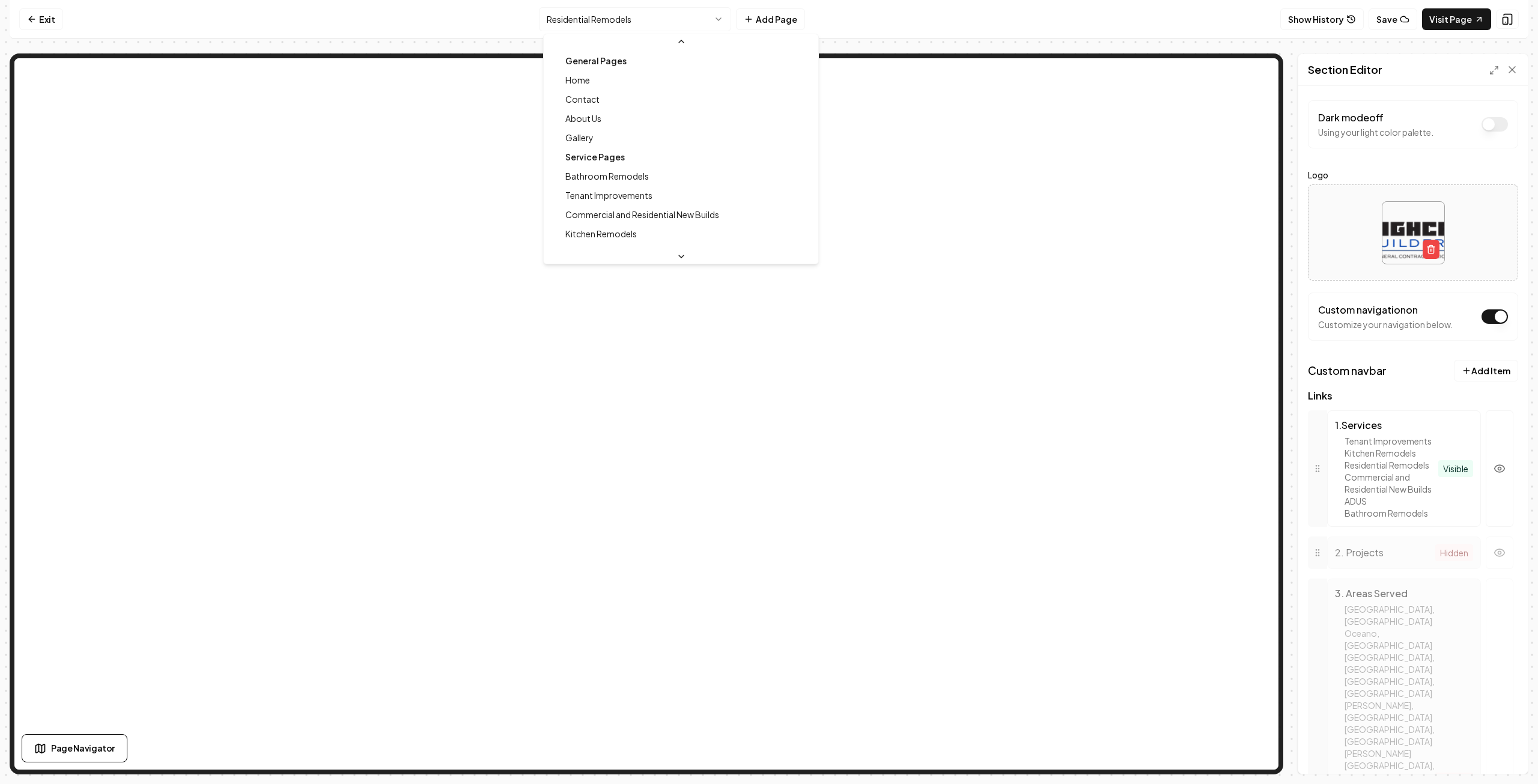
scroll to position [32, 0]
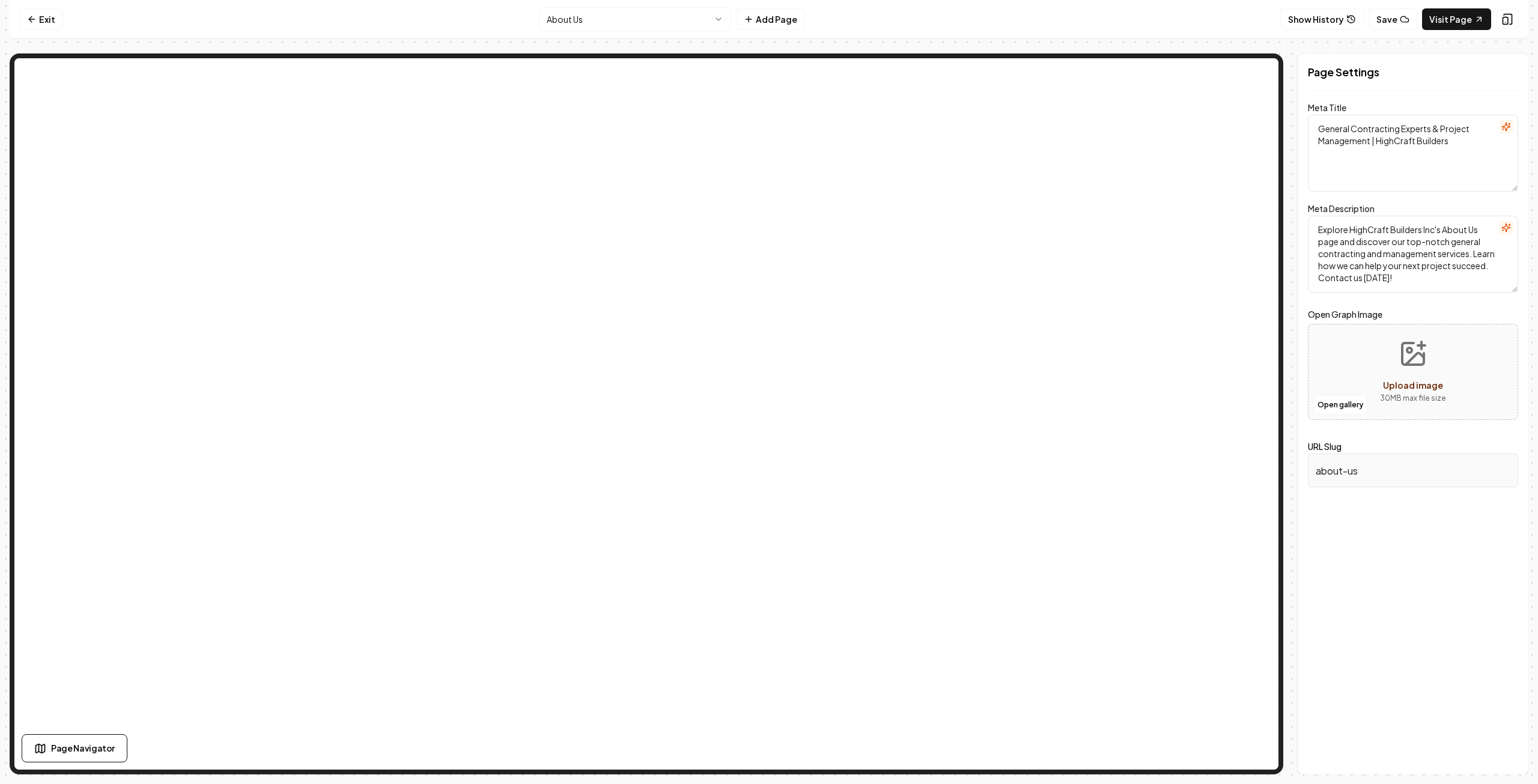
click at [654, 28] on html "Computer Required This feature is only available on a computer. Please switch t…" at bounding box center [769, 392] width 1538 height 784
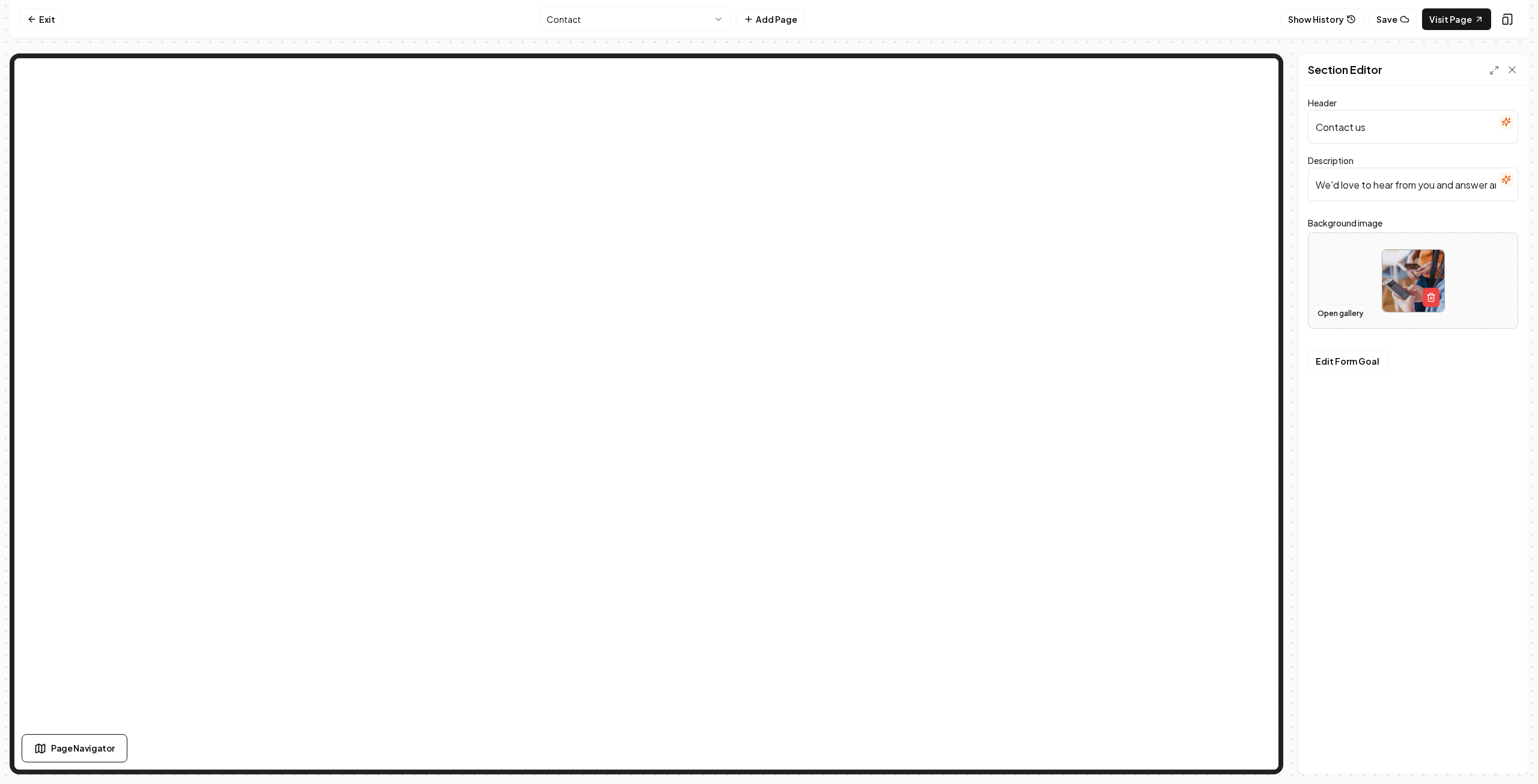
click at [1344, 313] on button "Open gallery" at bounding box center [1340, 314] width 54 height 19
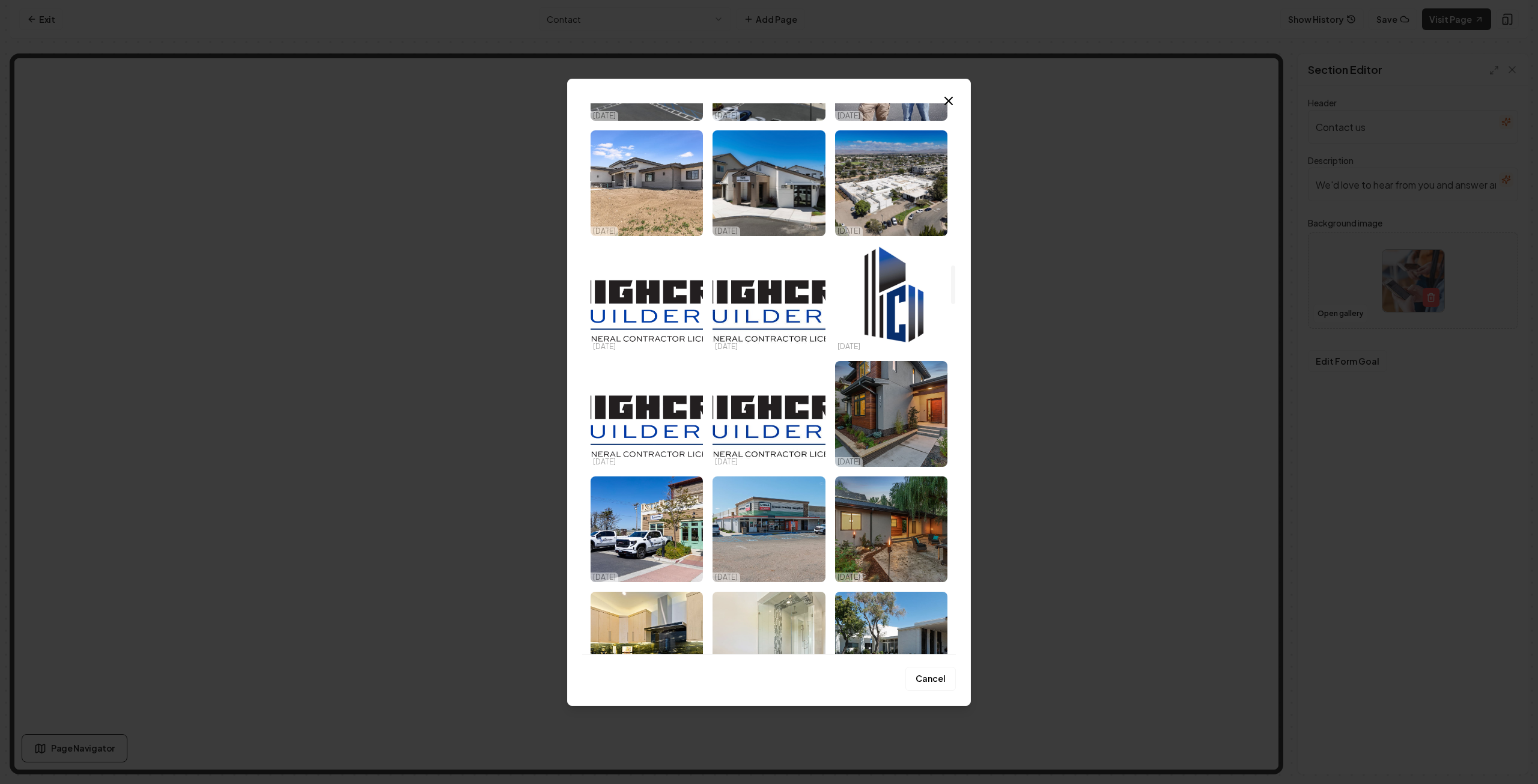
scroll to position [2102, 0]
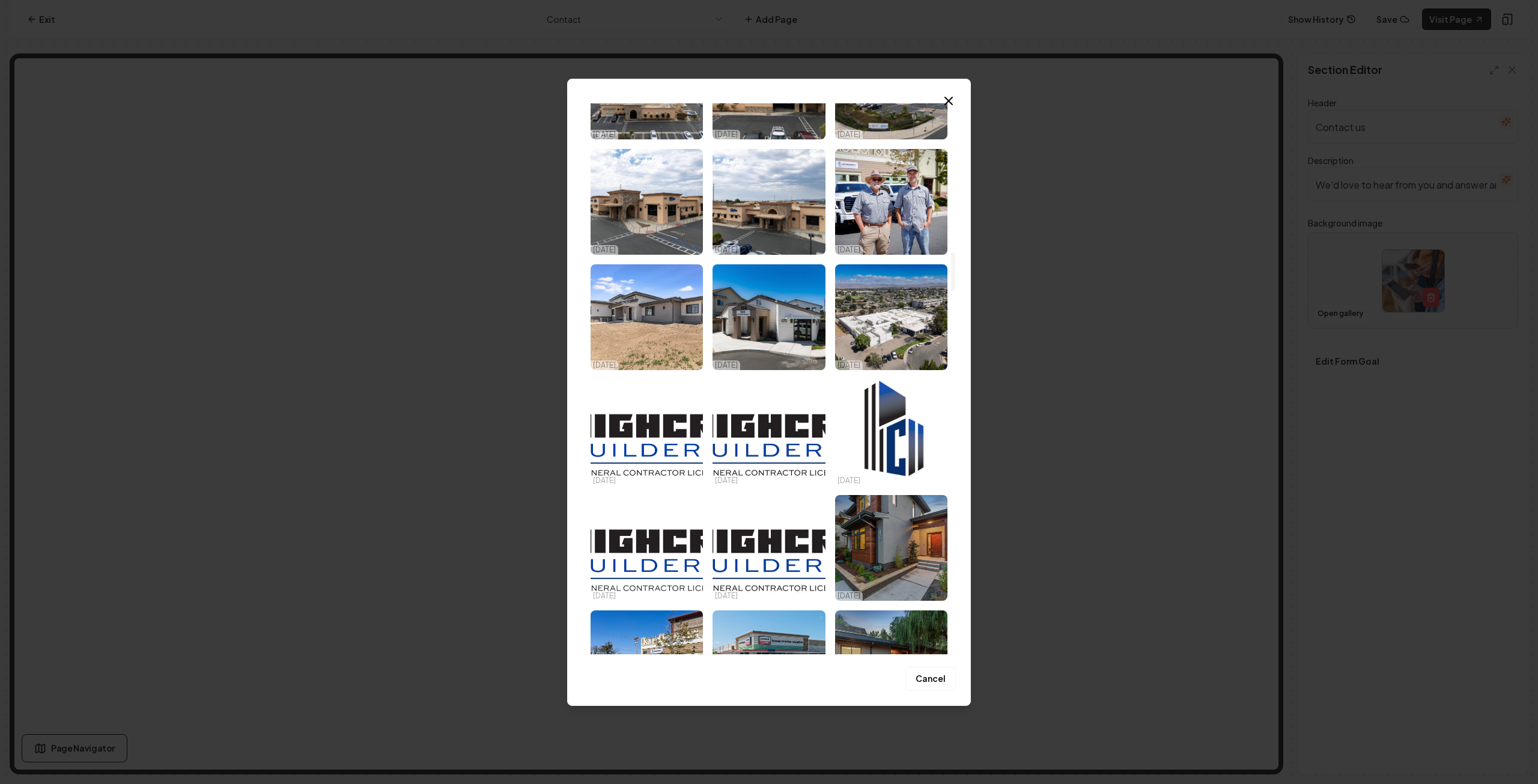
click at [899, 431] on img "Select image image_68d3e4f25c7cd75eb8c122aa.png" at bounding box center [890, 433] width 112 height 106
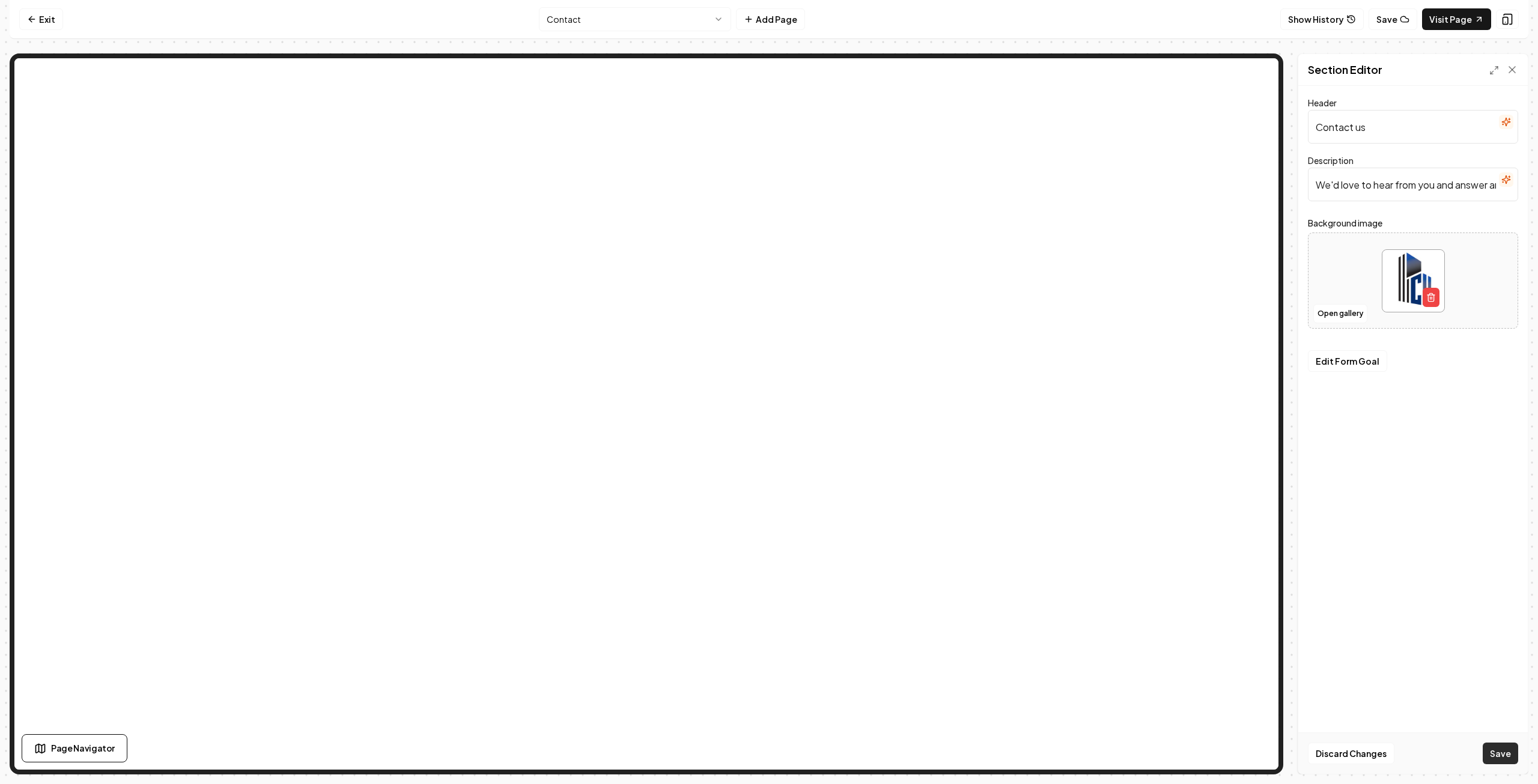
click at [1503, 756] on button "Save" at bounding box center [1500, 753] width 36 height 22
click at [1337, 313] on button "Open gallery" at bounding box center [1340, 314] width 54 height 19
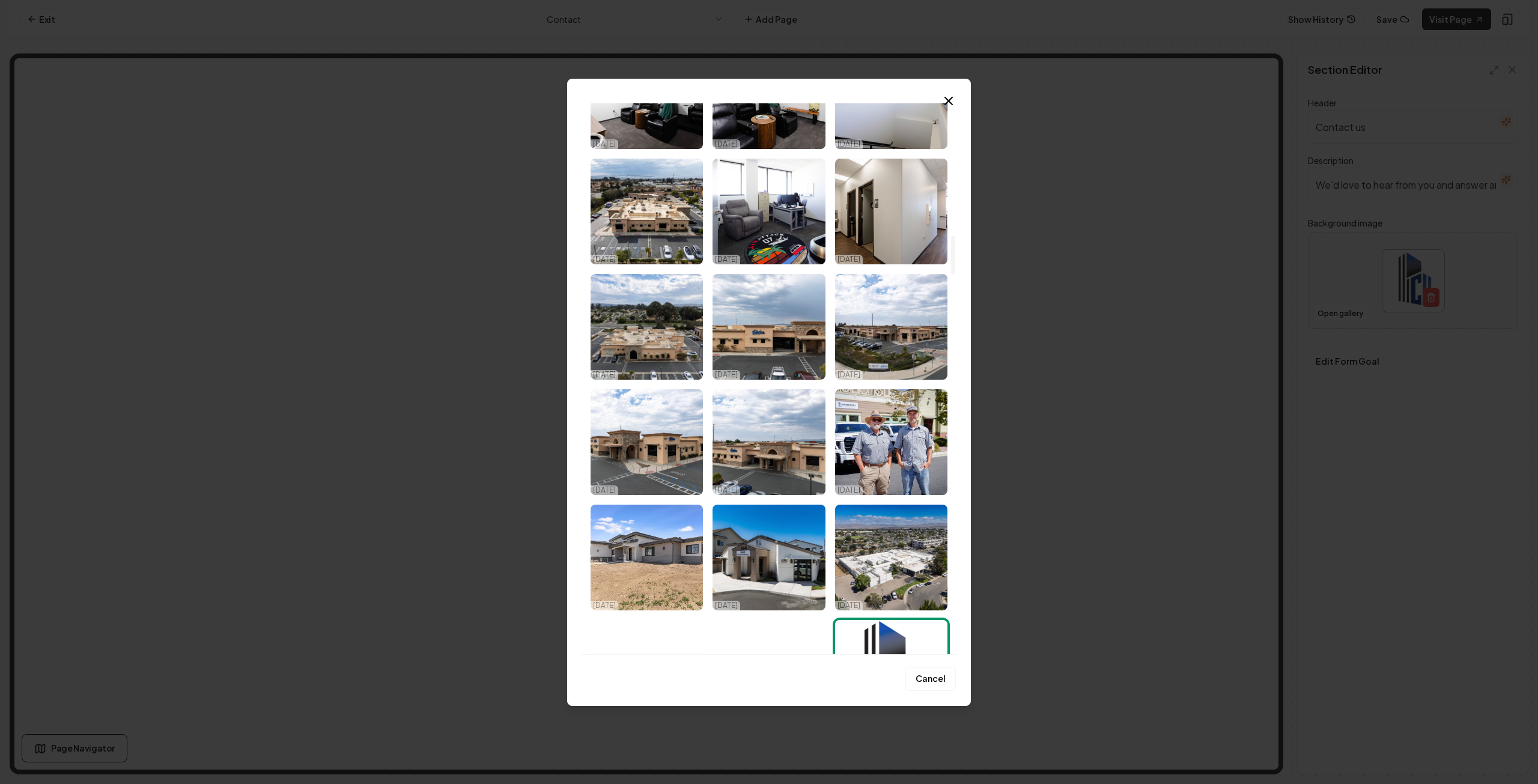
scroll to position [2282, 0]
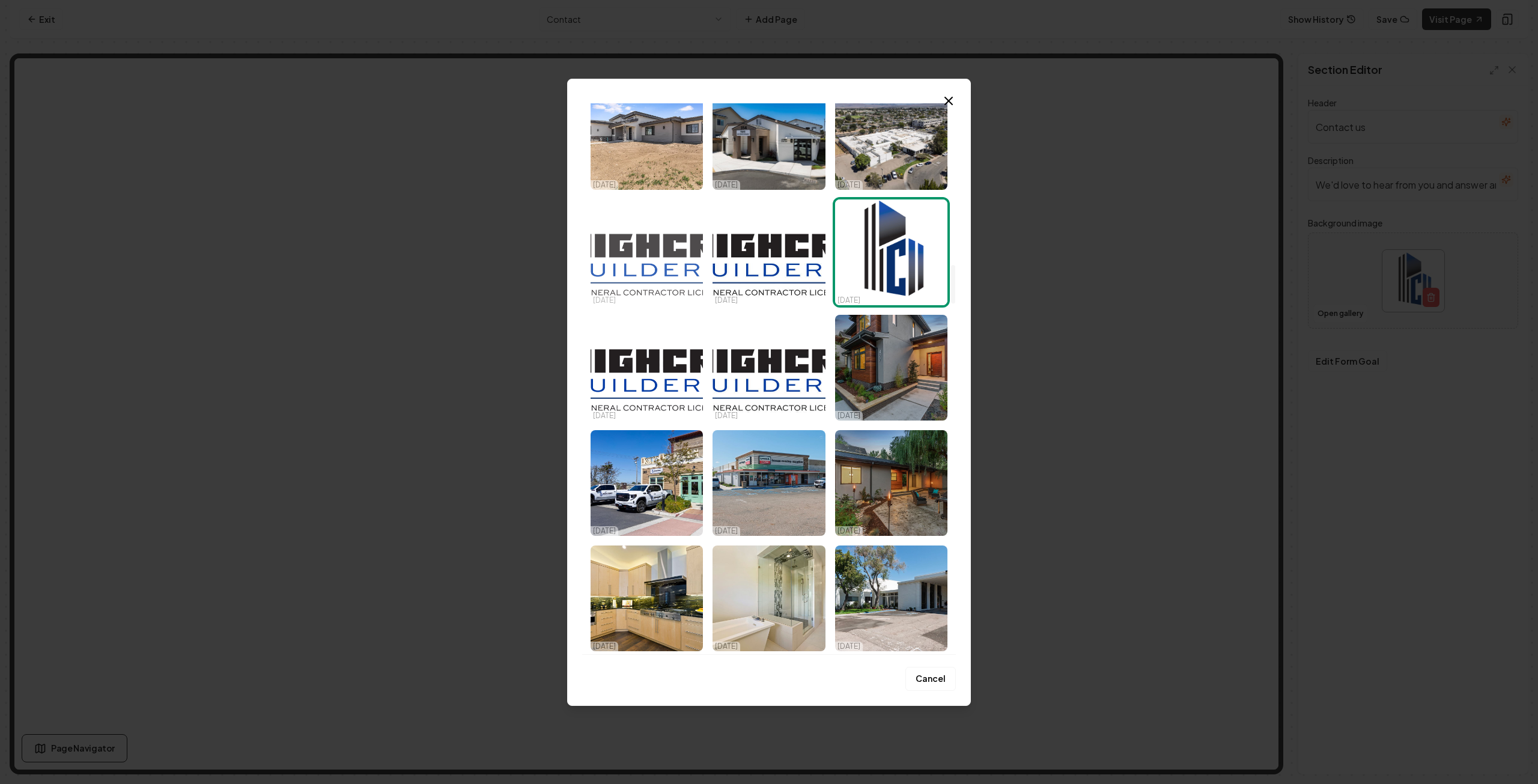
click at [642, 262] on img "Select image image_68d3e9d45c7cd75eb8e5ef8a.png" at bounding box center [646, 252] width 112 height 106
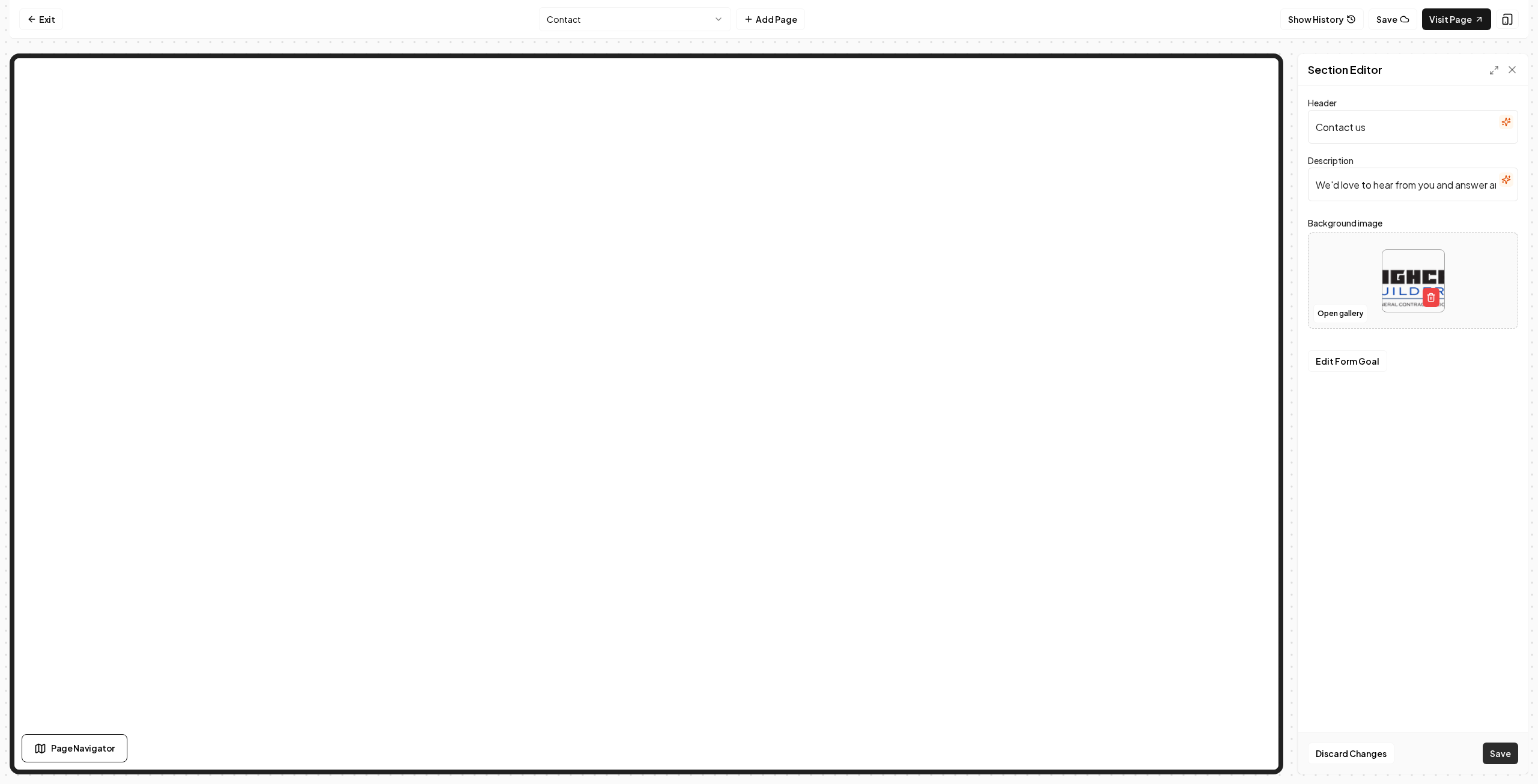
click at [1501, 757] on button "Save" at bounding box center [1500, 753] width 36 height 22
click at [1340, 312] on button "Open gallery" at bounding box center [1340, 314] width 54 height 19
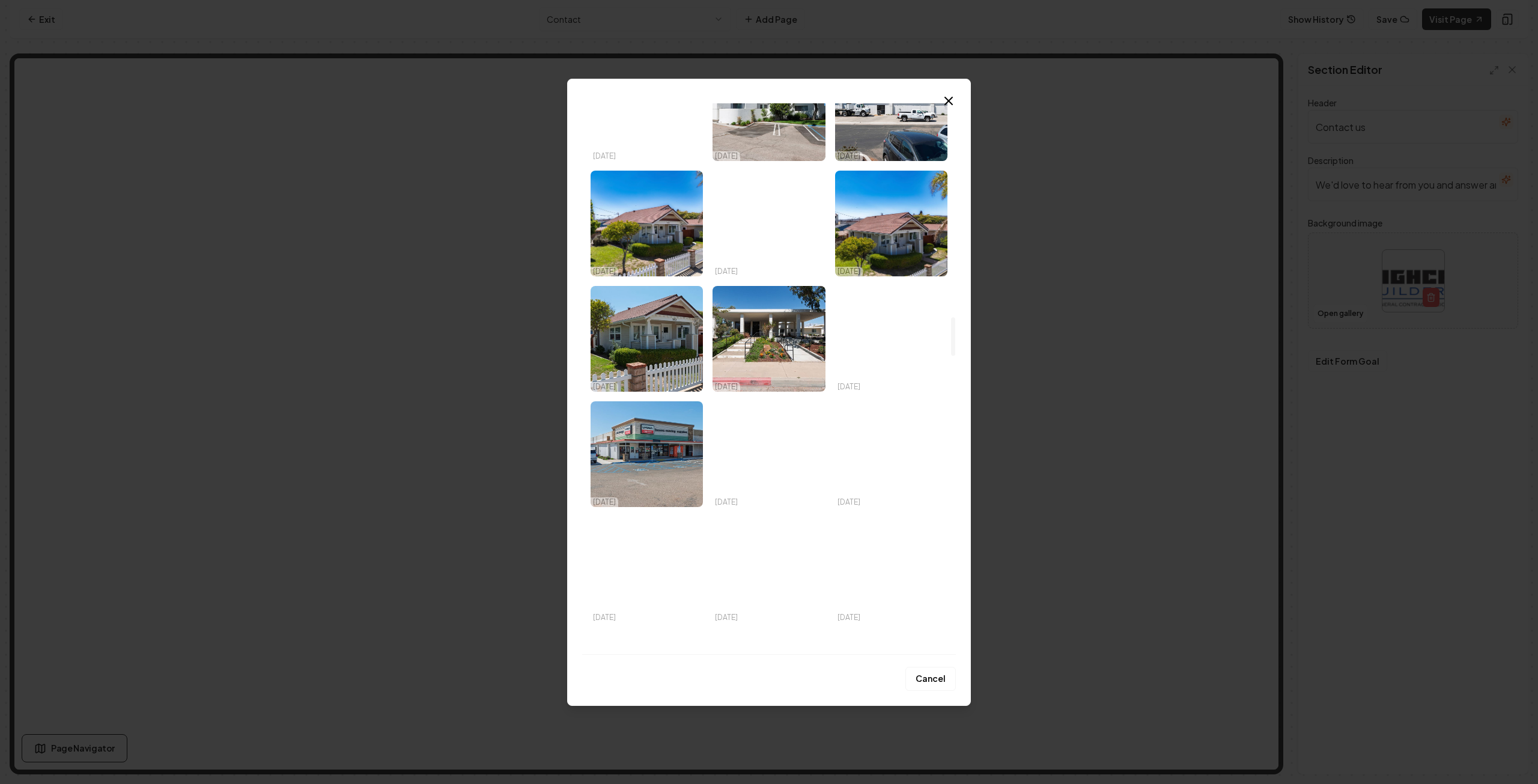
scroll to position [3123, 0]
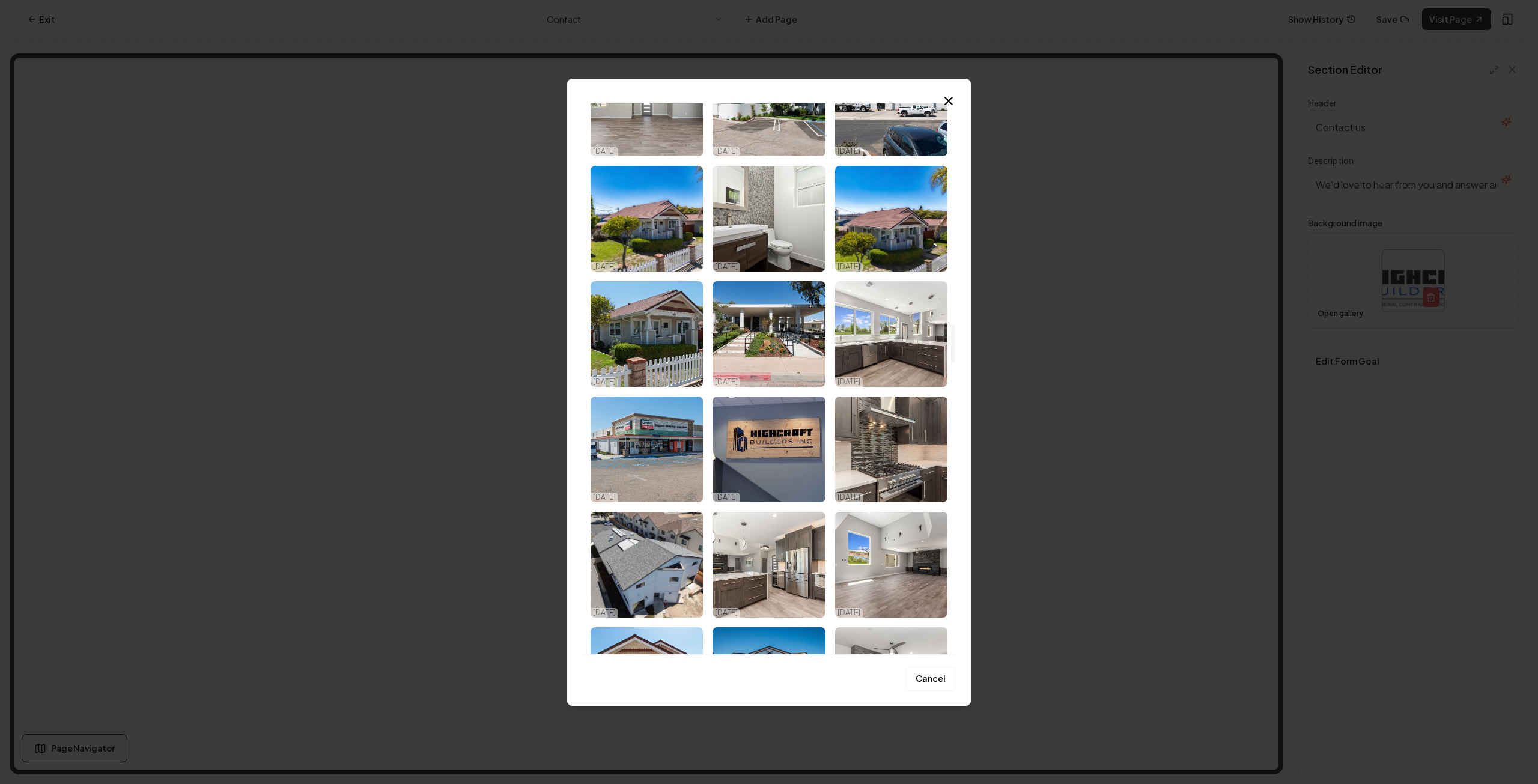
click at [760, 466] on img "Select image image_68d180cd5c7cd75eb88b97b5.jpg" at bounding box center [768, 449] width 112 height 106
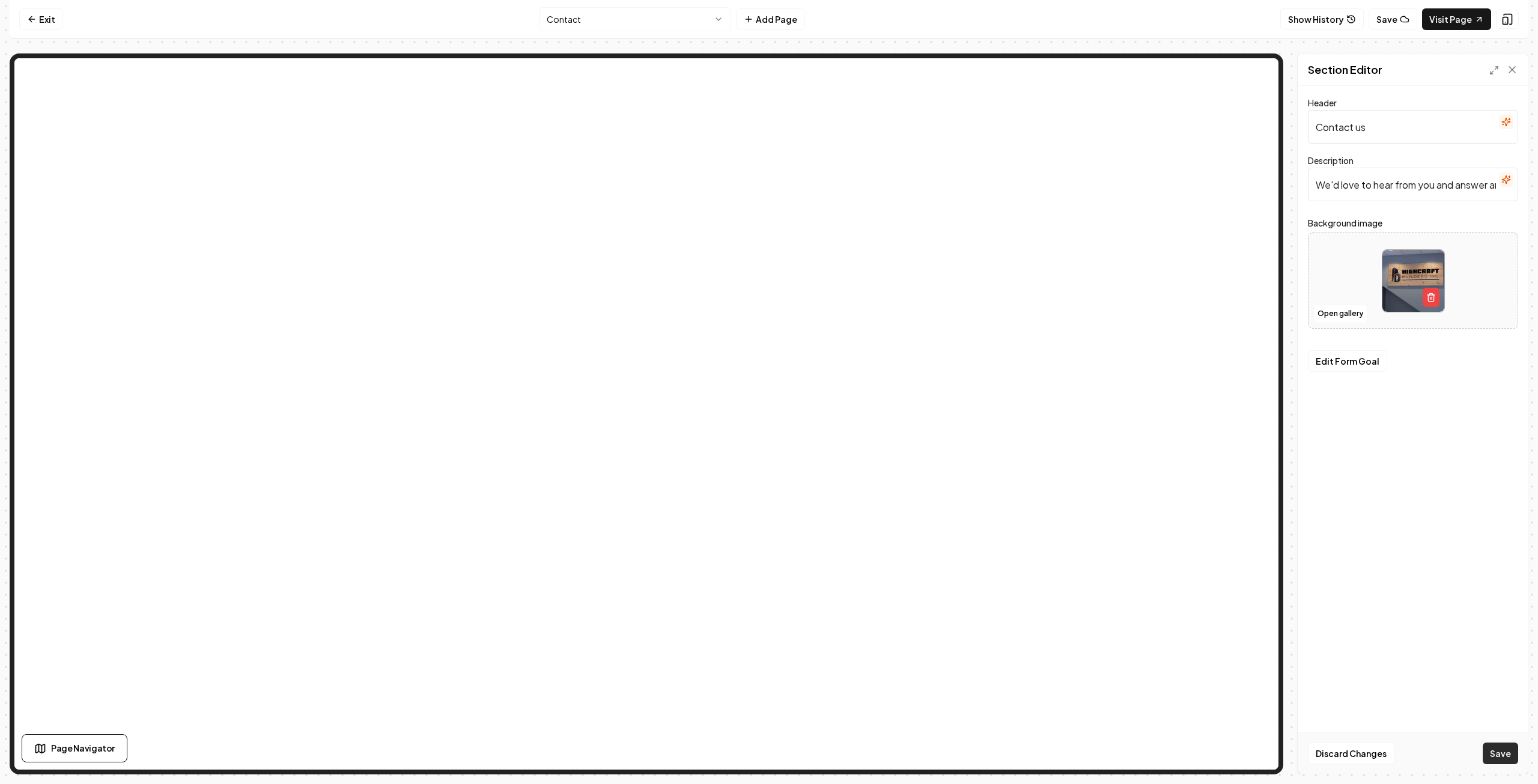
click at [1506, 753] on button "Save" at bounding box center [1500, 753] width 36 height 22
click at [1341, 312] on button "Open gallery" at bounding box center [1340, 314] width 54 height 19
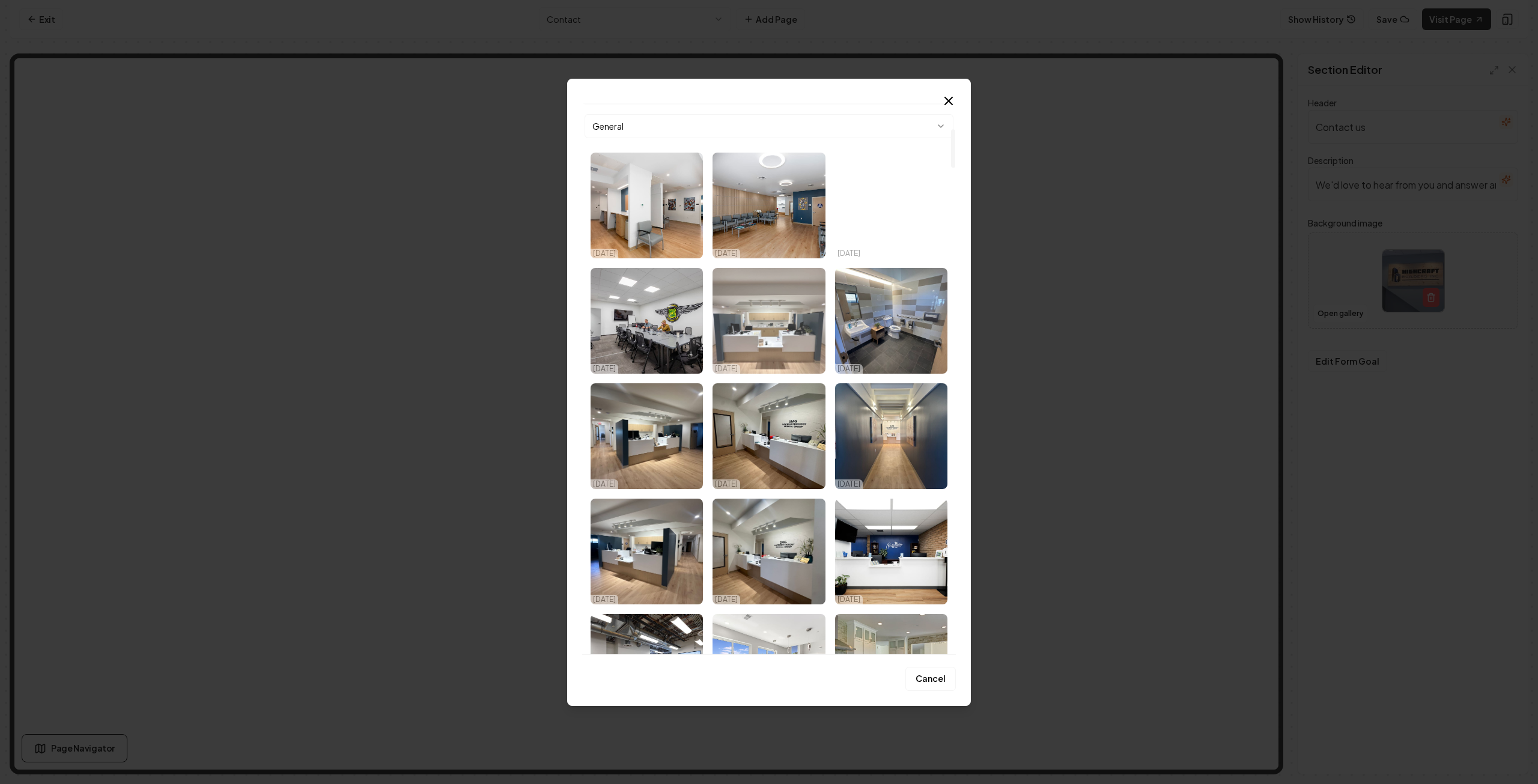
scroll to position [0, 0]
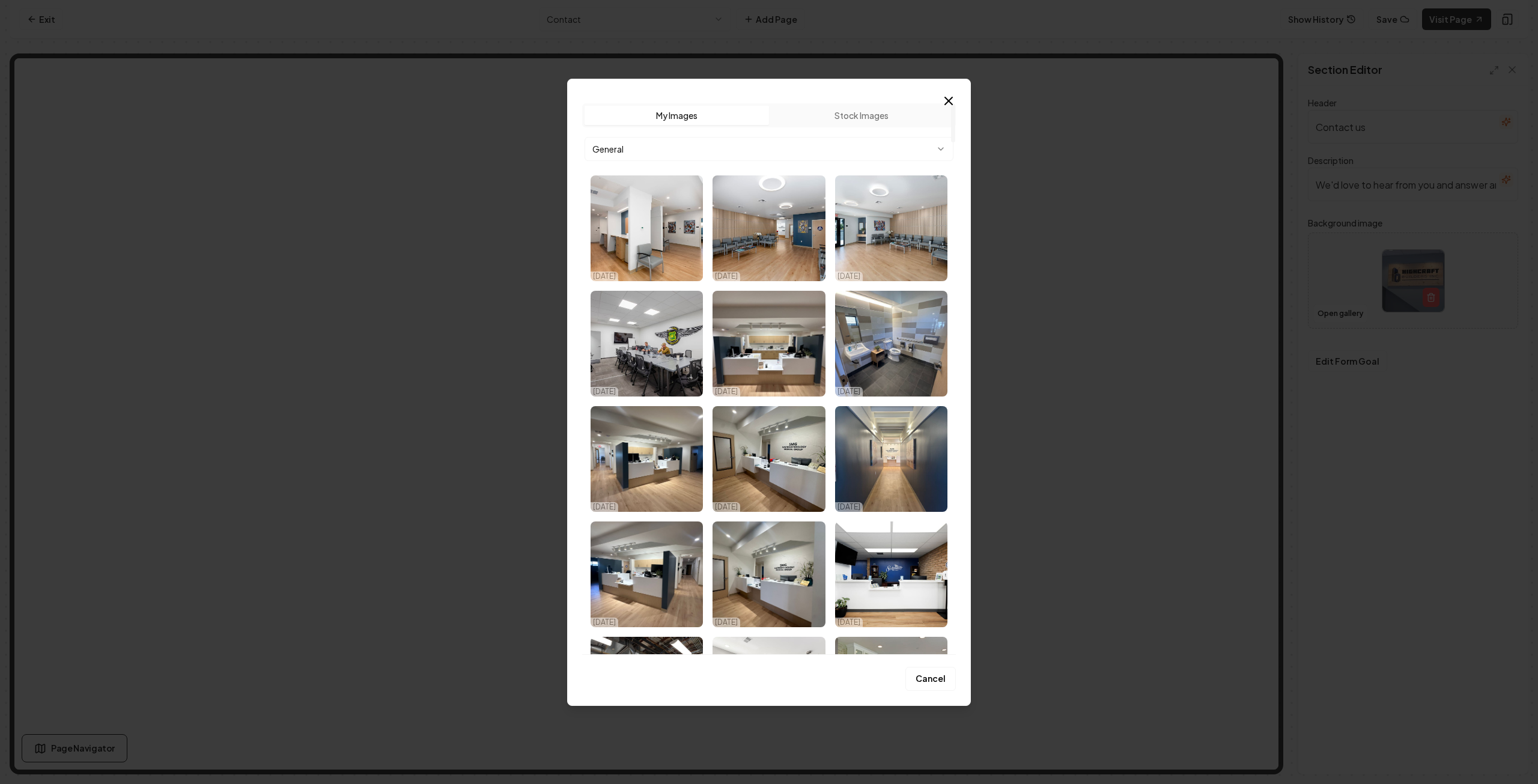
click at [862, 116] on button "Stock Images" at bounding box center [861, 116] width 184 height 19
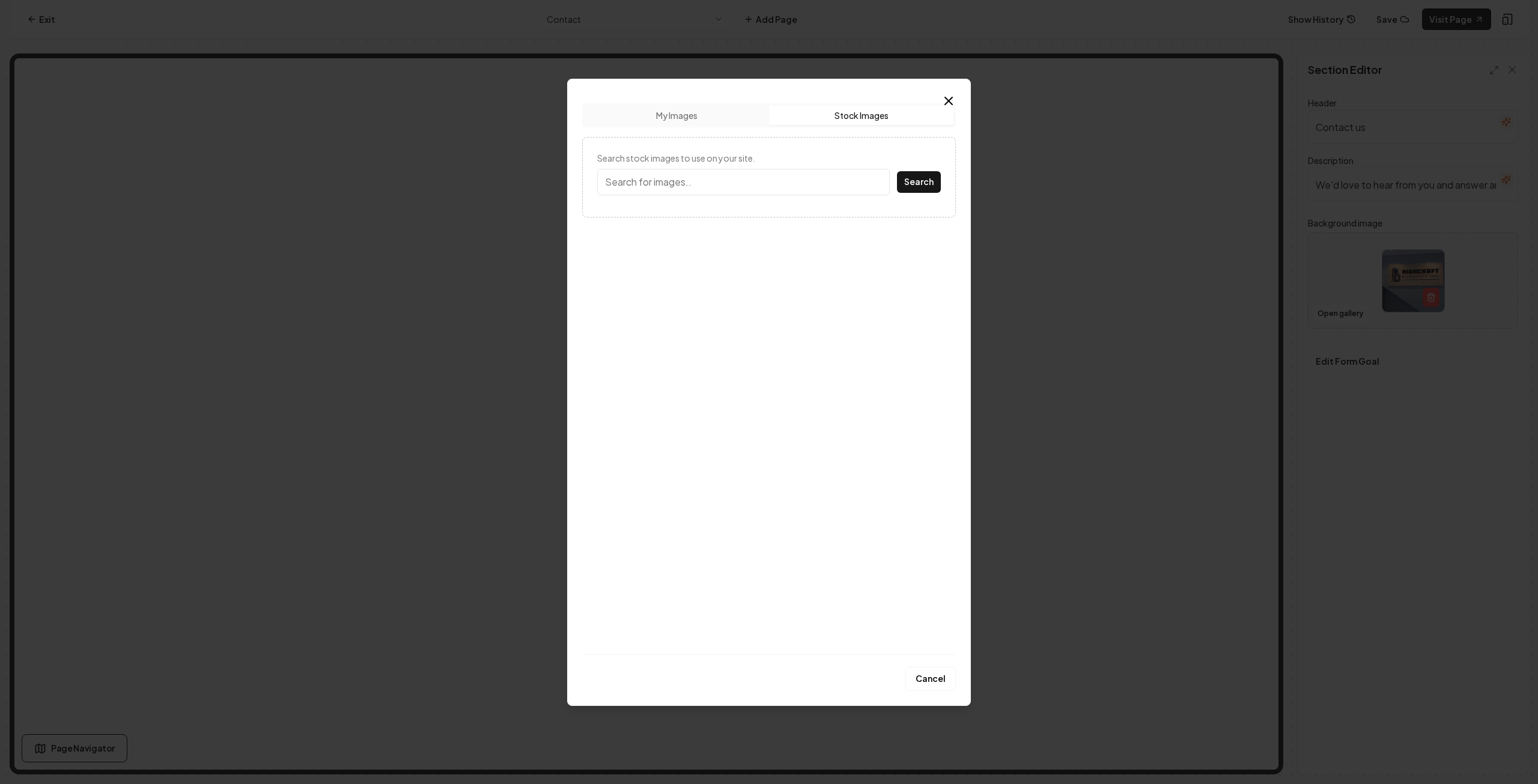
click at [765, 186] on input "Search stock images to use on your site." at bounding box center [743, 182] width 293 height 26
click at [948, 98] on icon "button" at bounding box center [949, 101] width 15 height 15
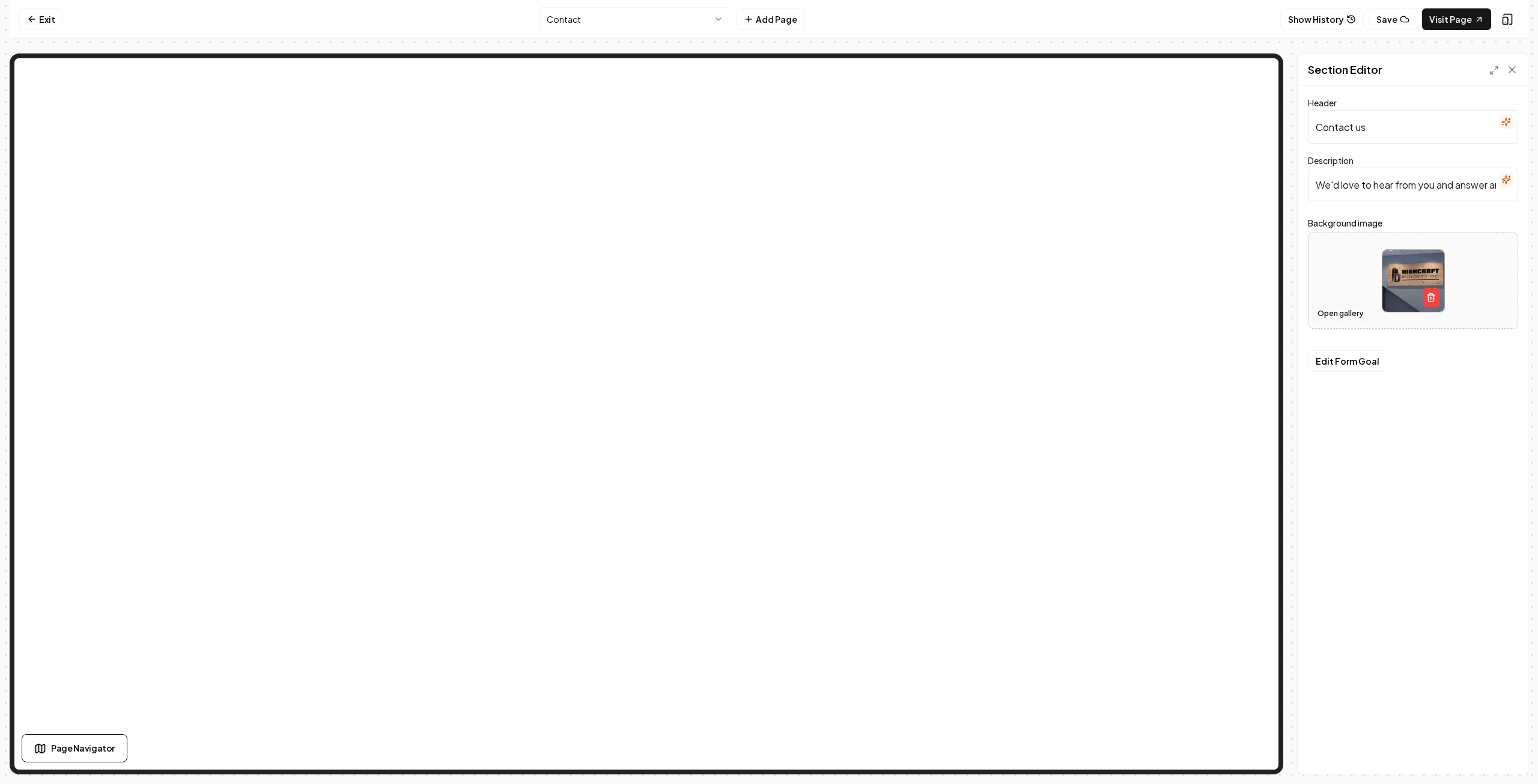
click at [1342, 316] on button "Open gallery" at bounding box center [1340, 314] width 54 height 19
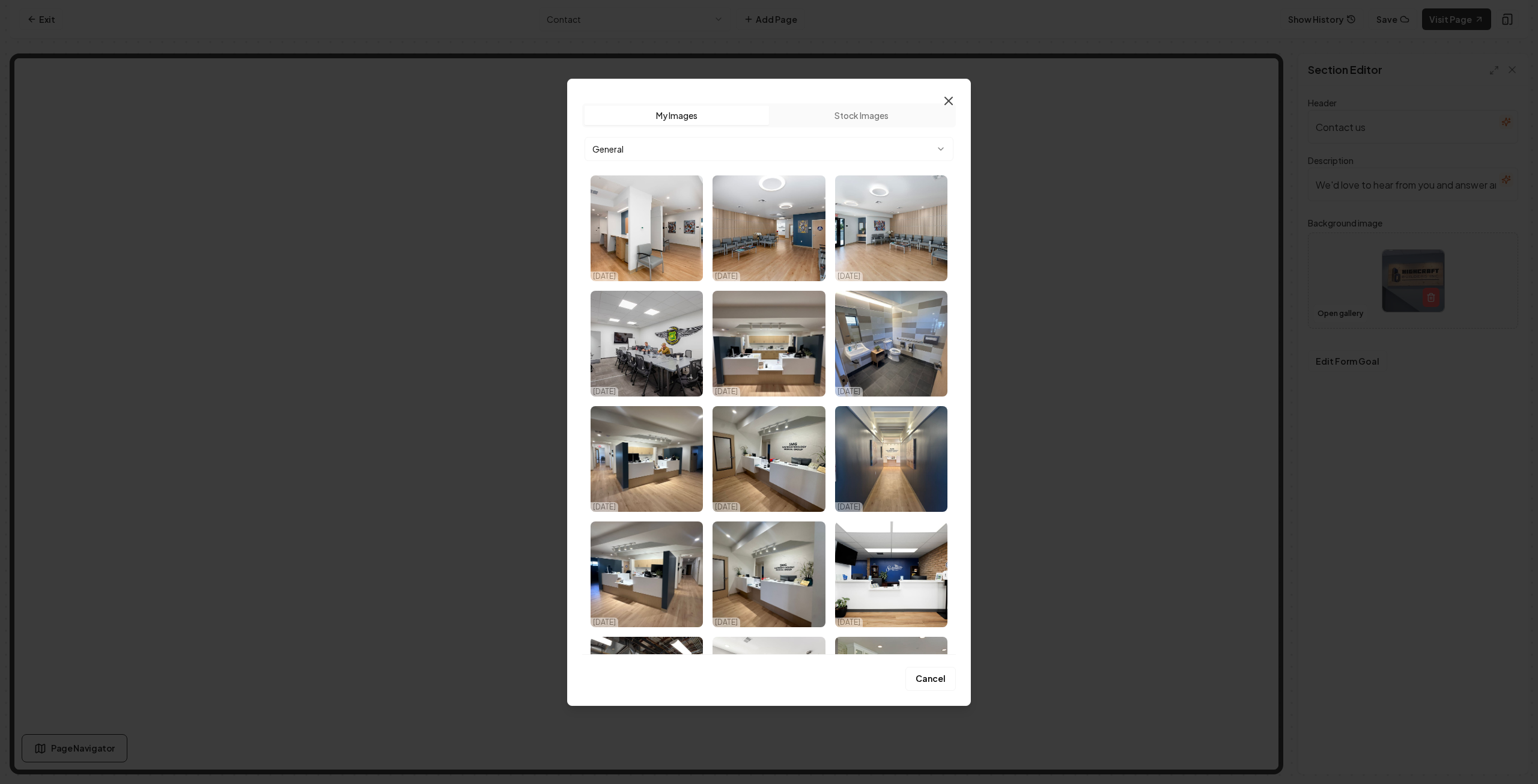
click at [949, 98] on icon "button" at bounding box center [949, 101] width 15 height 15
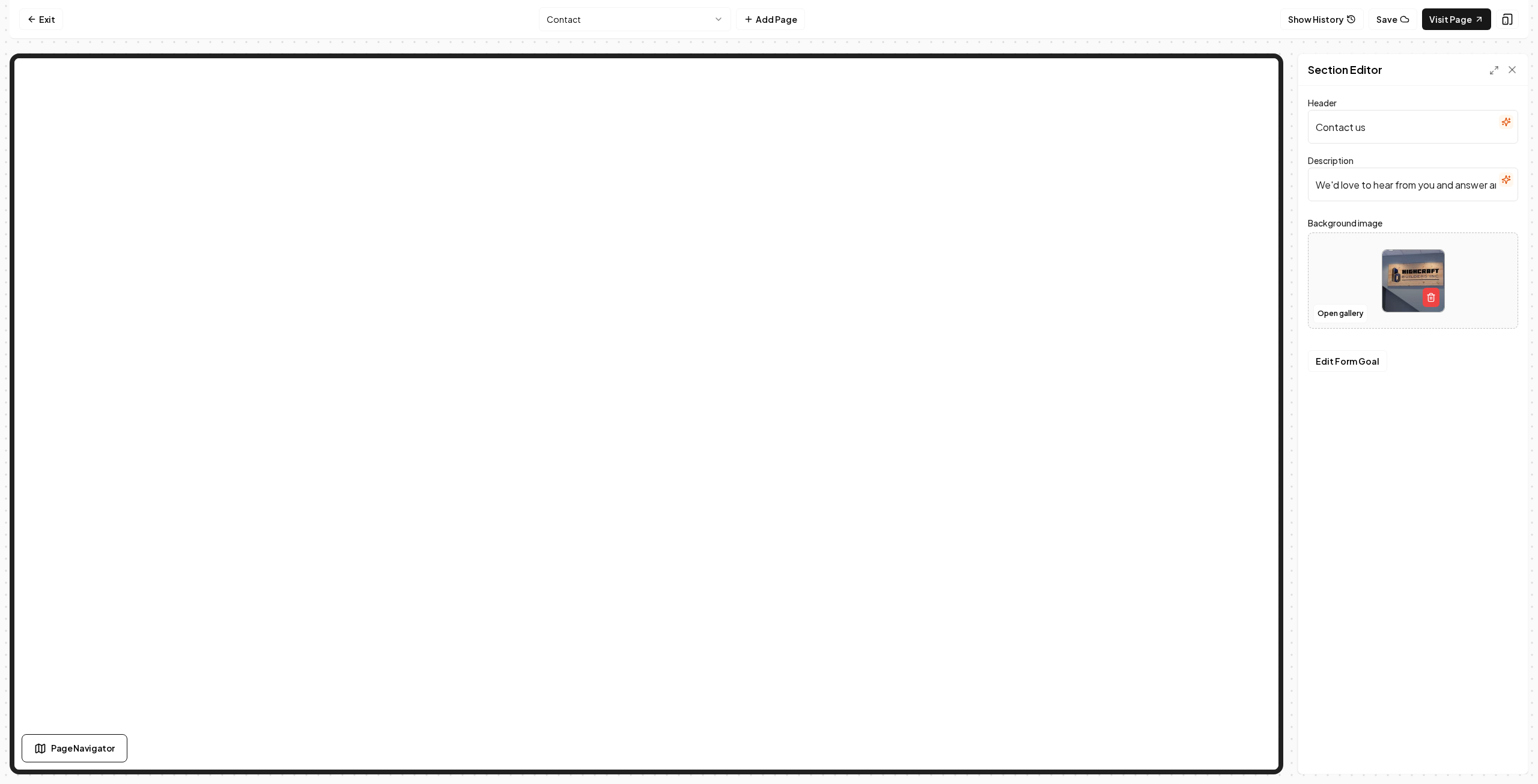
click at [1327, 273] on div at bounding box center [1413, 281] width 209 height 83
click at [1348, 320] on button "Open gallery" at bounding box center [1340, 314] width 54 height 19
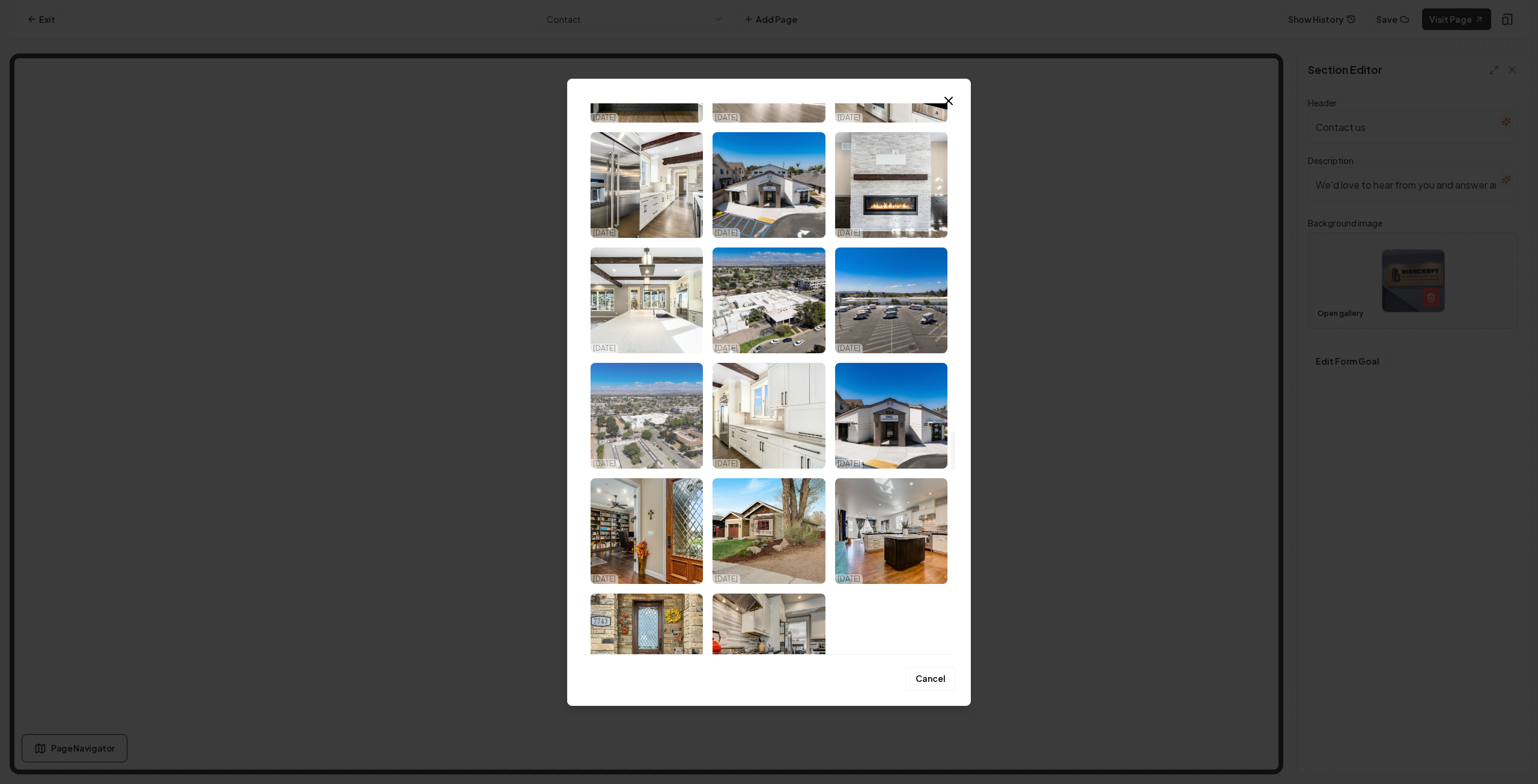
scroll to position [4564, 0]
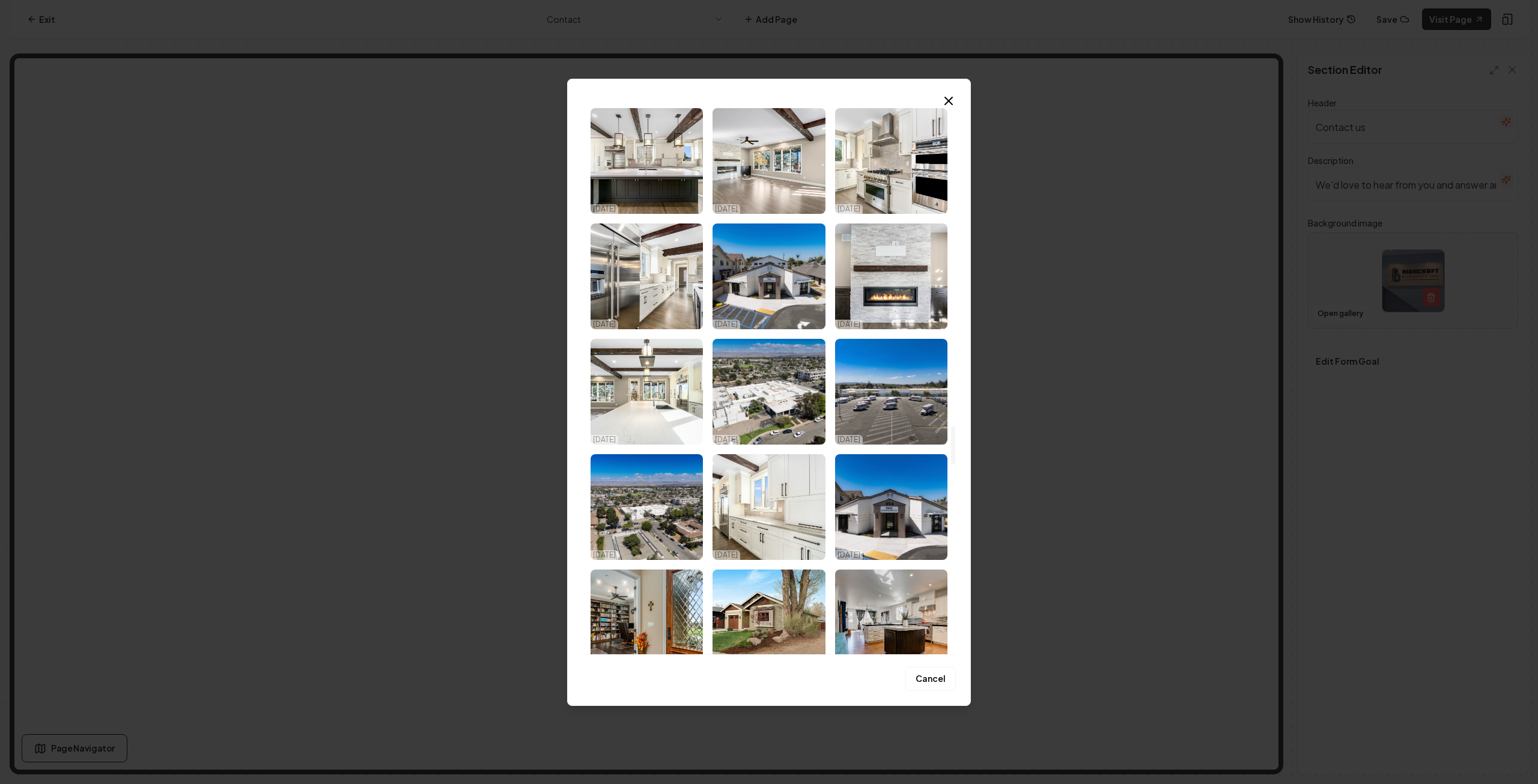
click at [646, 512] on img "Select image image_68d180c65c7cd75eb88b4d94.jpg" at bounding box center [646, 507] width 112 height 106
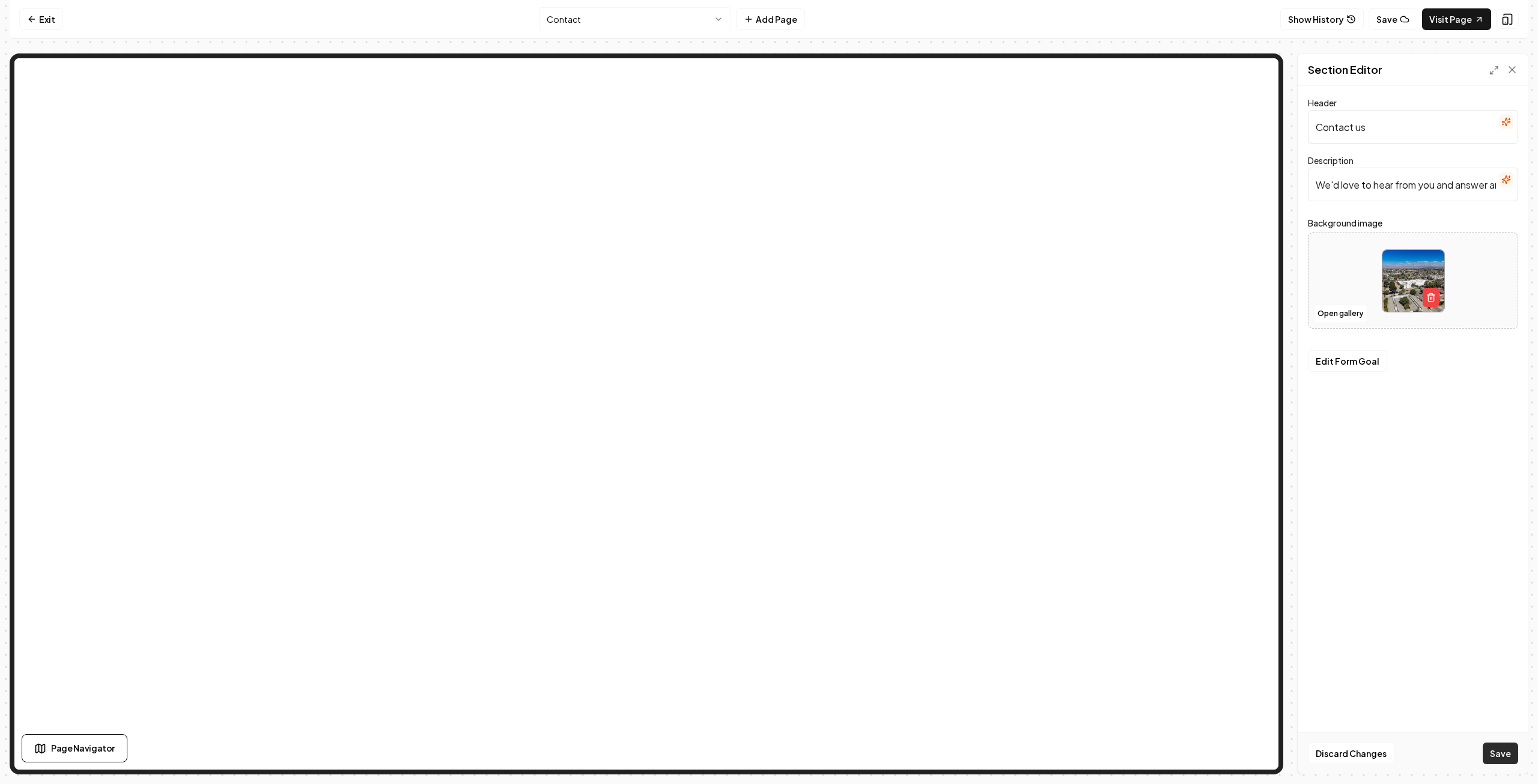
click at [1500, 752] on button "Save" at bounding box center [1500, 753] width 36 height 22
click at [1393, 18] on button "Save" at bounding box center [1393, 19] width 49 height 22
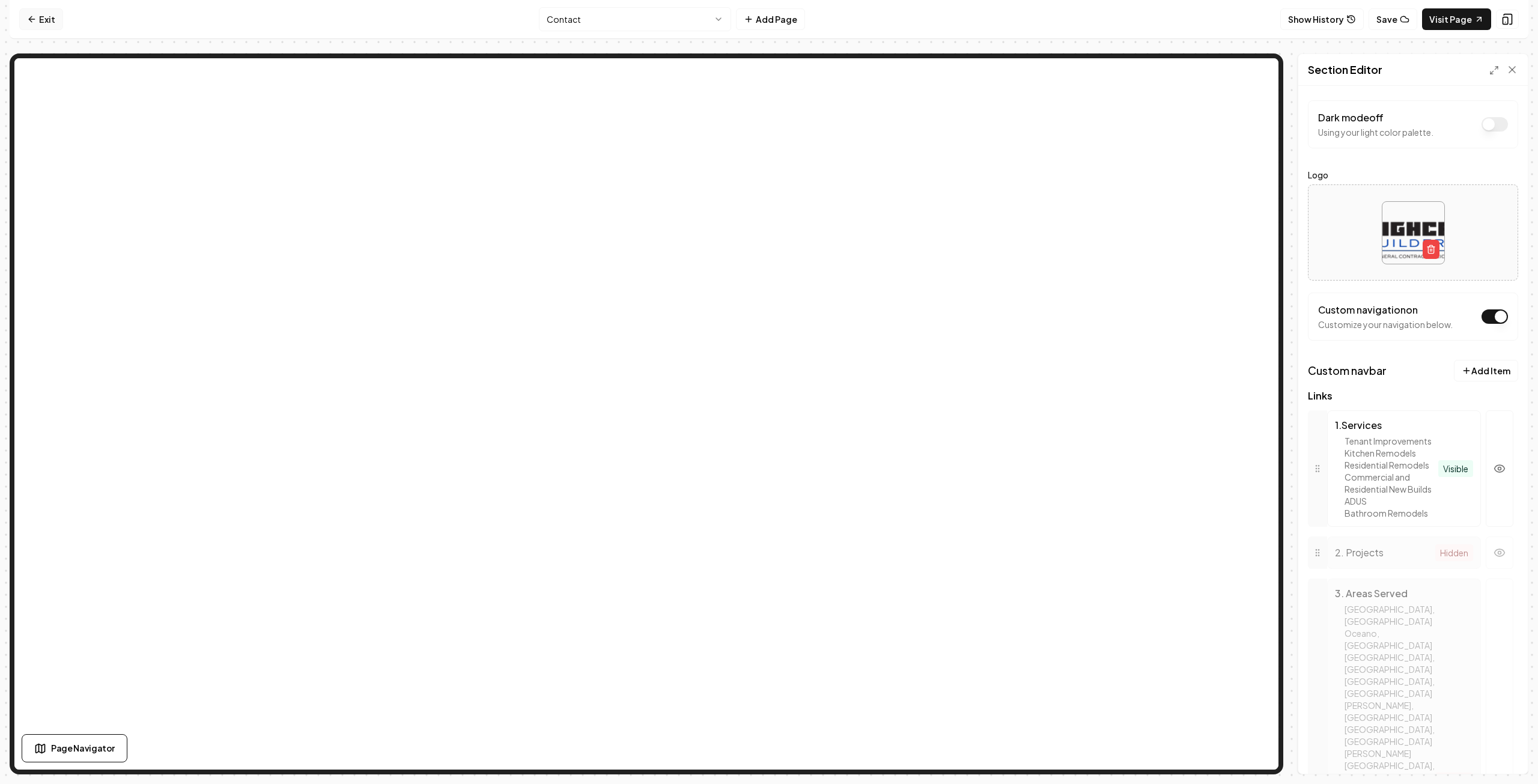
click at [38, 23] on link "Exit" at bounding box center [41, 19] width 43 height 22
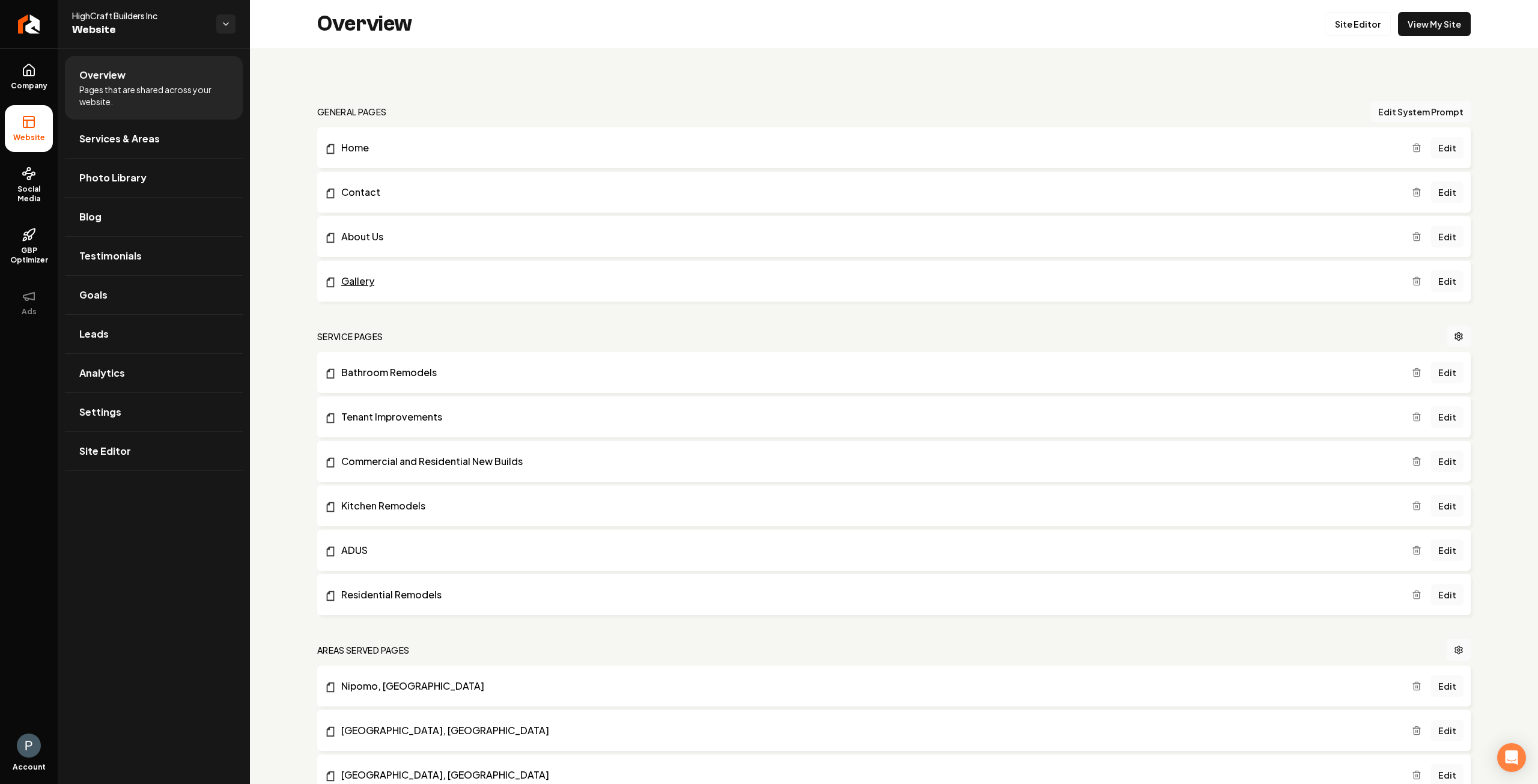
click at [356, 281] on link "Gallery" at bounding box center [868, 281] width 1088 height 15
click at [1440, 282] on link "Edit" at bounding box center [1447, 281] width 32 height 22
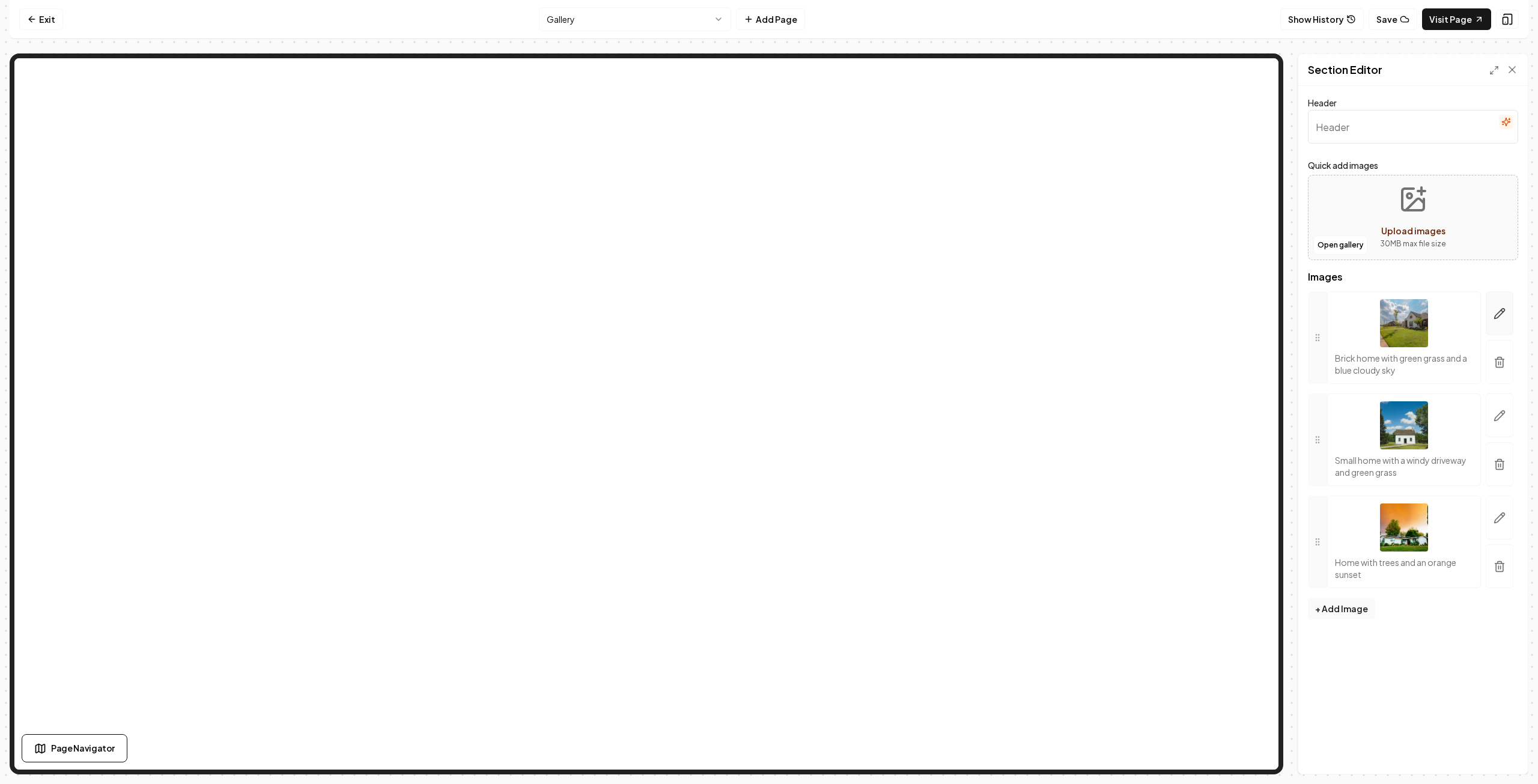
click at [1499, 310] on icon "button" at bounding box center [1500, 314] width 12 height 12
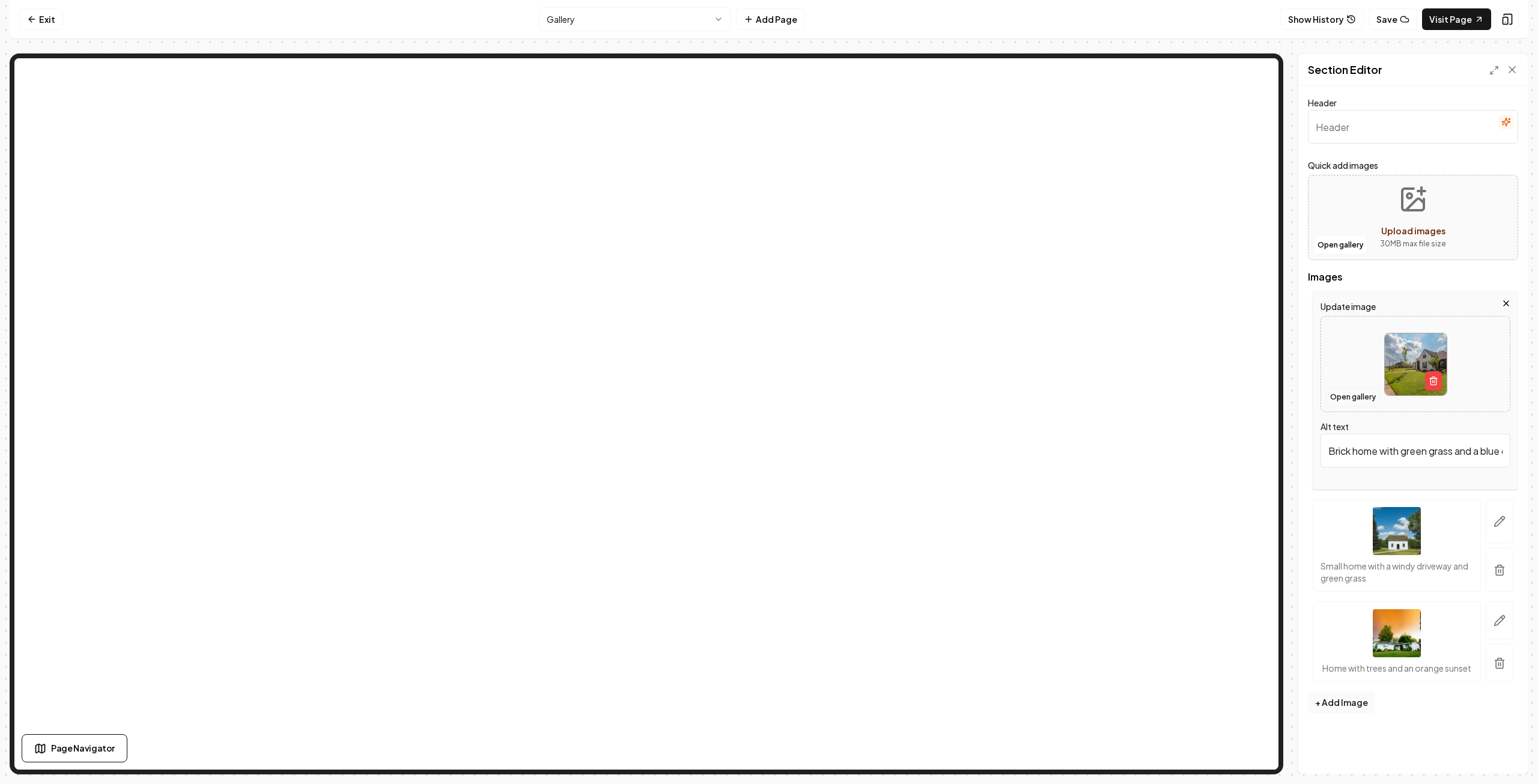
click at [1360, 391] on button "Open gallery" at bounding box center [1353, 397] width 54 height 19
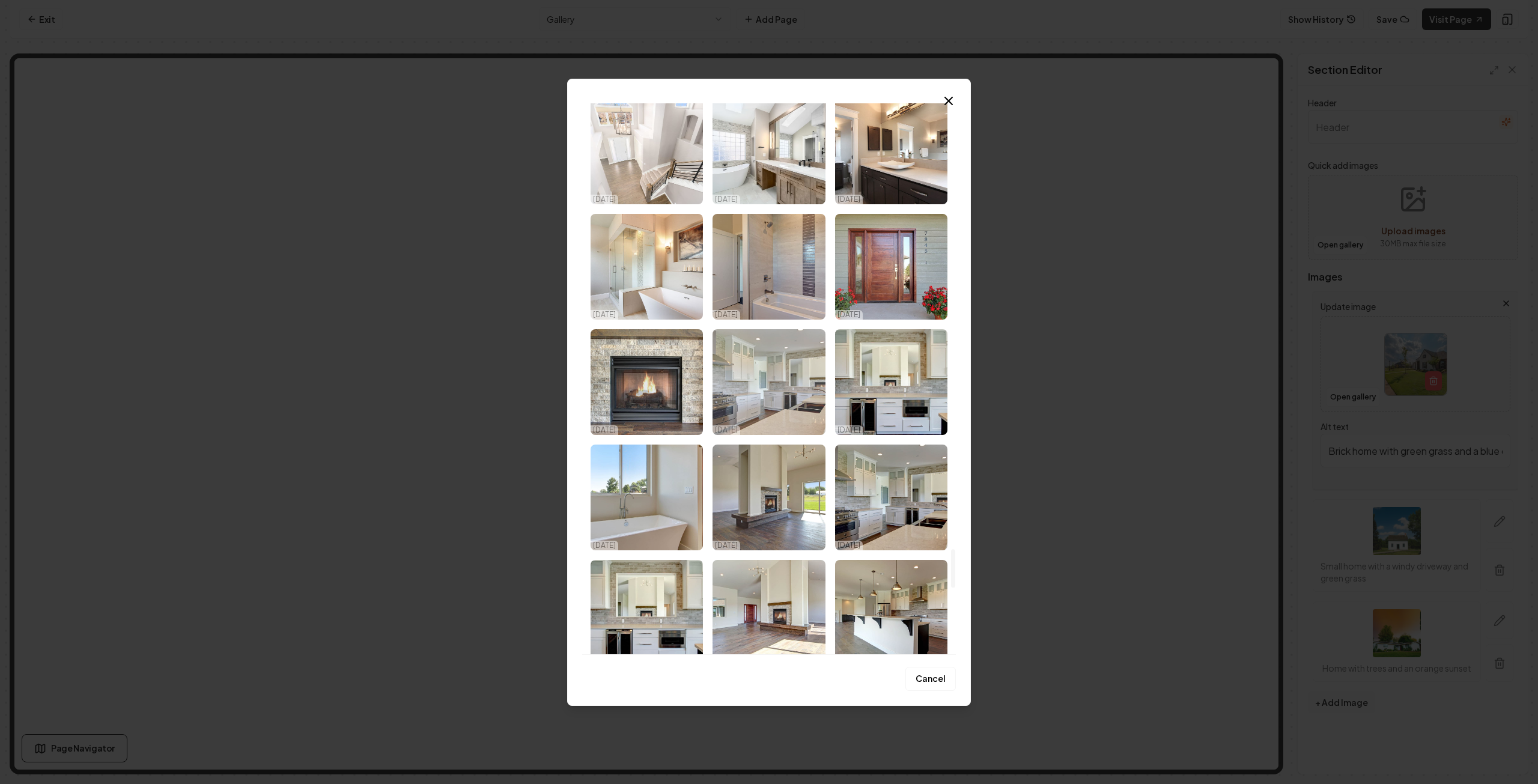
scroll to position [6306, 0]
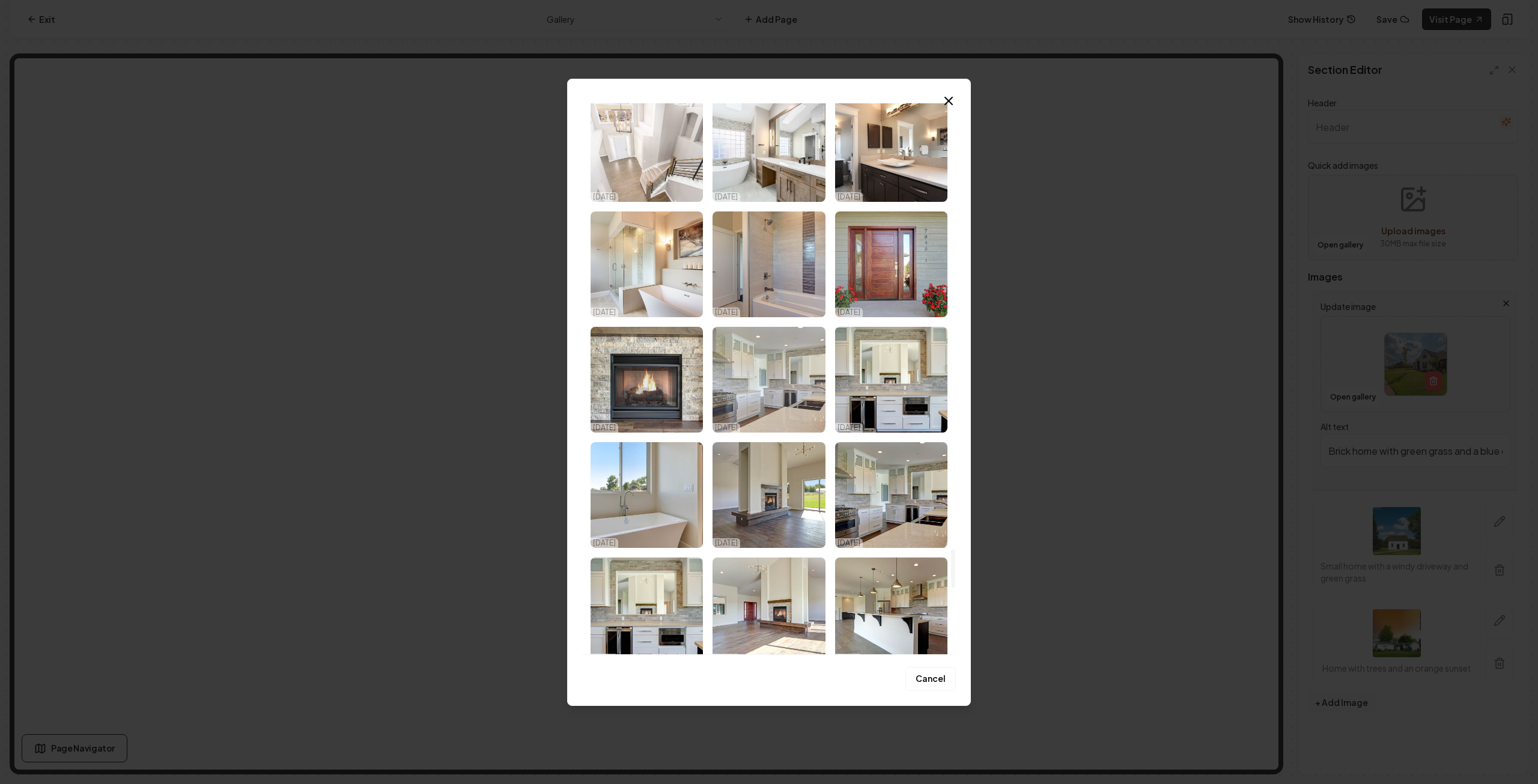
click at [779, 388] on img "Select image image_68d180c05c7cd75eb88b1904.jpg" at bounding box center [768, 380] width 112 height 106
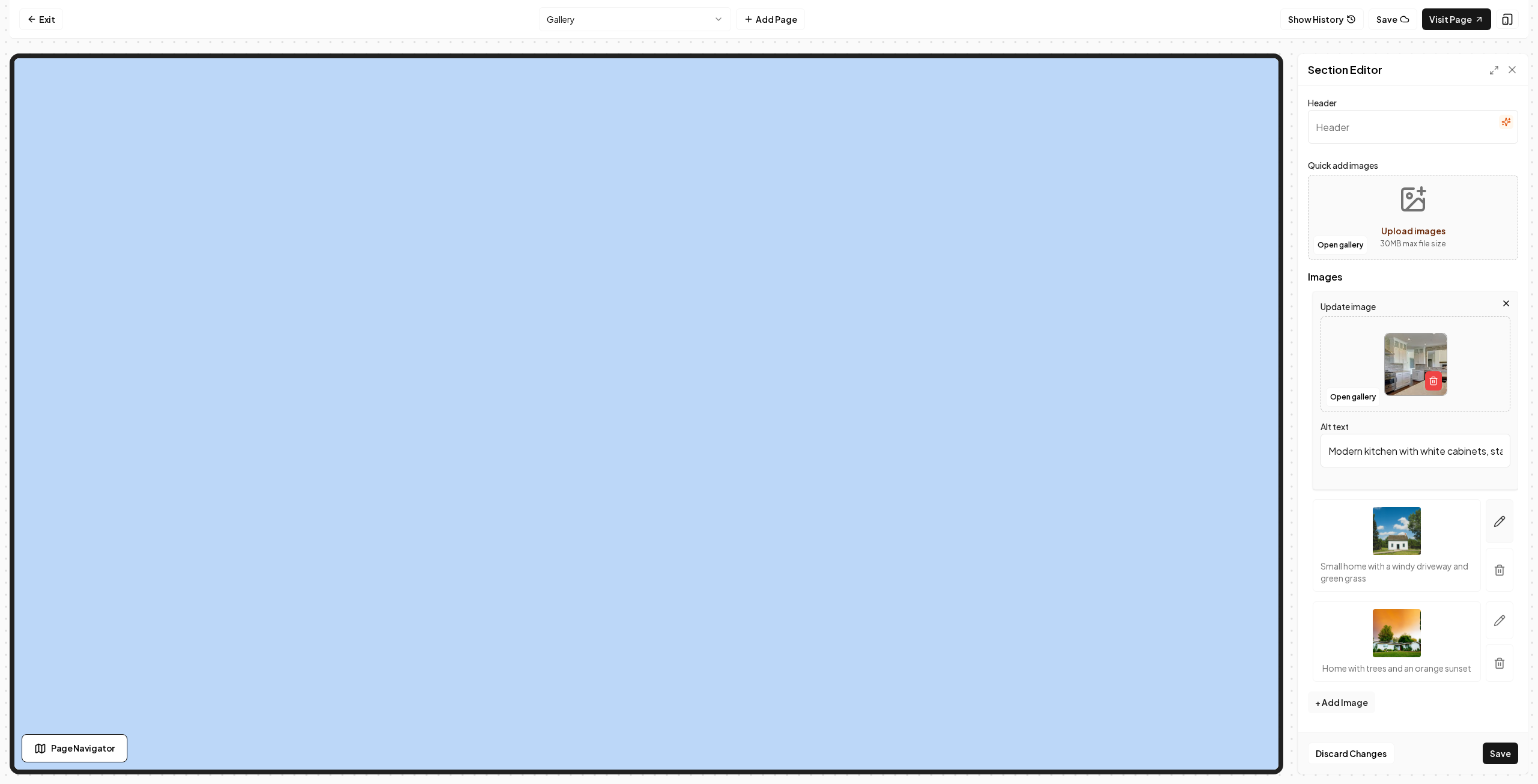
click at [1498, 522] on icon "button" at bounding box center [1500, 522] width 10 height 10
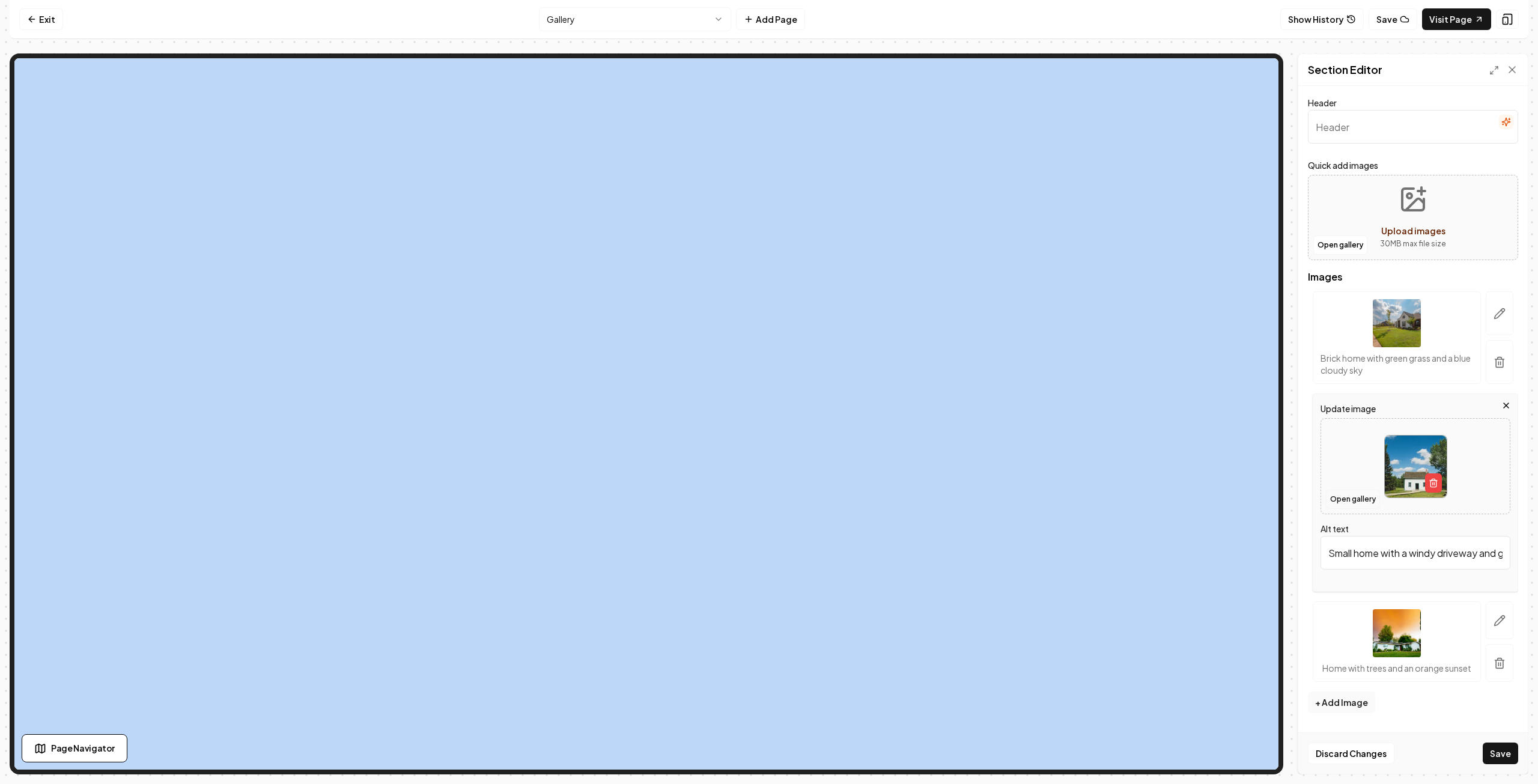
click at [1354, 496] on button "Open gallery" at bounding box center [1353, 499] width 54 height 19
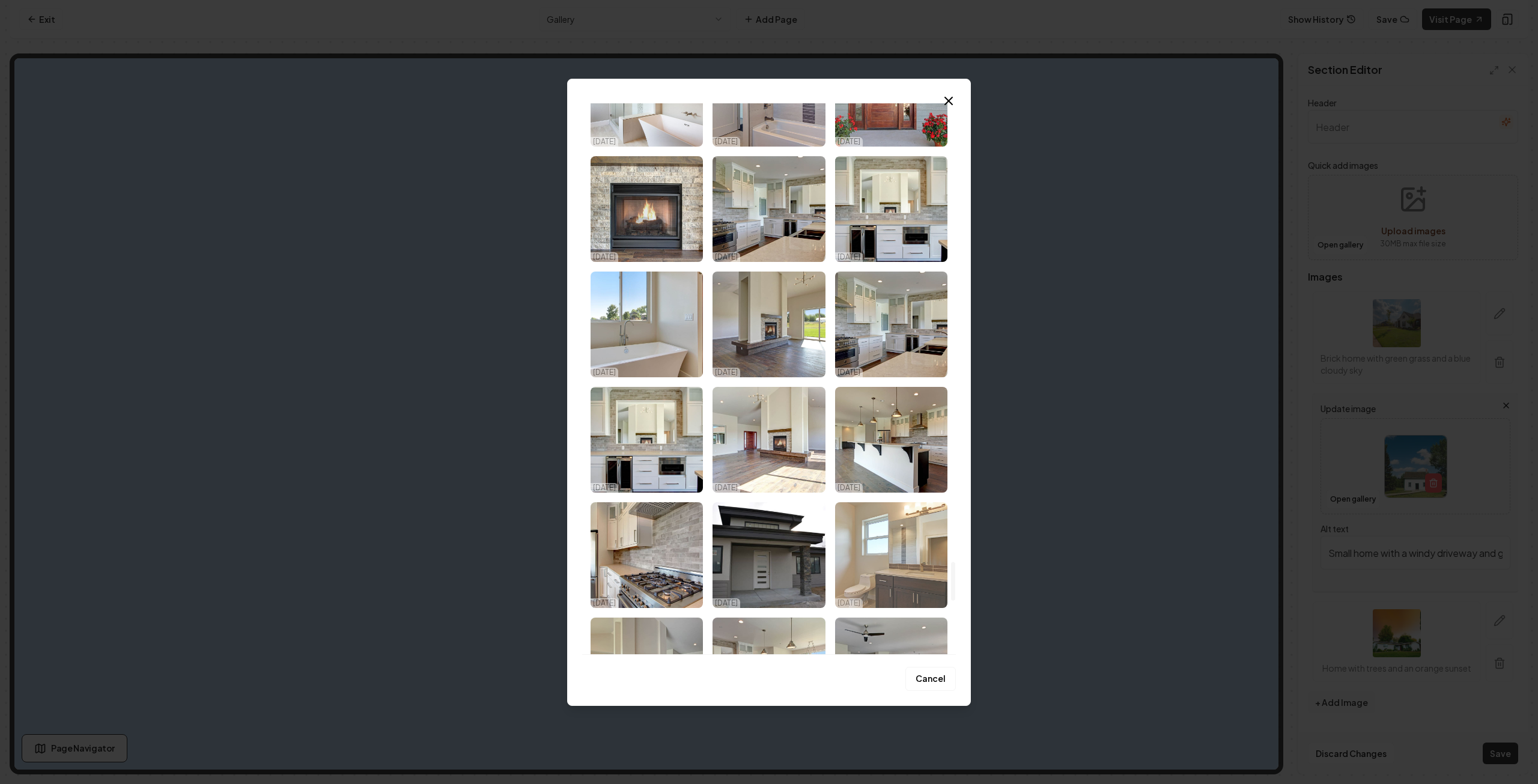
scroll to position [6487, 0]
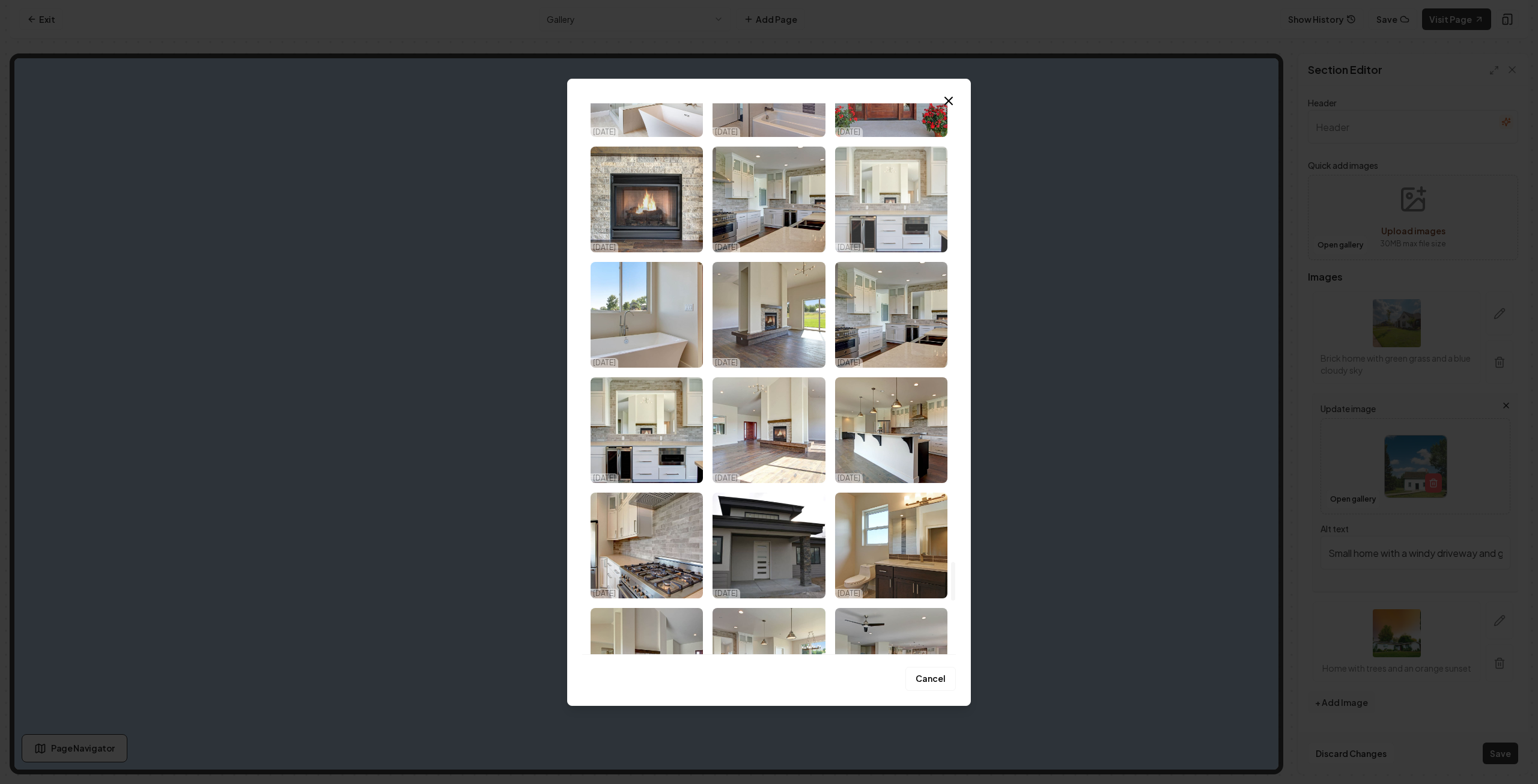
click at [922, 213] on img "Select image image_68d180c05c7cd75eb88b172c.jpg" at bounding box center [890, 200] width 112 height 106
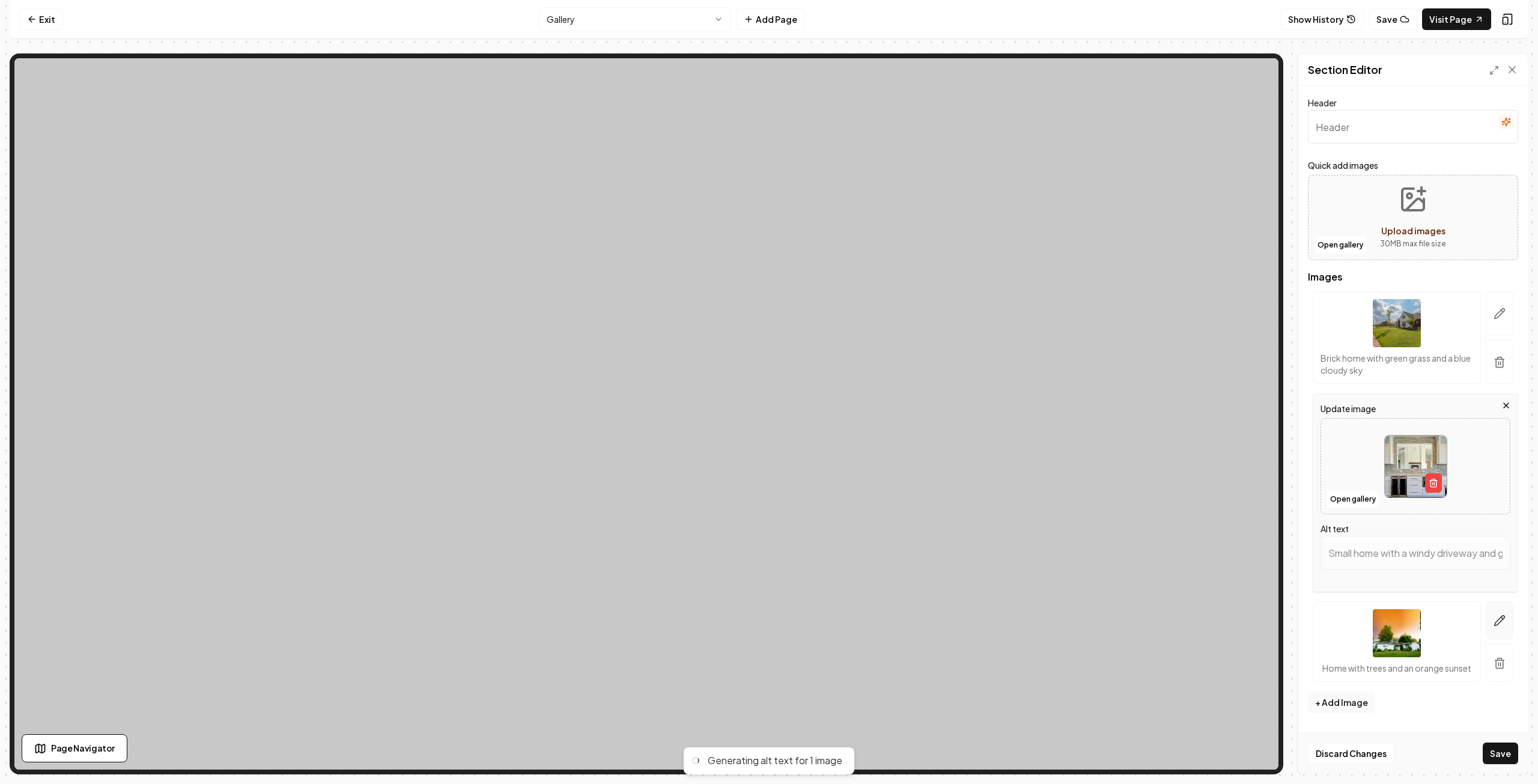
type input "Modern kitchen design featuring white cabinets, stone backsplash, and stainless…"
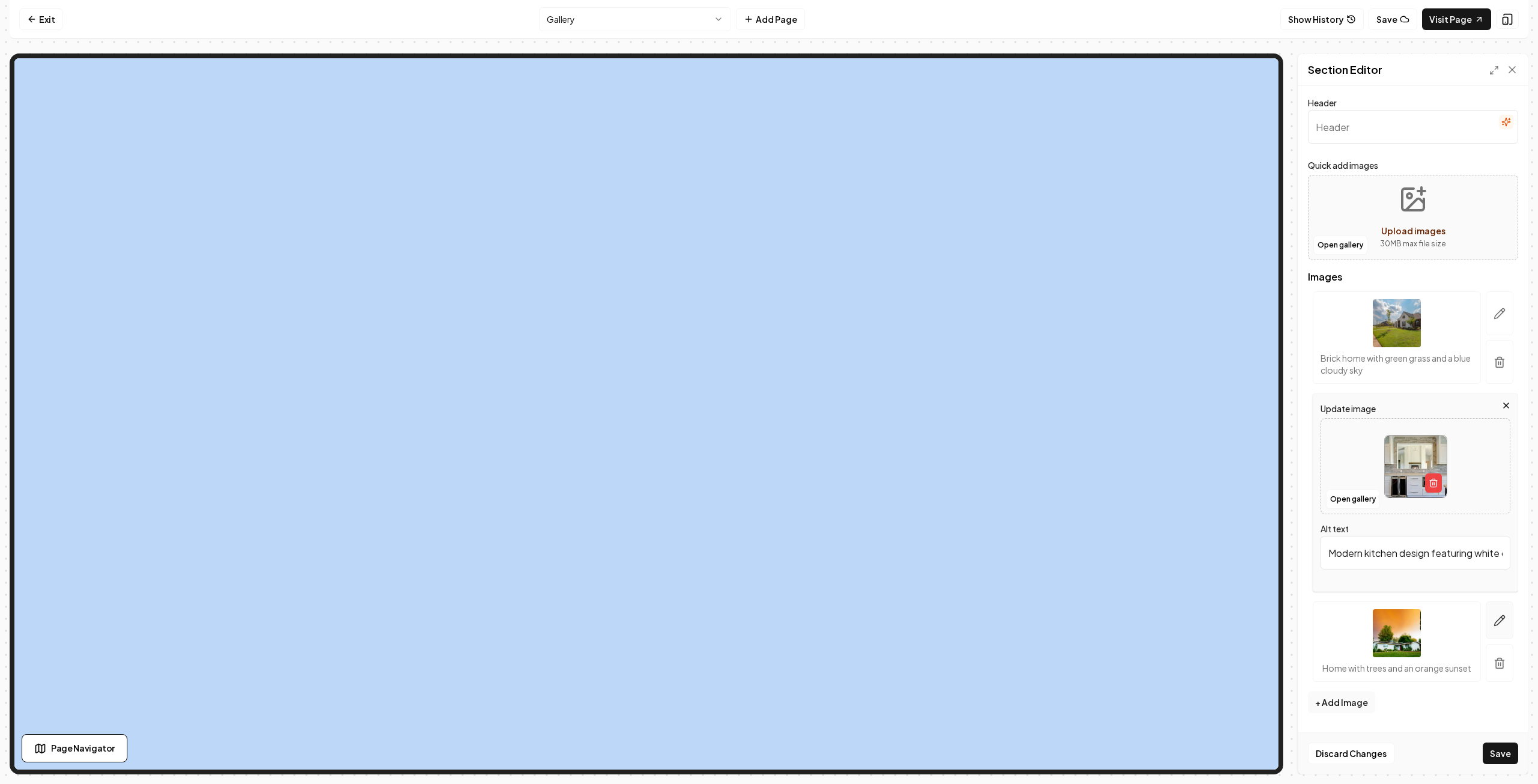
click at [1500, 620] on icon "button" at bounding box center [1500, 621] width 12 height 12
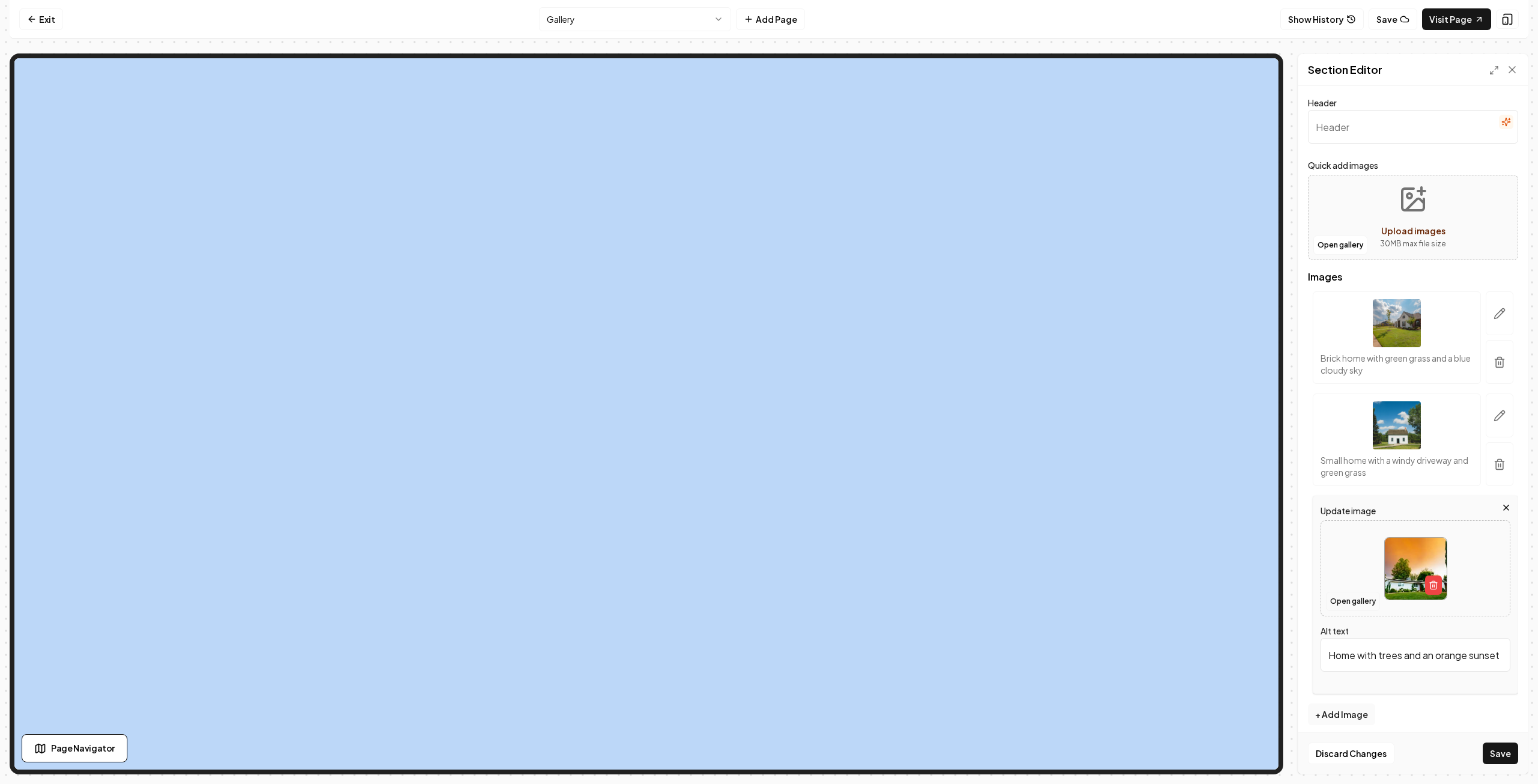
click at [1350, 601] on button "Open gallery" at bounding box center [1353, 601] width 54 height 19
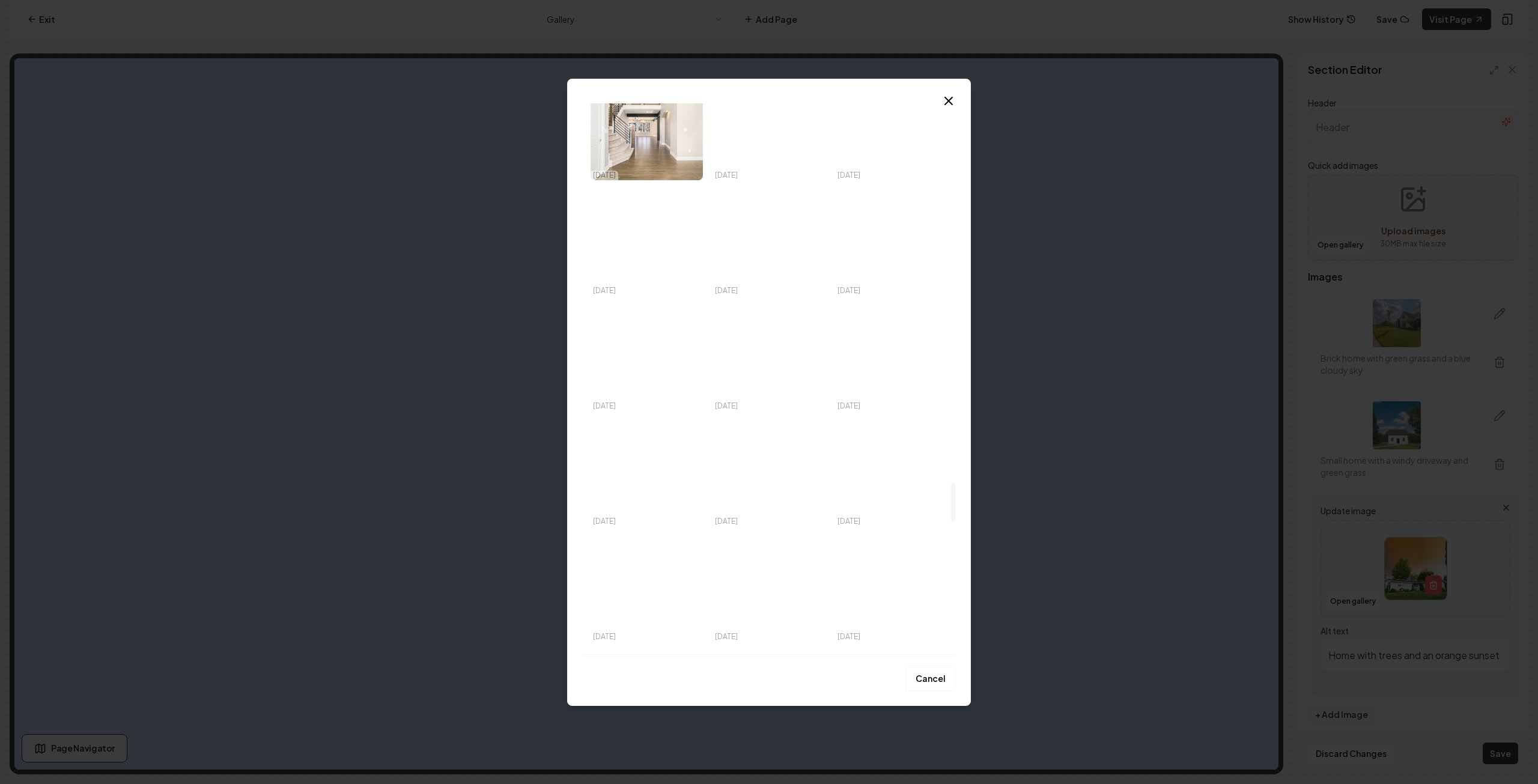
scroll to position [5225, 0]
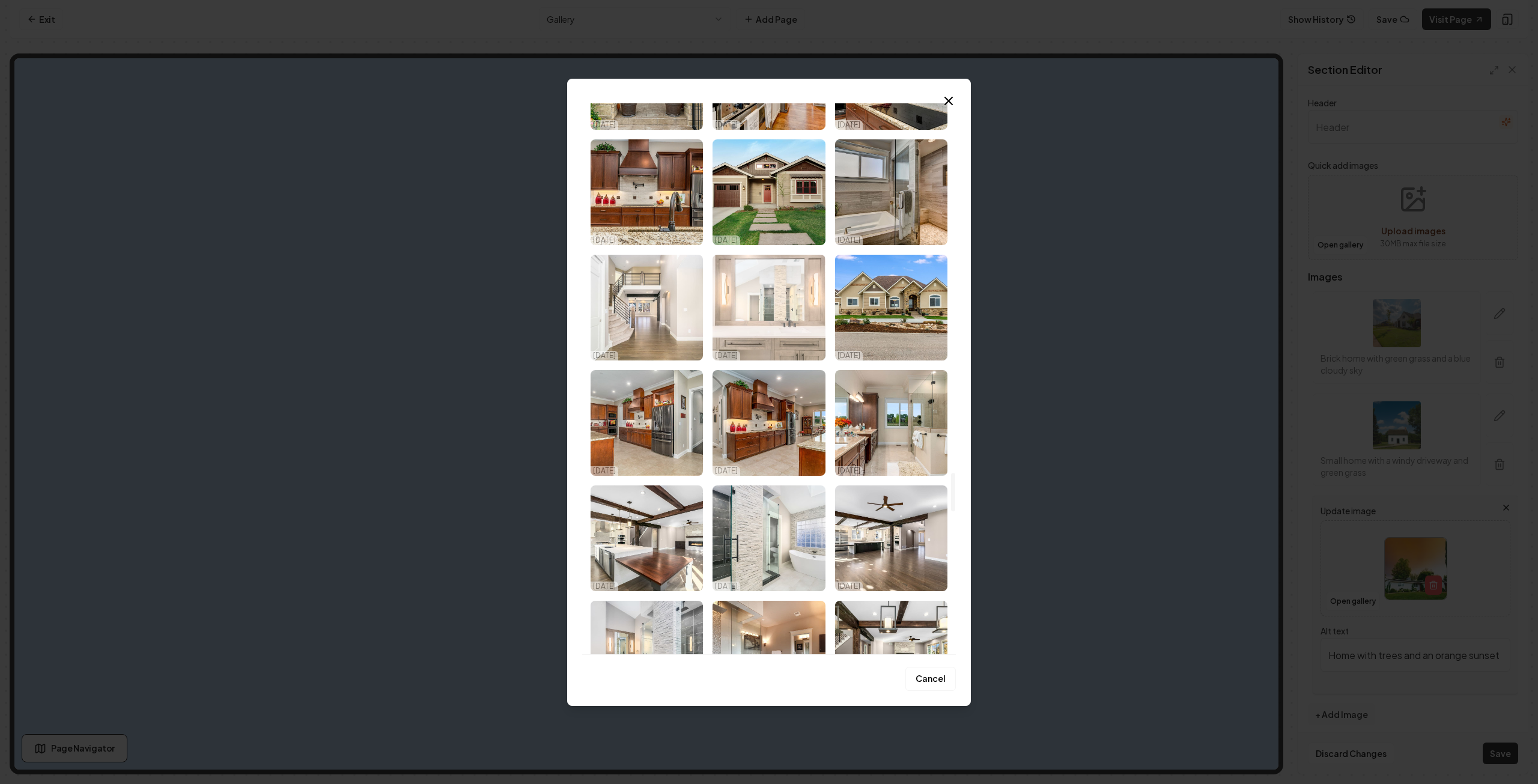
click at [785, 318] on img "Select image image_68d180c25c7cd75eb88b2a9e.jpg" at bounding box center [768, 308] width 112 height 106
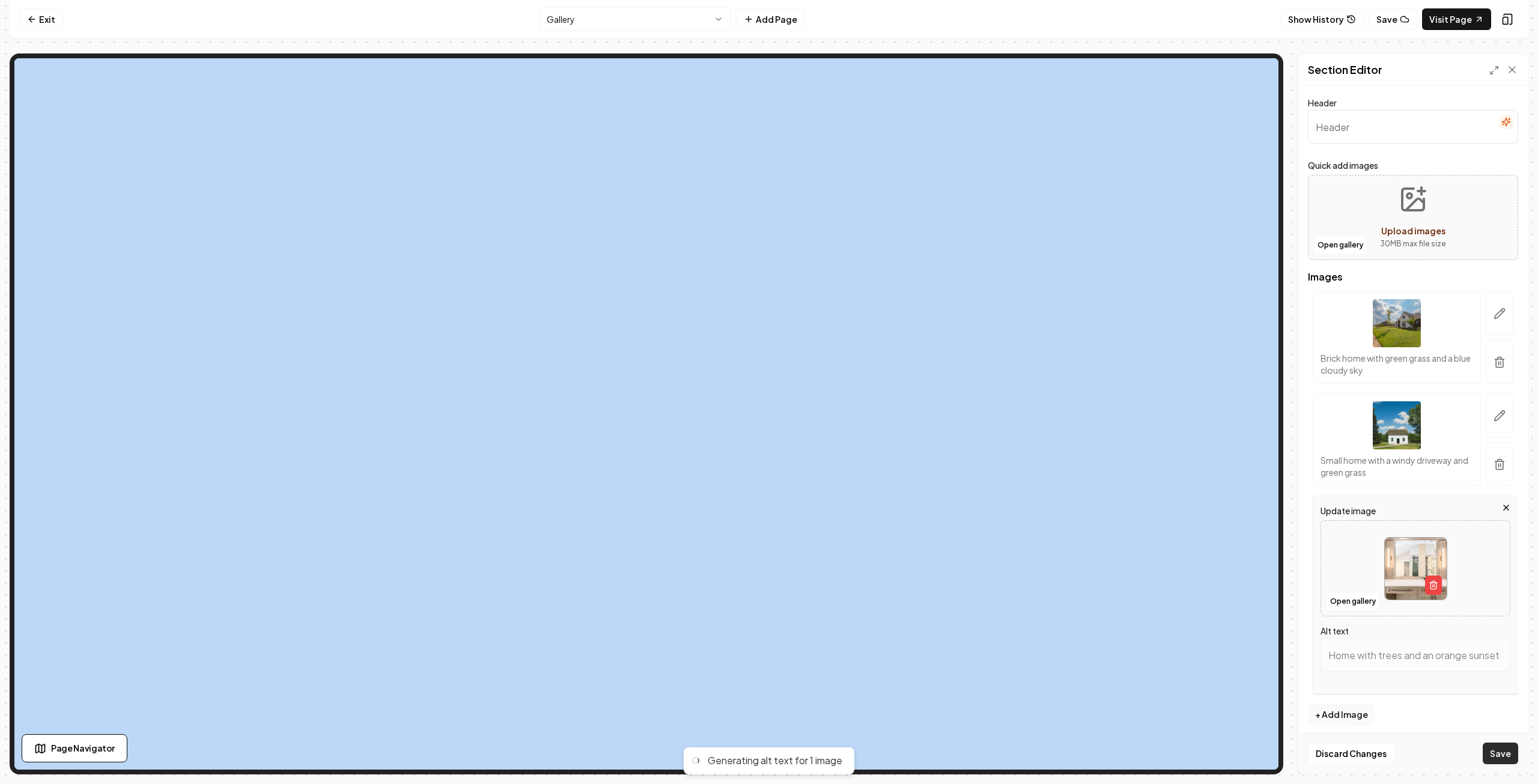
click at [1498, 743] on button "Save" at bounding box center [1500, 753] width 36 height 22
type input "Modern bathroom with a stylish double sink vanity, large mirror, and walk-in sh…"
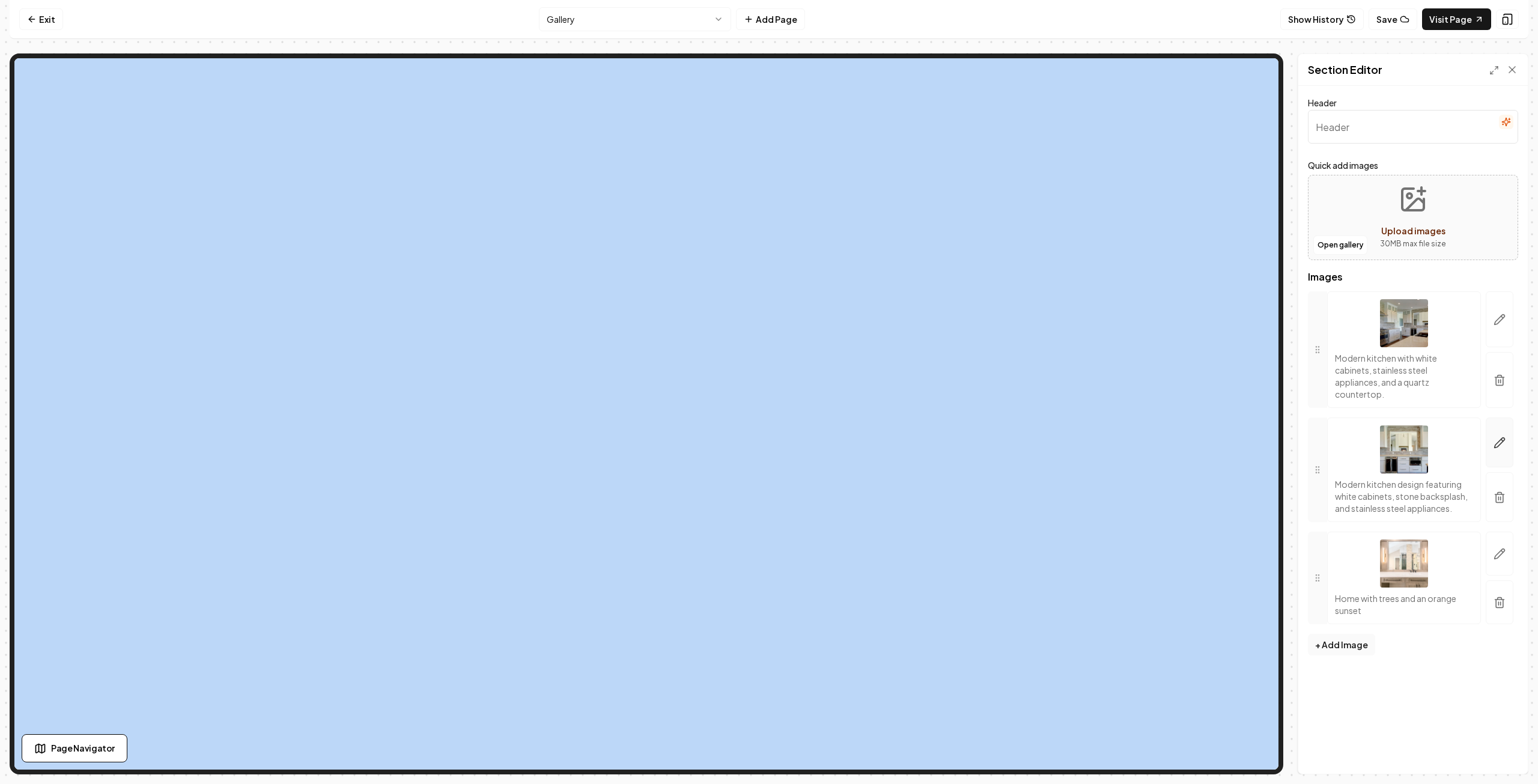
click at [1501, 439] on icon "button" at bounding box center [1500, 442] width 12 height 12
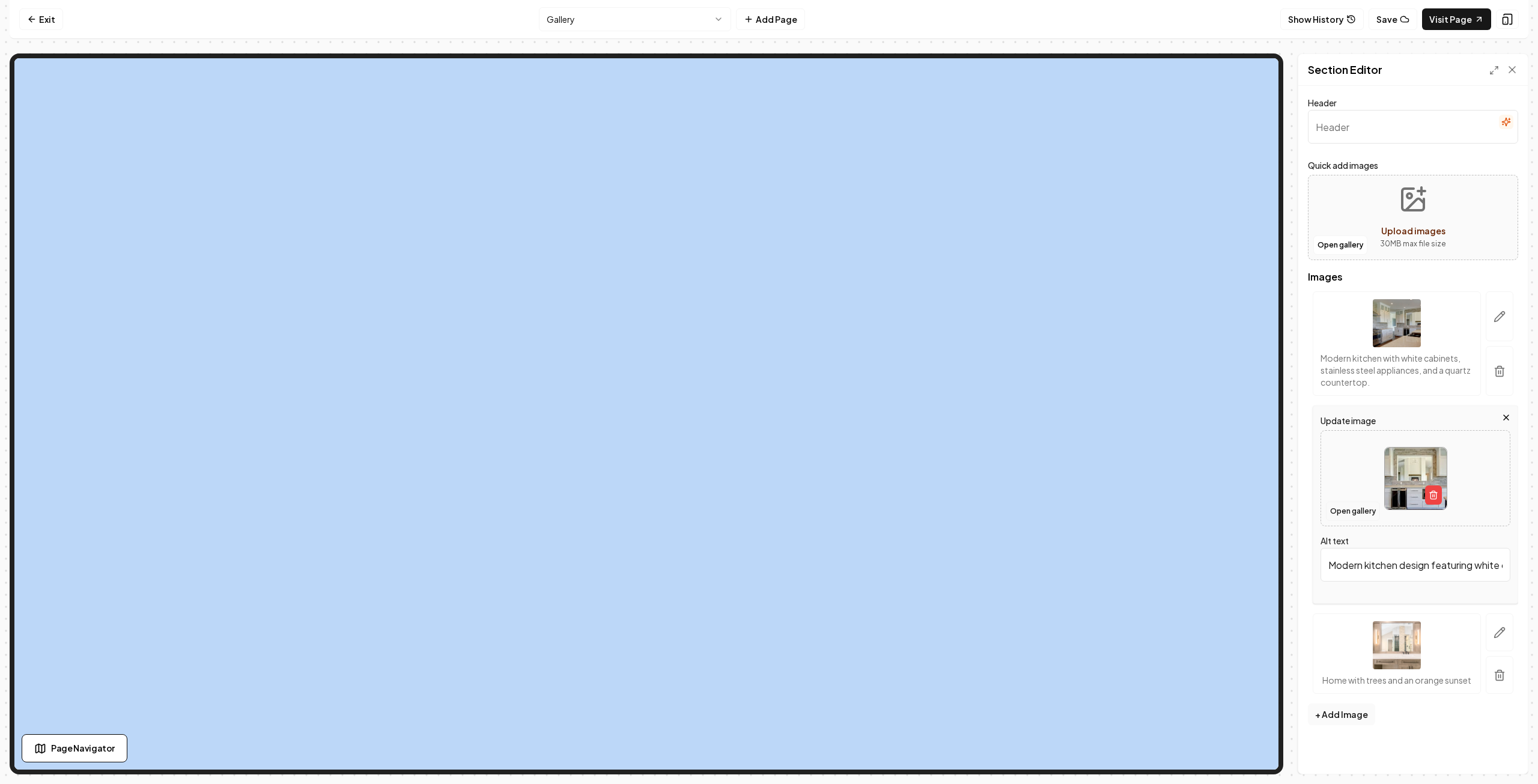
click at [1358, 509] on button "Open gallery" at bounding box center [1353, 511] width 54 height 19
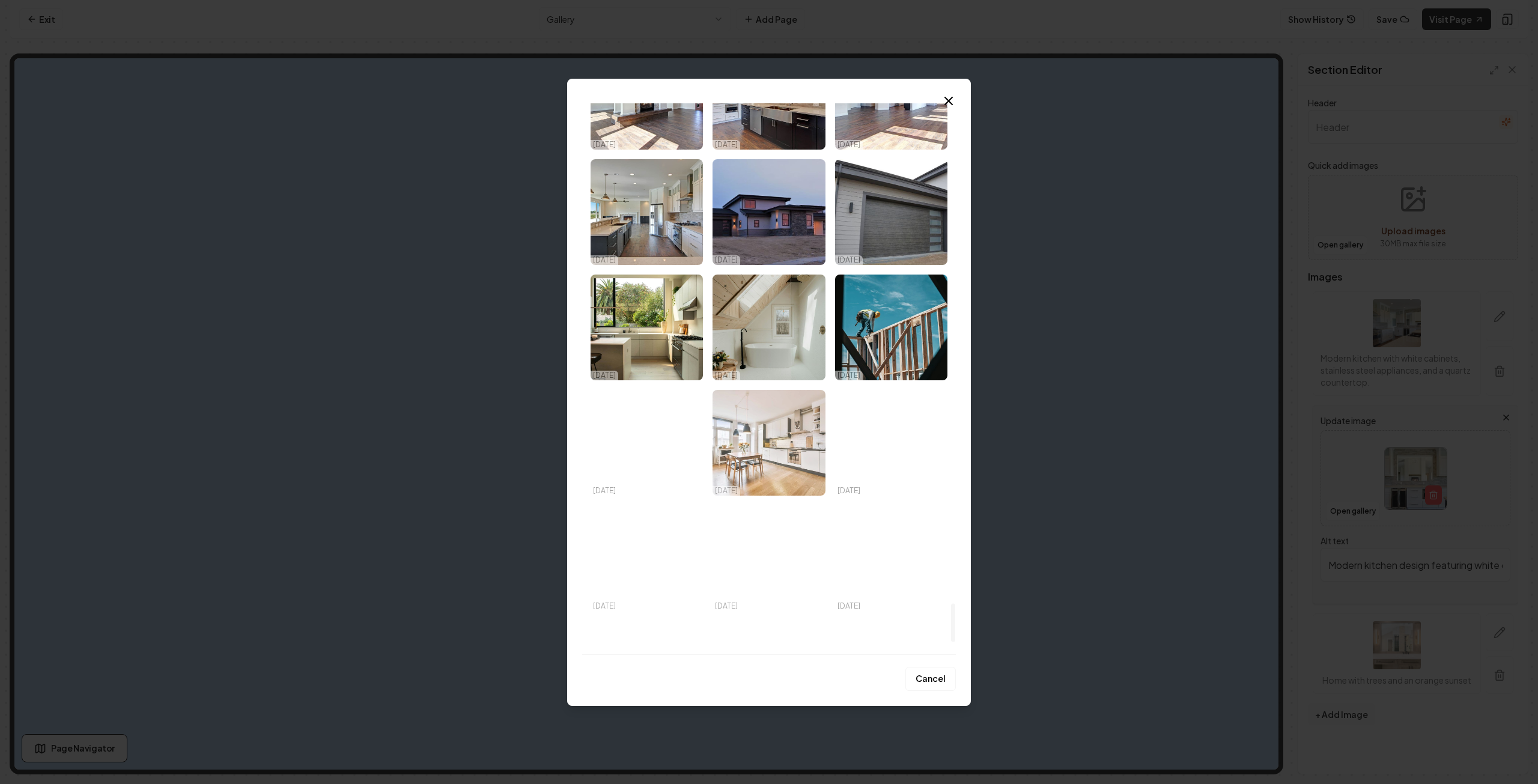
scroll to position [7147, 0]
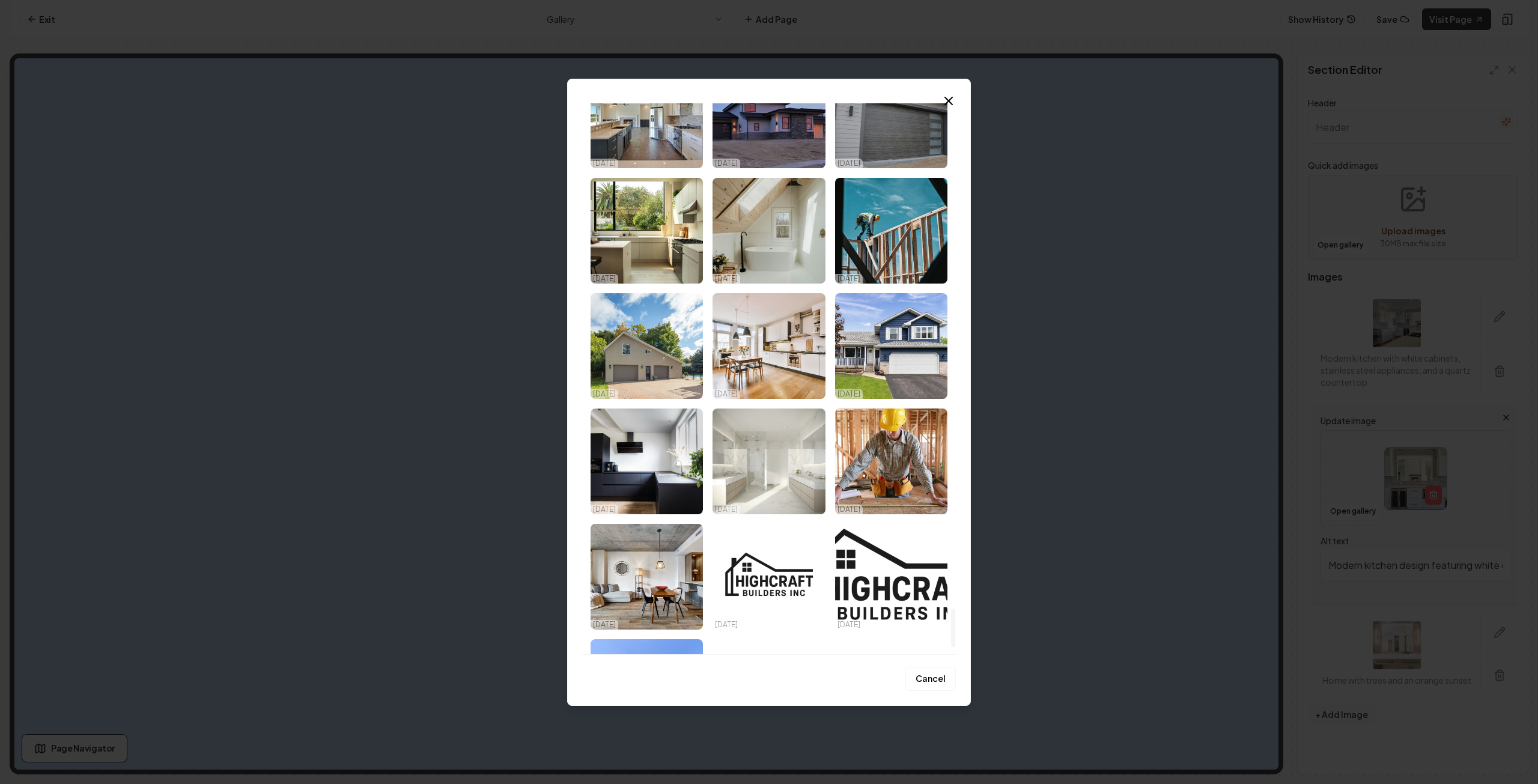
click at [782, 455] on img "Select image image_68cd54825c7cd75eb83276a9.jpg" at bounding box center [768, 462] width 112 height 106
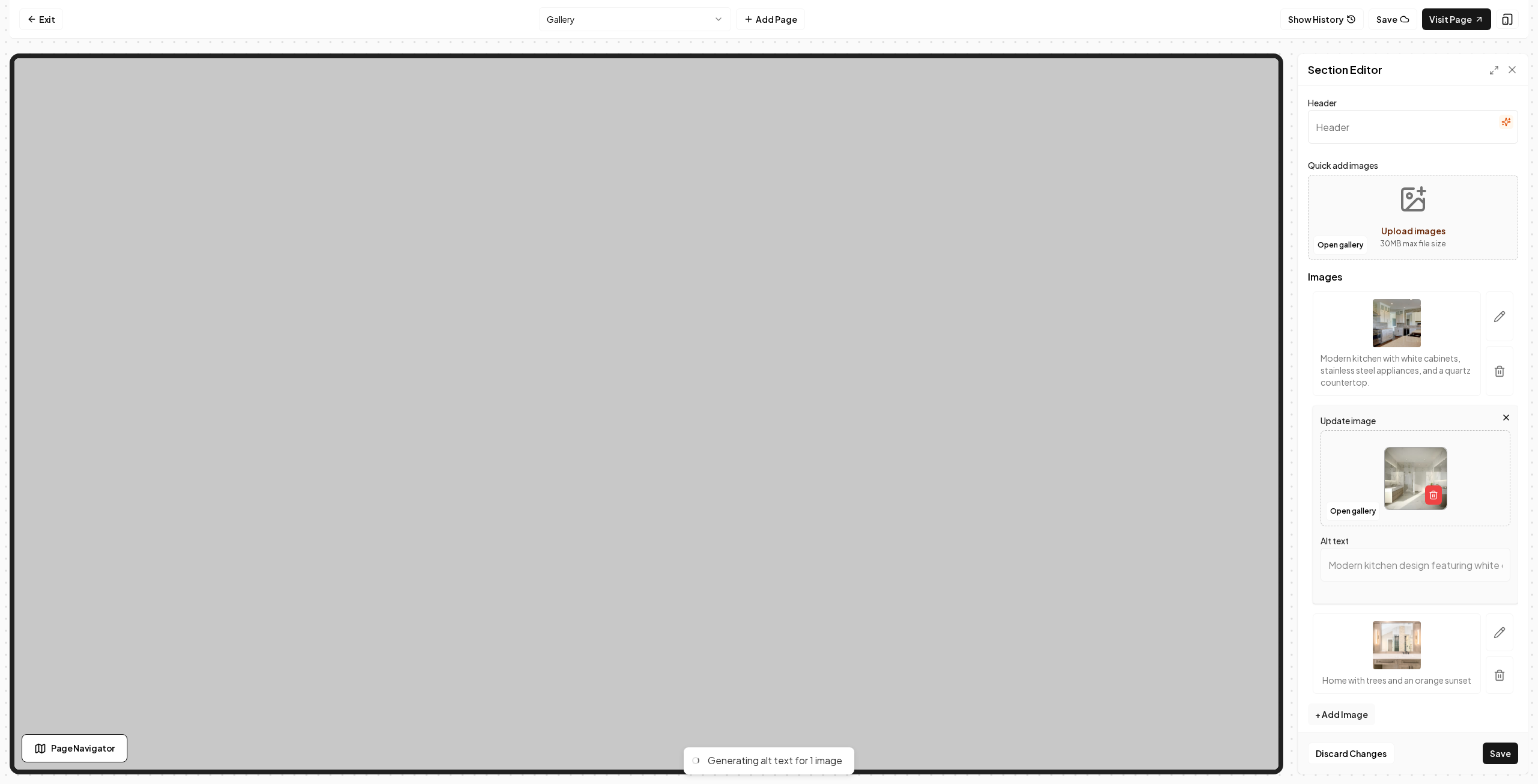
type input "Modern luxury bathroom with white marble walls, dual sinks, and stylish fixture…"
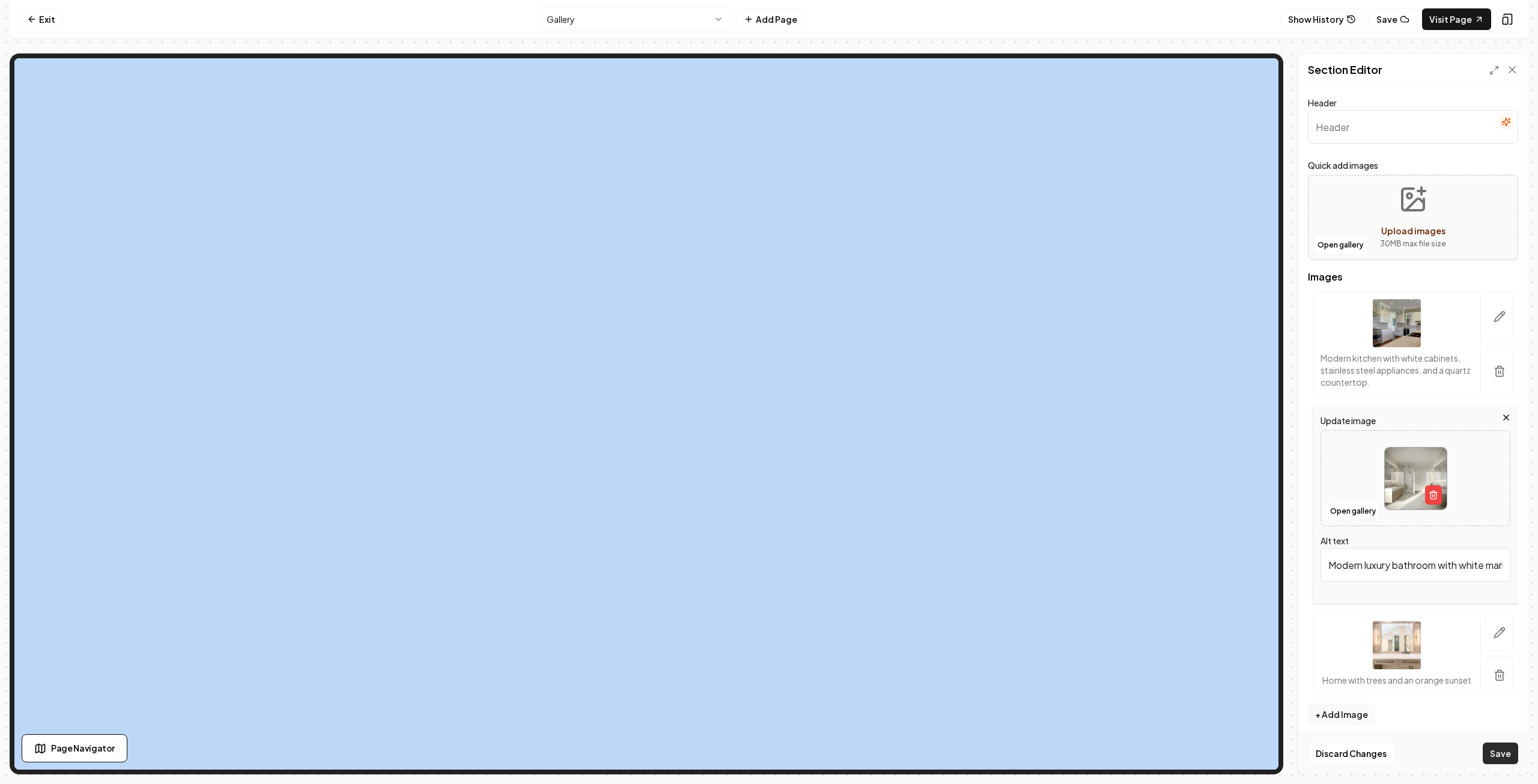
click at [1499, 753] on button "Save" at bounding box center [1500, 753] width 36 height 22
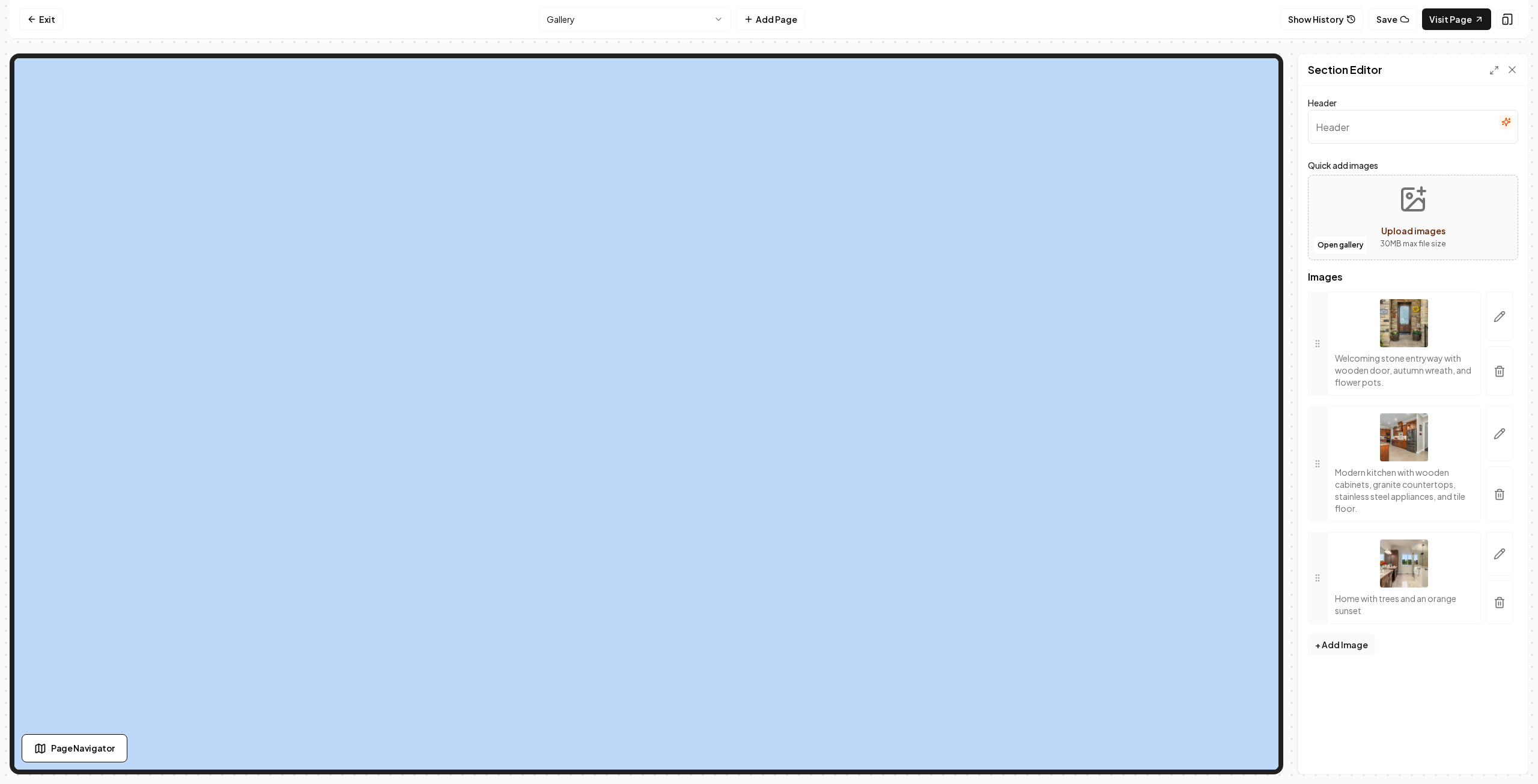
click at [1402, 26] on button "Save" at bounding box center [1393, 19] width 49 height 22
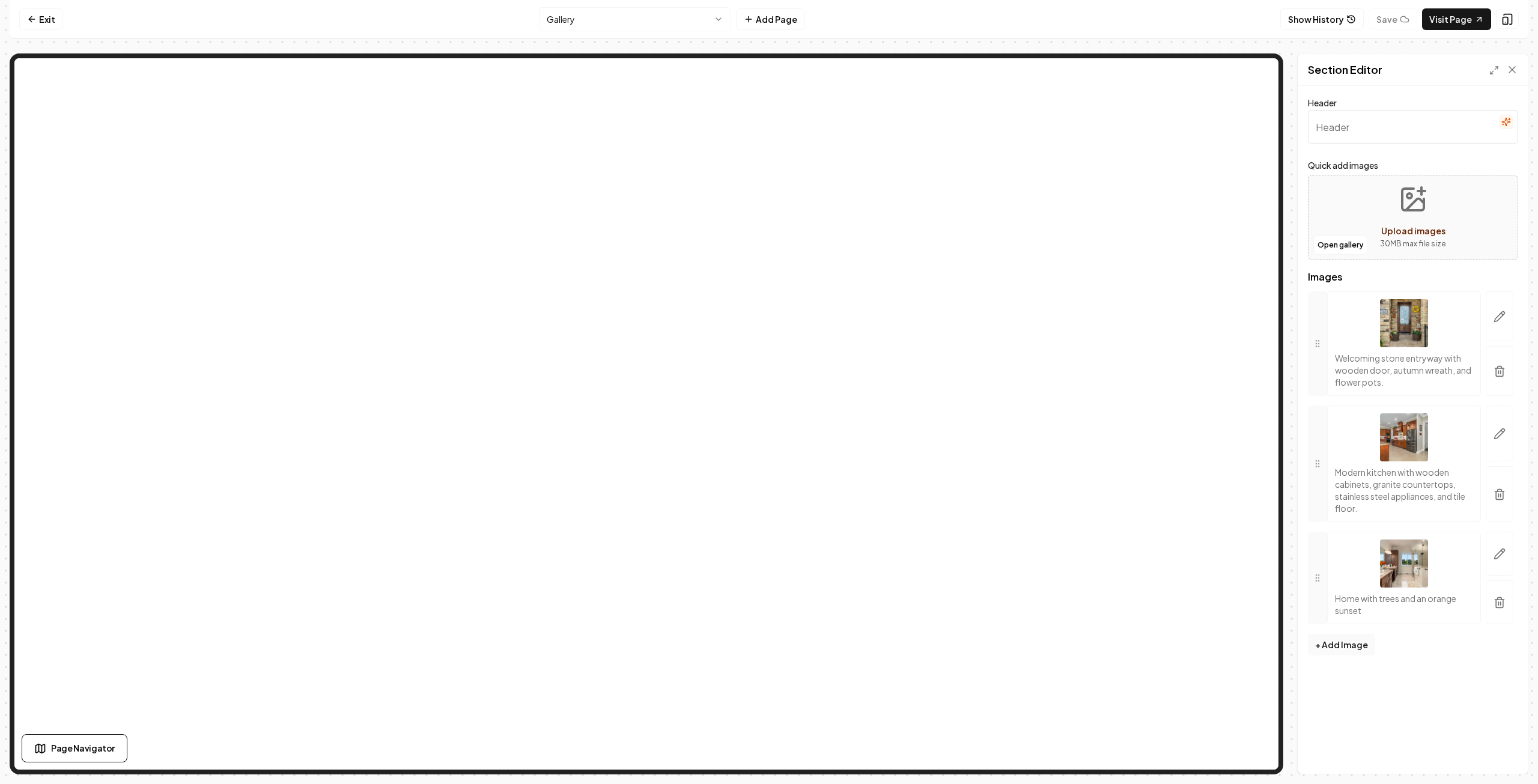
click at [1401, 23] on div "Show History Save Visit Page" at bounding box center [1399, 19] width 238 height 22
